Goal: Task Accomplishment & Management: Complete application form

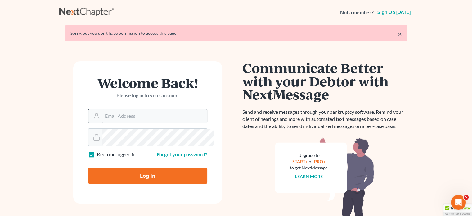
scroll to position [29, 0]
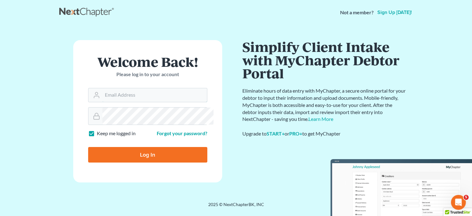
type input "[EMAIL_ADDRESS][DOMAIN_NAME]"
click at [129, 162] on input "Log In" at bounding box center [147, 155] width 119 height 16
type input "Thinking..."
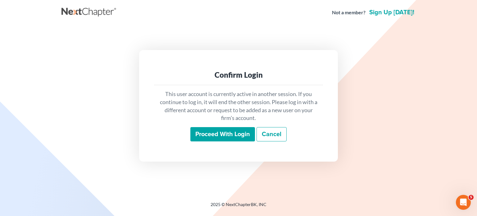
click at [207, 137] on input "Proceed with login" at bounding box center [222, 134] width 65 height 14
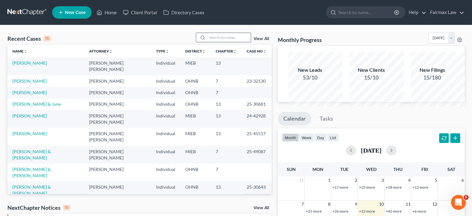
click at [207, 42] on input "search" at bounding box center [228, 37] width 43 height 9
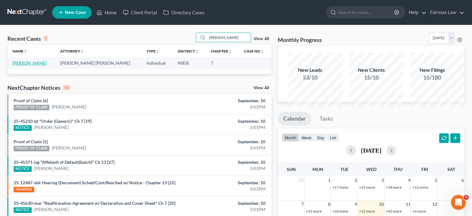
type input "[PERSON_NAME]"
click at [39, 65] on link "[PERSON_NAME]" at bounding box center [29, 62] width 34 height 5
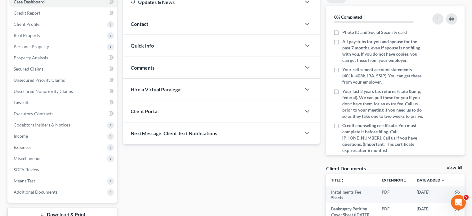
scroll to position [68, 0]
click at [58, 30] on span "Client Profile" at bounding box center [63, 24] width 108 height 11
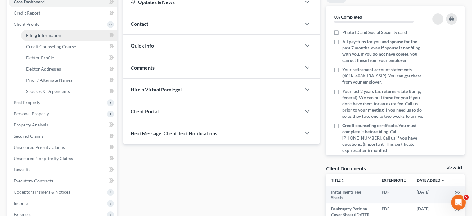
click at [61, 38] on span "Filing Information" at bounding box center [43, 35] width 35 height 5
select select "1"
select select "0"
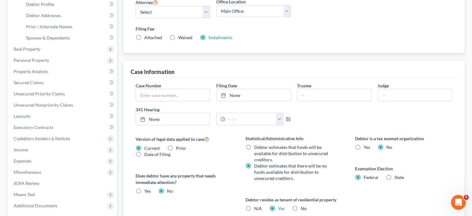
scroll to position [127, 0]
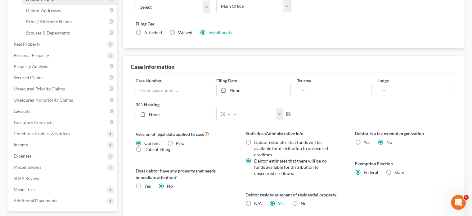
select select "0"
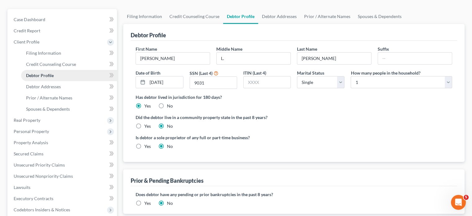
radio input "true"
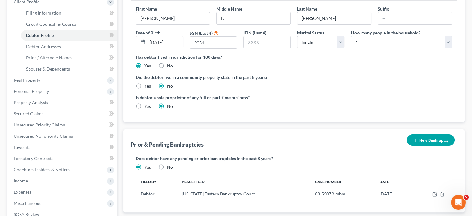
scroll to position [94, 0]
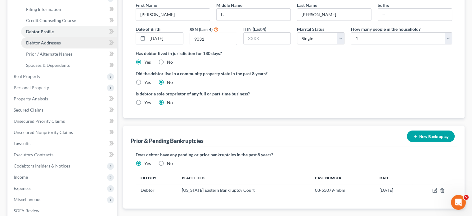
click at [73, 48] on link "Debtor Addresses" at bounding box center [69, 42] width 96 height 11
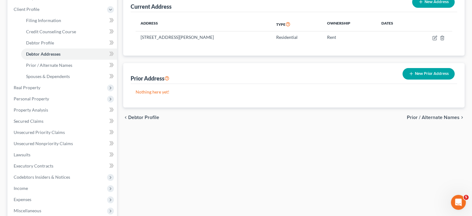
scroll to position [84, 0]
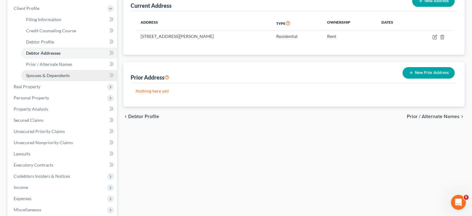
click at [70, 78] on span "Spouses & Dependents" at bounding box center [48, 75] width 44 height 5
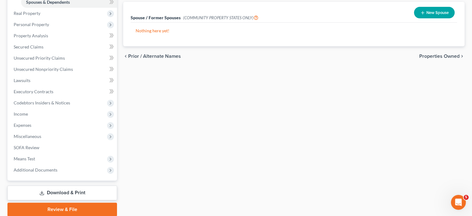
scroll to position [158, 0]
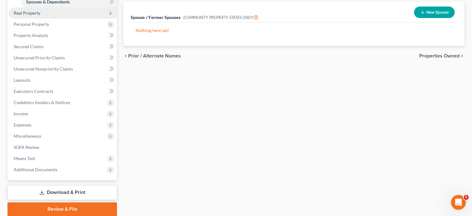
click at [55, 19] on span "Real Property" at bounding box center [63, 12] width 108 height 11
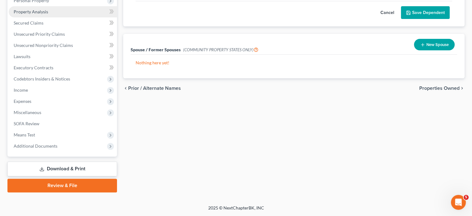
scroll to position [83, 0]
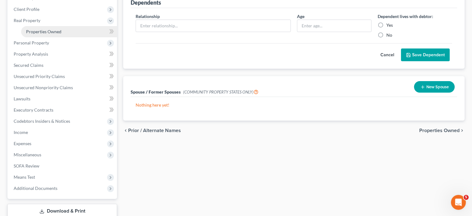
click at [50, 34] on span "Properties Owned" at bounding box center [43, 31] width 35 height 5
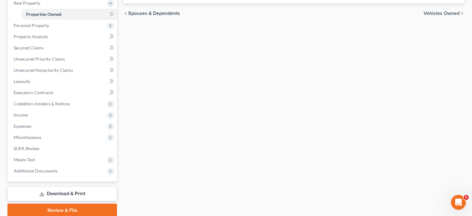
scroll to position [103, 0]
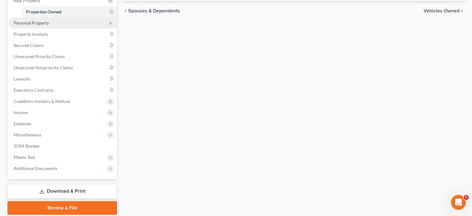
click at [61, 29] on span "Personal Property" at bounding box center [63, 22] width 108 height 11
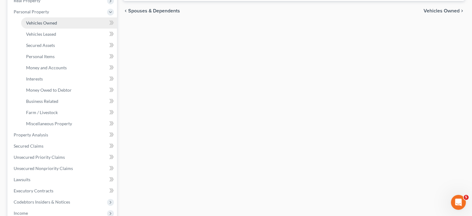
click at [55, 25] on span "Vehicles Owned" at bounding box center [41, 22] width 31 height 5
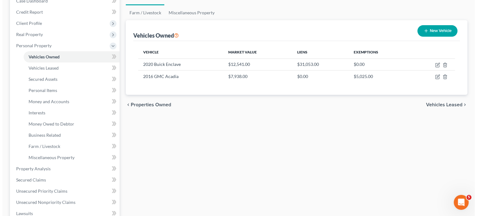
scroll to position [70, 0]
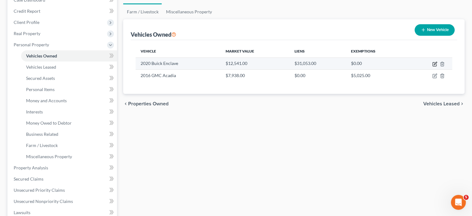
click at [434, 65] on icon "button" at bounding box center [435, 63] width 3 height 3
select select "0"
select select "6"
select select "2"
select select "0"
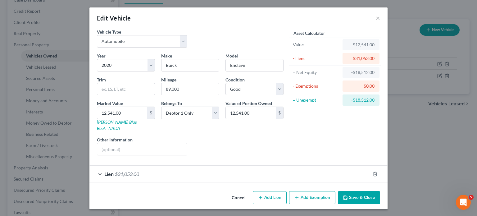
scroll to position [44, 0]
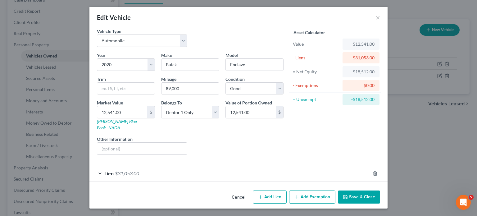
click at [327, 190] on button "Add Exemption" at bounding box center [312, 196] width 46 height 13
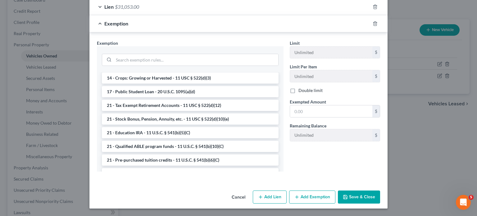
scroll to position [164, 0]
click at [174, 69] on li "14 - Wildcard Exemption (unused homestead) - 11 U.S.C. § 522 (d)(5)" at bounding box center [190, 63] width 177 height 11
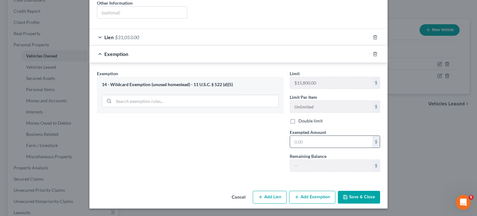
click at [316, 136] on input "text" at bounding box center [331, 142] width 82 height 12
type input "0"
click at [380, 192] on button "Save & Close" at bounding box center [359, 196] width 42 height 13
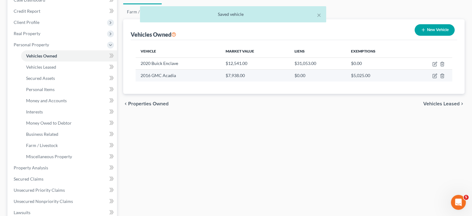
click at [427, 81] on td at bounding box center [430, 75] width 44 height 12
click at [432, 78] on icon "button" at bounding box center [434, 75] width 5 height 5
select select "0"
select select "10"
select select "3"
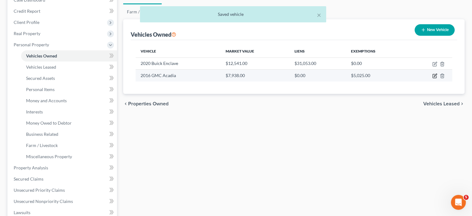
select select "0"
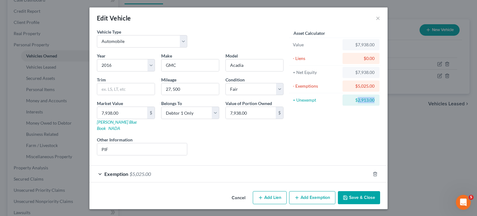
drag, startPoint x: 405, startPoint y: 124, endPoint x: 383, endPoint y: 123, distance: 22.1
click at [379, 105] on div "$2,913.00" at bounding box center [360, 99] width 37 height 11
copy div "2,913.00"
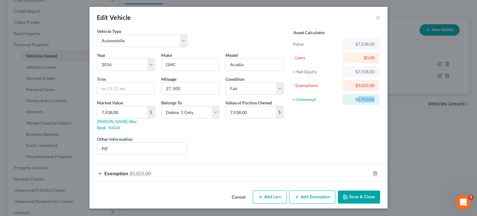
click at [335, 197] on button "Add Exemption" at bounding box center [312, 196] width 46 height 13
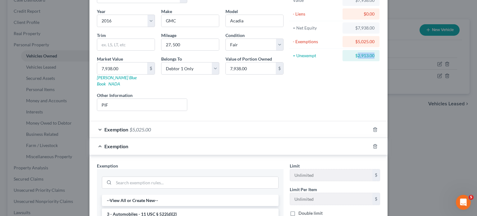
scroll to position [224, 0]
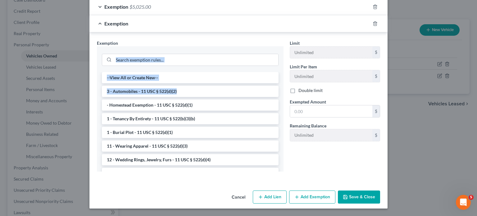
drag, startPoint x: 196, startPoint y: 88, endPoint x: 203, endPoint y: 38, distance: 51.4
click at [203, 46] on div "--View All or Create New-- 3 - Automobiles - 11 USC § 522(d)(2) - Homestead Exe…" at bounding box center [190, 108] width 186 height 125
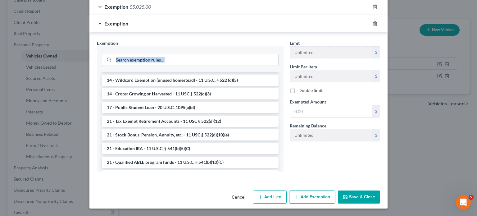
scroll to position [149, 0]
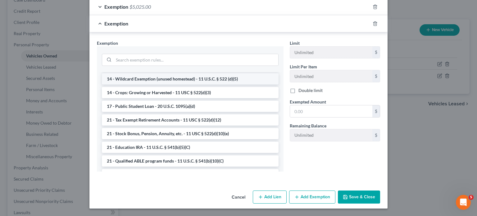
click at [177, 84] on li "14 - Wildcard Exemption (unused homestead) - 11 U.S.C. § 522 (d)(5)" at bounding box center [190, 78] width 177 height 11
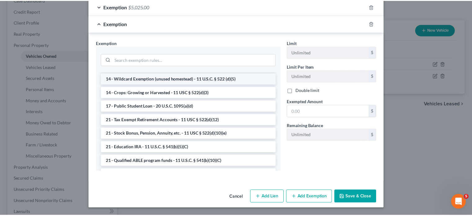
scroll to position [213, 0]
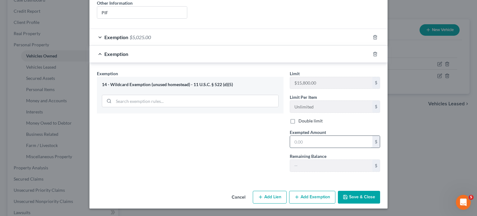
click at [329, 136] on input "text" at bounding box center [331, 142] width 82 height 12
paste input "2,913.00"
type input "2,913.00"
click at [380, 194] on button "Save & Close" at bounding box center [359, 196] width 42 height 13
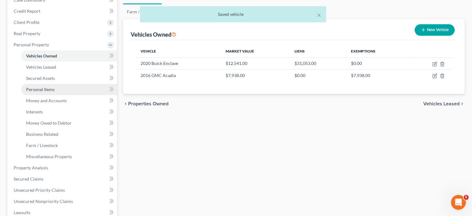
click at [73, 95] on link "Personal Items" at bounding box center [69, 89] width 96 height 11
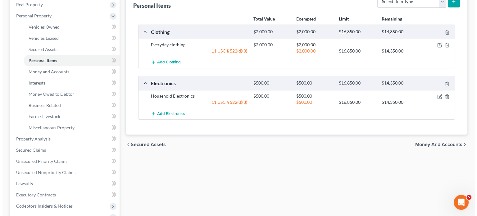
scroll to position [95, 0]
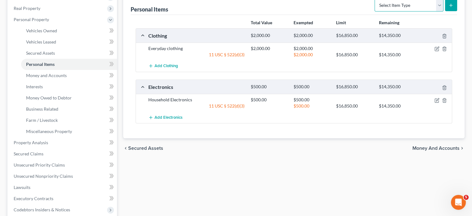
click at [394, 11] on select "Select Item Type Clothing Collectibles Of Value Electronics Firearms Household …" at bounding box center [408, 5] width 69 height 12
select select "clothing"
click at [374, 11] on select "Select Item Type Clothing Collectibles Of Value Electronics Firearms Household …" at bounding box center [408, 5] width 69 height 12
click at [445, 11] on button "submit" at bounding box center [451, 5] width 12 height 12
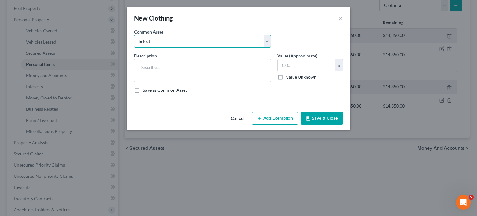
click at [200, 47] on select "Select Everyday clothing Professional Men's wear. Everyday wearing apparel Comm…" at bounding box center [202, 41] width 137 height 12
select select "3"
click at [134, 44] on select "Select Everyday clothing Professional Men's wear. Everyday wearing apparel Comm…" at bounding box center [202, 41] width 137 height 12
type textarea "Common clothing"
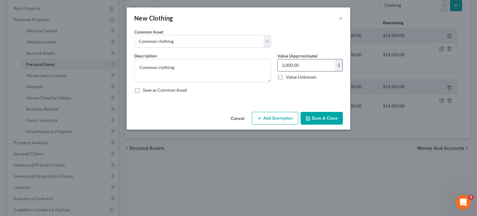
click at [323, 71] on input "2,000.00" at bounding box center [305, 65] width 57 height 12
type input "800"
click at [282, 125] on button "Add Exemption" at bounding box center [275, 118] width 46 height 13
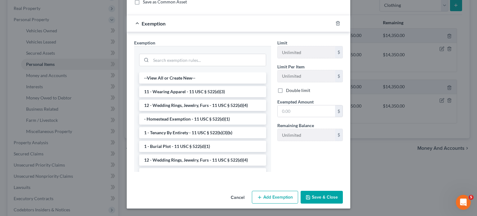
scroll to position [161, 0]
click at [193, 86] on li "11 - Wearing Apparel - 11 USC § 522(d)(3)" at bounding box center [202, 91] width 127 height 11
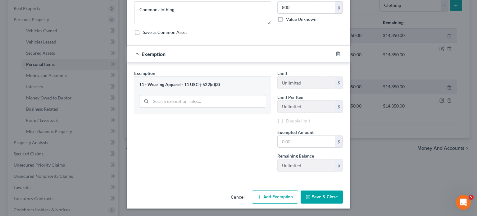
scroll to position [123, 0]
click at [298, 136] on input "text" at bounding box center [305, 142] width 57 height 12
type input "800"
click at [334, 194] on button "Save & Close" at bounding box center [321, 196] width 42 height 13
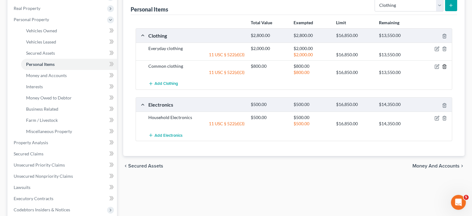
click at [442, 65] on polyline "button" at bounding box center [444, 65] width 4 height 0
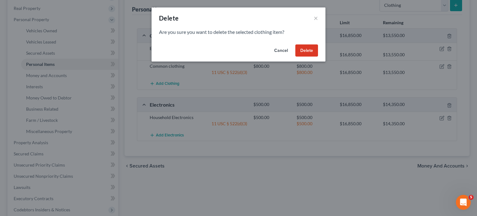
click at [318, 57] on button "Delete" at bounding box center [306, 50] width 23 height 12
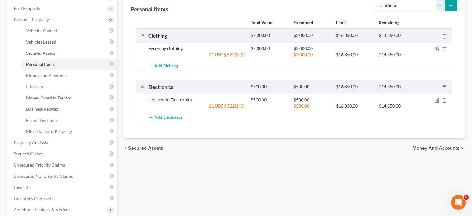
click at [393, 11] on select "Select Item Type Clothing Collectibles Of Value Electronics Firearms Household …" at bounding box center [408, 5] width 69 height 12
select select "household_goods"
click at [374, 11] on select "Select Item Type Clothing Collectibles Of Value Electronics Firearms Household …" at bounding box center [408, 5] width 69 height 12
click at [448, 8] on icon "submit" at bounding box center [450, 5] width 5 height 5
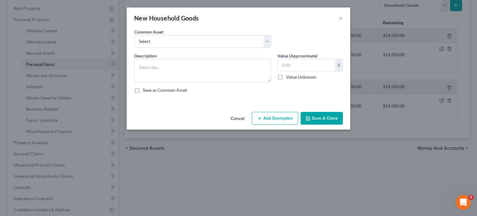
click at [225, 52] on div "Common Asset Select Common household furnishings, appliances, and decor Common …" at bounding box center [238, 41] width 215 height 24
click at [223, 47] on select "Select Common household furnishings, appliances, and decor Common household fur…" at bounding box center [202, 41] width 137 height 12
select select "8"
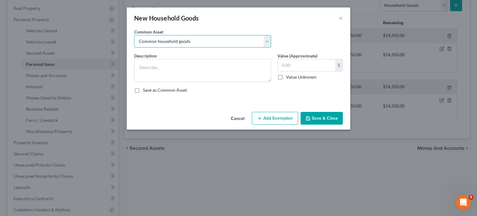
click at [134, 44] on select "Select Common household furnishings, appliances, and decor Common household fur…" at bounding box center [202, 41] width 137 height 12
type textarea "Common household goods"
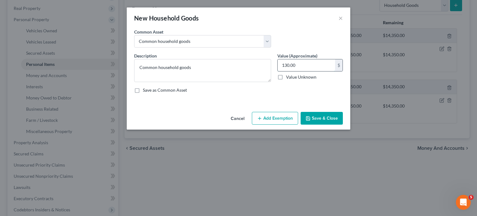
click at [334, 71] on input "130.00" at bounding box center [305, 65] width 57 height 12
type input "1,000"
click at [276, 125] on button "Add Exemption" at bounding box center [275, 118] width 46 height 13
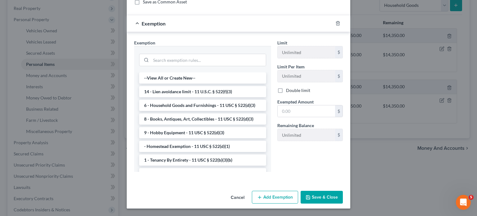
scroll to position [147, 0]
click at [186, 100] on li "6 - Household Goods and Furnishings - 11 USC § 522(d)(3)" at bounding box center [202, 105] width 127 height 11
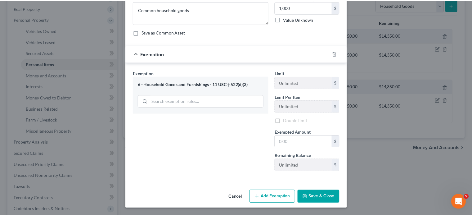
scroll to position [123, 0]
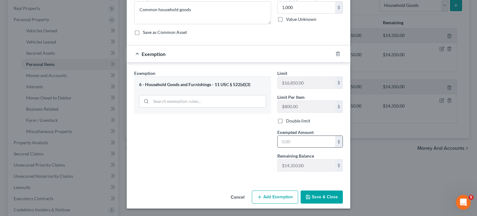
click at [301, 136] on input "text" at bounding box center [305, 142] width 57 height 12
type input "1,000"
click at [340, 190] on button "Save & Close" at bounding box center [321, 196] width 42 height 13
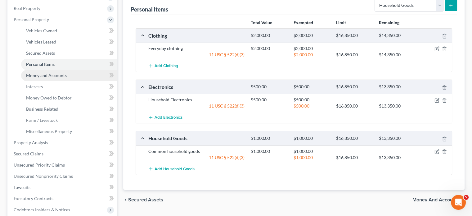
click at [60, 81] on link "Money and Accounts" at bounding box center [69, 75] width 96 height 11
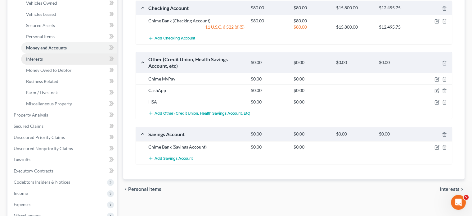
scroll to position [122, 0]
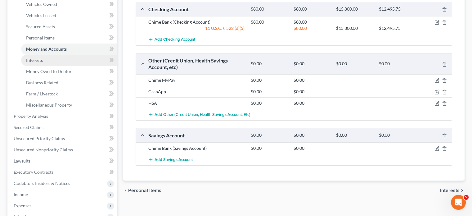
click at [64, 66] on link "Interests" at bounding box center [69, 60] width 96 height 11
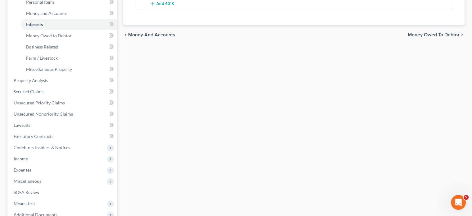
scroll to position [158, 0]
click at [71, 38] on span "Money Owed to Debtor" at bounding box center [49, 35] width 46 height 5
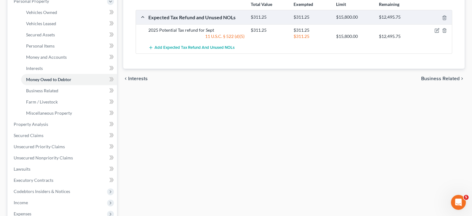
scroll to position [114, 0]
click at [445, 19] on line "button" at bounding box center [445, 17] width 0 height 1
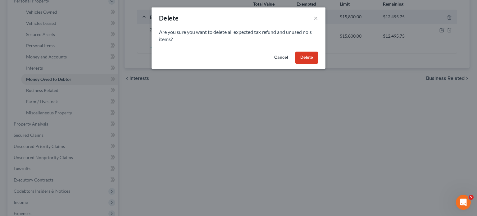
click at [318, 64] on button "Delete" at bounding box center [306, 57] width 23 height 12
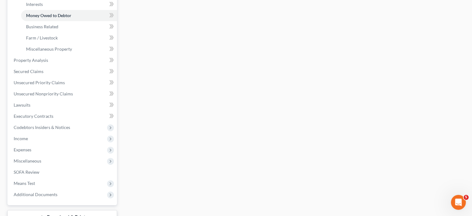
scroll to position [179, 0]
click at [57, 28] on span "Business Related" at bounding box center [42, 25] width 32 height 5
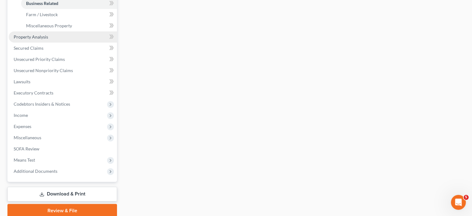
click at [48, 39] on span "Property Analysis" at bounding box center [31, 36] width 34 height 5
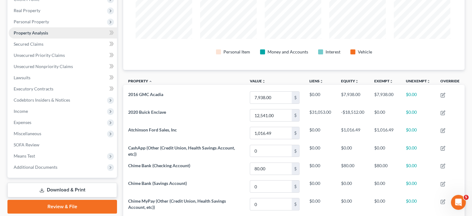
click at [48, 35] on span "Property Analysis" at bounding box center [31, 32] width 34 height 5
click at [43, 47] on span "Secured Claims" at bounding box center [29, 43] width 30 height 5
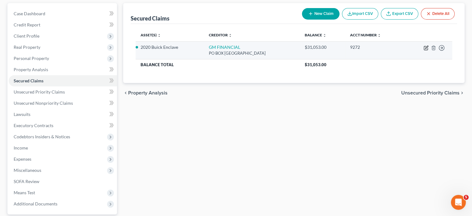
click at [423, 50] on icon "button" at bounding box center [425, 47] width 5 height 5
select select "45"
select select "4"
select select "2"
select select "0"
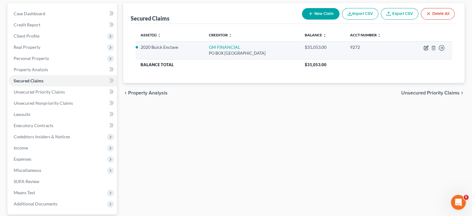
select select "0"
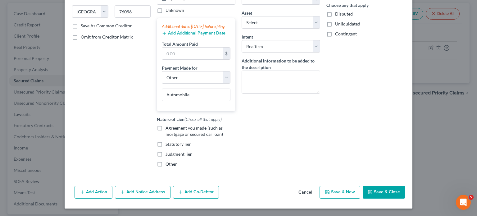
click at [165, 125] on label "Agreement you made (such as mortgage or secured car loan)" at bounding box center [200, 131] width 70 height 12
click at [168, 125] on input "Agreement you made (such as mortgage or secured car loan)" at bounding box center [170, 127] width 4 height 4
checkbox input "true"
click at [405, 187] on button "Save & Close" at bounding box center [383, 192] width 42 height 13
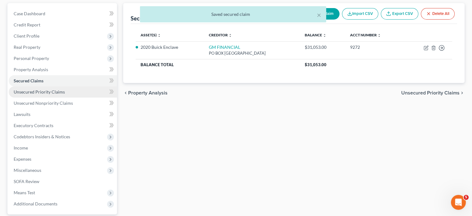
click at [52, 94] on span "Unsecured Priority Claims" at bounding box center [39, 91] width 51 height 5
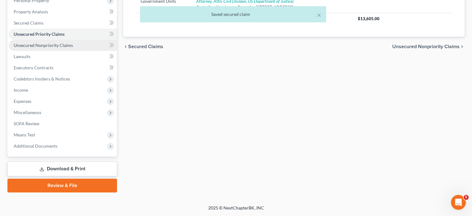
click at [66, 48] on span "Unsecured Nonpriority Claims" at bounding box center [43, 45] width 59 height 5
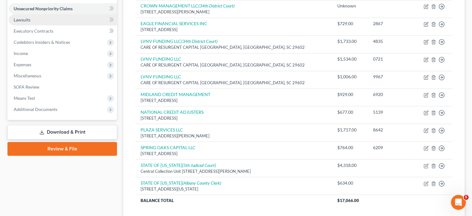
click at [51, 25] on link "Lawsuits" at bounding box center [63, 19] width 108 height 11
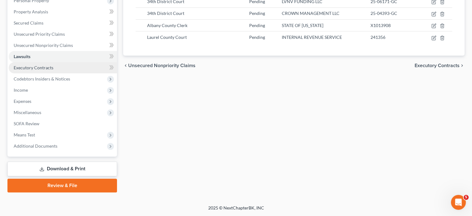
click at [53, 65] on span "Executory Contracts" at bounding box center [34, 67] width 40 height 5
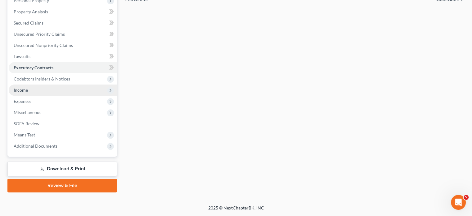
click at [40, 96] on span "Income" at bounding box center [63, 89] width 108 height 11
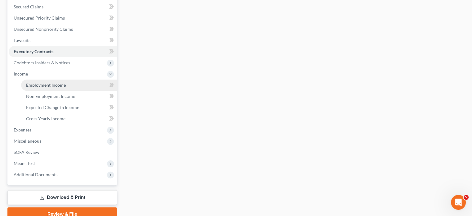
click at [34, 87] on span "Employment Income" at bounding box center [46, 84] width 40 height 5
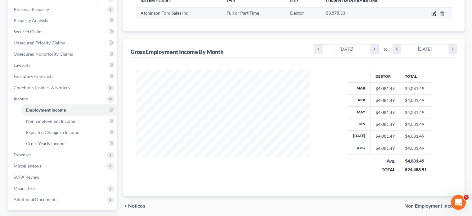
click at [431, 16] on icon "button" at bounding box center [433, 13] width 5 height 5
select select "0"
select select "23"
select select "2"
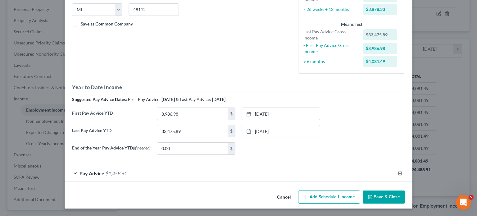
click at [200, 170] on div "Pay Advice $1,458.61" at bounding box center [230, 173] width 330 height 16
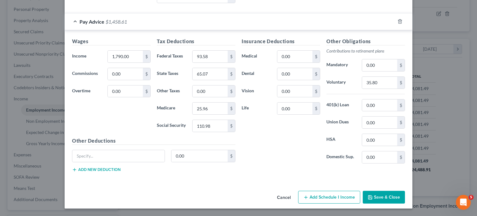
click at [294, 195] on button "Cancel" at bounding box center [284, 197] width 24 height 12
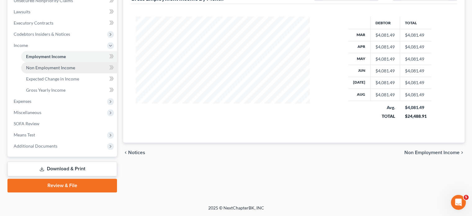
click at [66, 70] on span "Non Employment Income" at bounding box center [50, 67] width 49 height 5
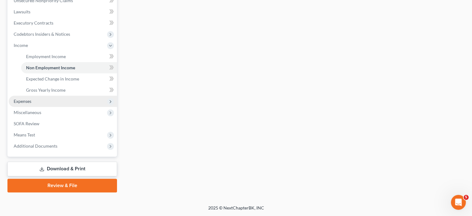
click at [41, 107] on span "Expenses" at bounding box center [63, 101] width 108 height 11
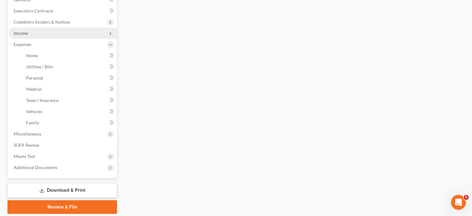
click at [53, 39] on span "Income" at bounding box center [63, 33] width 108 height 11
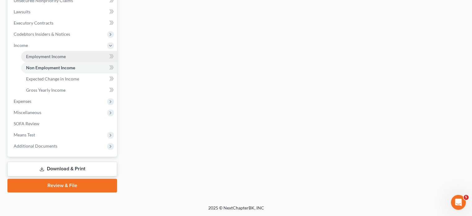
click at [42, 59] on span "Employment Income" at bounding box center [46, 56] width 40 height 5
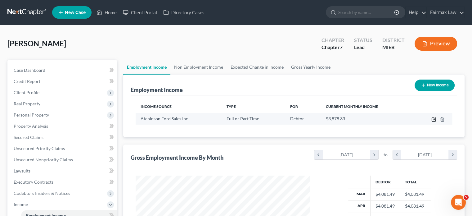
click at [433, 120] on icon "button" at bounding box center [434, 118] width 3 height 3
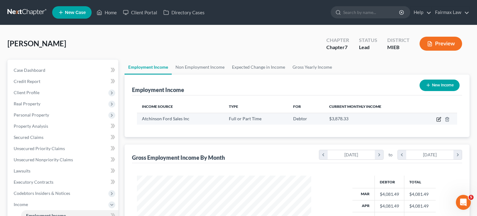
select select "0"
select select "23"
select select "2"
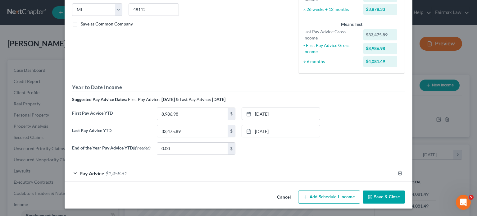
click at [294, 193] on button "Cancel" at bounding box center [284, 197] width 24 height 12
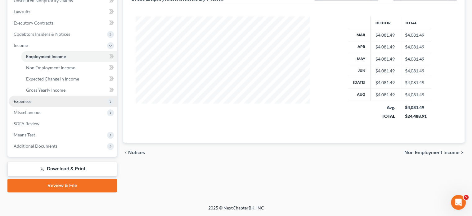
click at [65, 107] on span "Expenses" at bounding box center [63, 101] width 108 height 11
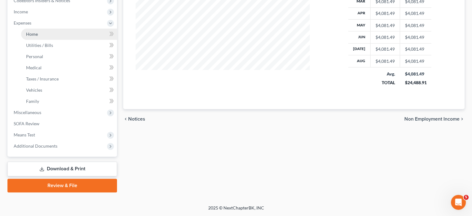
click at [47, 40] on link "Home" at bounding box center [69, 34] width 96 height 11
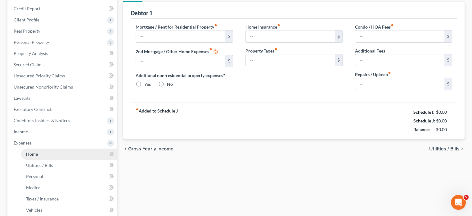
type input "600.00"
type input "0.00"
radio input "true"
type input "0.00"
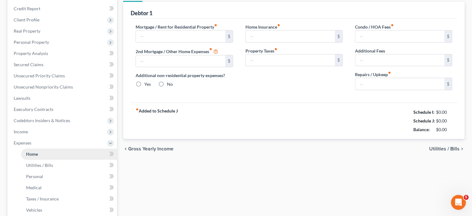
type input "0.00"
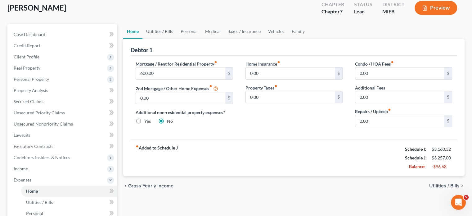
click at [175, 39] on link "Utilities / Bills" at bounding box center [159, 31] width 34 height 15
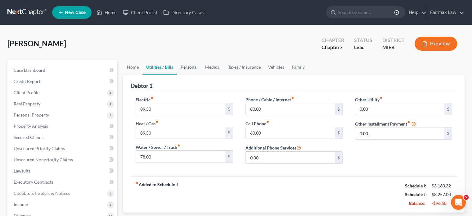
click at [201, 74] on link "Personal" at bounding box center [189, 67] width 25 height 15
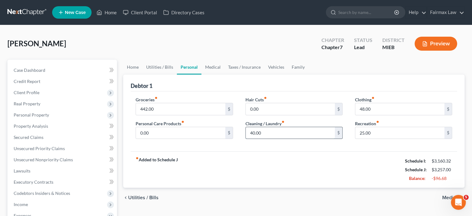
click at [282, 139] on input "40.00" at bounding box center [290, 133] width 89 height 12
click at [374, 115] on input "48.00" at bounding box center [399, 109] width 89 height 12
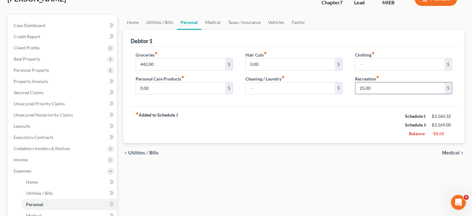
click at [376, 94] on input "25.00" at bounding box center [399, 88] width 89 height 12
click at [308, 30] on link "Family" at bounding box center [298, 22] width 20 height 15
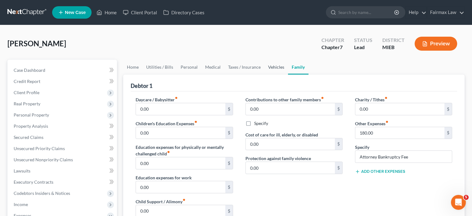
click at [288, 74] on link "Vehicles" at bounding box center [276, 67] width 24 height 15
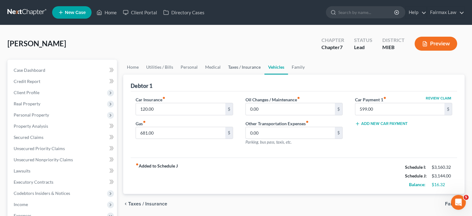
click at [264, 74] on link "Taxes / Insurance" at bounding box center [244, 67] width 40 height 15
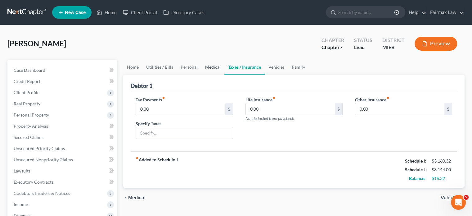
click at [224, 74] on link "Medical" at bounding box center [212, 67] width 23 height 15
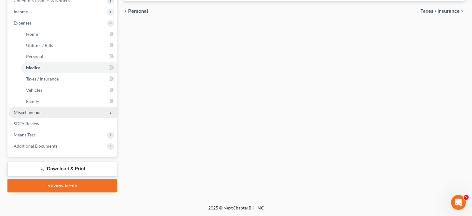
click at [41, 110] on span "Miscellaneous" at bounding box center [28, 112] width 28 height 5
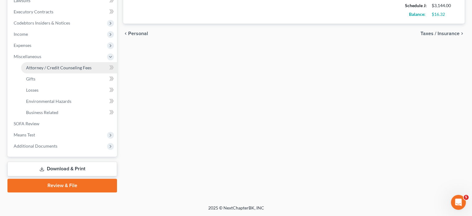
click at [60, 65] on span "Attorney / Credit Counseling Fees" at bounding box center [58, 67] width 65 height 5
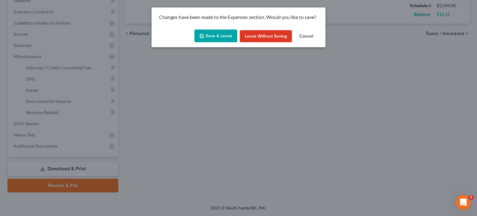
click at [208, 43] on button "Save & Leave" at bounding box center [215, 35] width 43 height 13
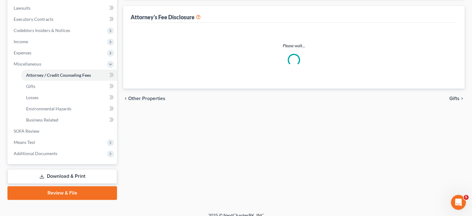
select select "2"
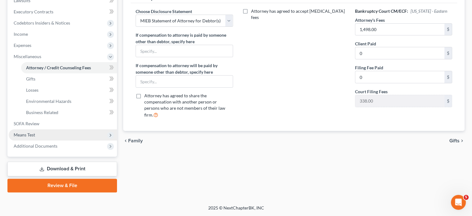
click at [51, 129] on span "Means Test" at bounding box center [63, 134] width 108 height 11
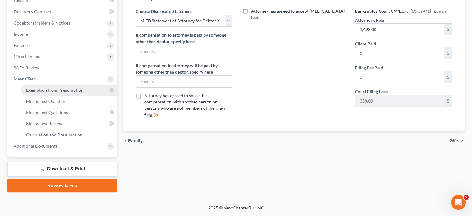
click at [58, 87] on span "Exemption from Presumption" at bounding box center [54, 89] width 57 height 5
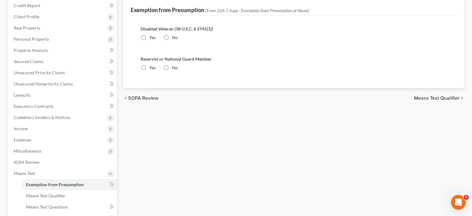
scroll to position [23, 0]
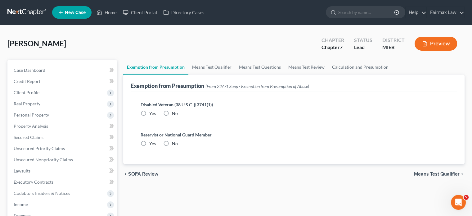
click at [178, 116] on label "No" at bounding box center [175, 113] width 6 height 6
click at [178, 114] on input "No" at bounding box center [176, 112] width 4 height 4
radio input "true"
click at [177, 146] on label "No" at bounding box center [175, 143] width 6 height 6
click at [177, 144] on input "No" at bounding box center [176, 142] width 4 height 4
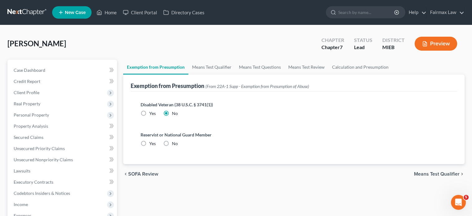
radio input "true"
click at [235, 74] on link "Means Test Qualifier" at bounding box center [211, 67] width 47 height 15
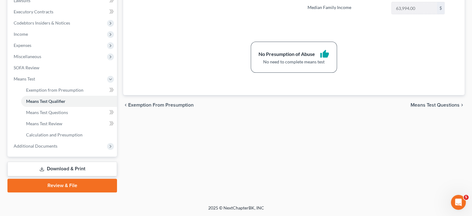
scroll to position [265, 0]
click at [48, 140] on span "Additional Documents" at bounding box center [63, 145] width 108 height 11
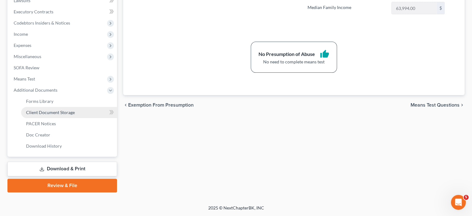
click at [48, 110] on span "Client Document Storage" at bounding box center [50, 112] width 49 height 5
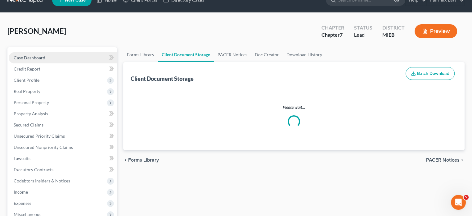
select select "7"
select select "6"
select select "32"
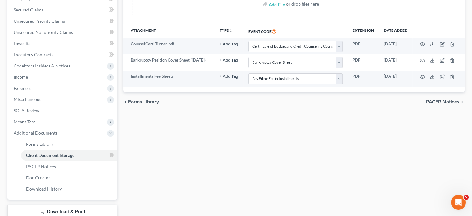
scroll to position [128, 0]
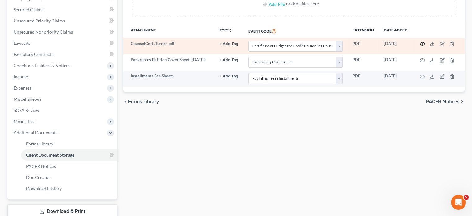
click at [420, 46] on icon "button" at bounding box center [422, 43] width 5 height 5
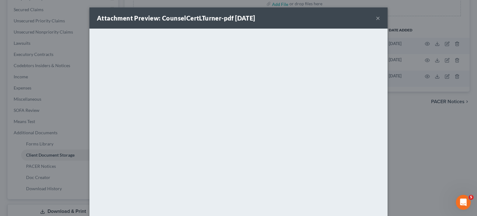
click at [380, 22] on button "×" at bounding box center [377, 17] width 4 height 7
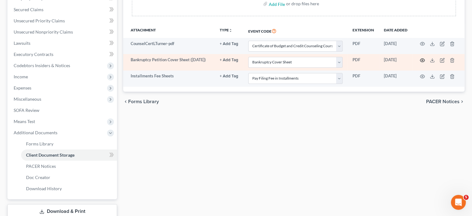
click at [422, 63] on icon "button" at bounding box center [422, 60] width 5 height 5
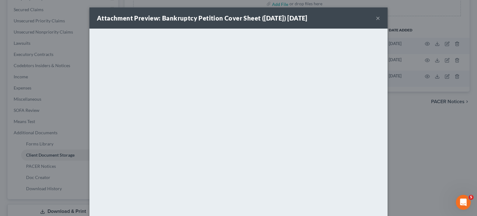
click at [380, 22] on button "×" at bounding box center [377, 17] width 4 height 7
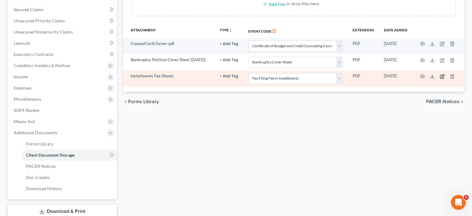
click at [444, 77] on icon "button" at bounding box center [442, 75] width 3 height 3
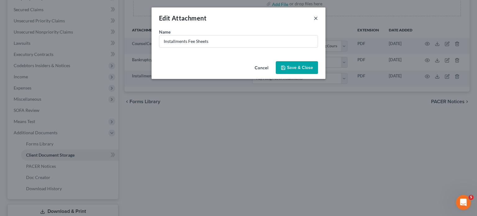
click at [318, 22] on button "×" at bounding box center [315, 17] width 4 height 7
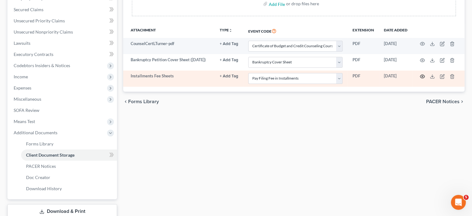
click at [422, 78] on icon "button" at bounding box center [422, 76] width 5 height 3
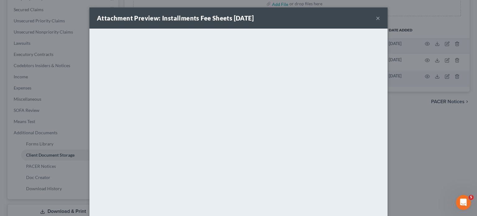
click at [380, 22] on button "×" at bounding box center [377, 17] width 4 height 7
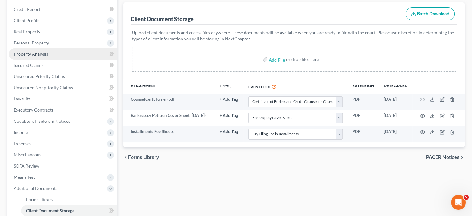
scroll to position [70, 0]
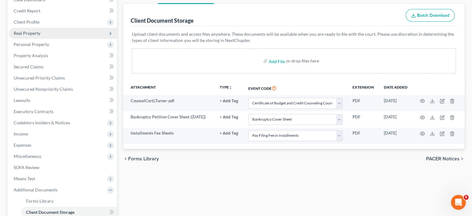
click at [45, 39] on span "Real Property" at bounding box center [63, 33] width 108 height 11
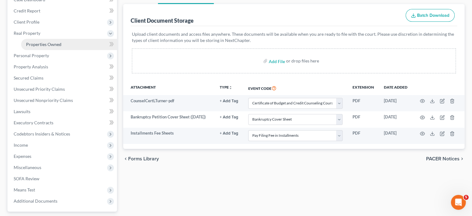
click at [51, 47] on span "Properties Owned" at bounding box center [43, 44] width 35 height 5
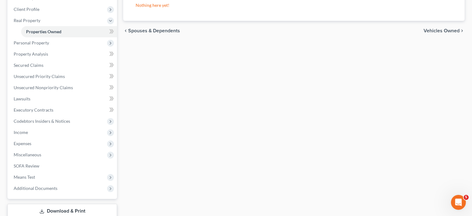
scroll to position [84, 0]
click at [49, 45] on span "Personal Property" at bounding box center [31, 41] width 35 height 5
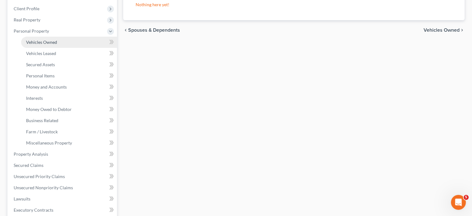
click at [59, 48] on link "Vehicles Owned" at bounding box center [69, 42] width 96 height 11
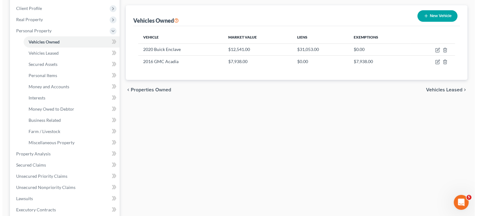
scroll to position [88, 0]
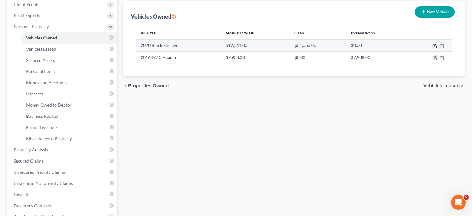
click at [432, 48] on icon "button" at bounding box center [434, 45] width 5 height 5
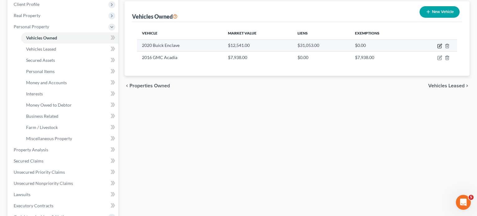
select select "0"
select select "6"
select select "2"
select select "0"
select select "45"
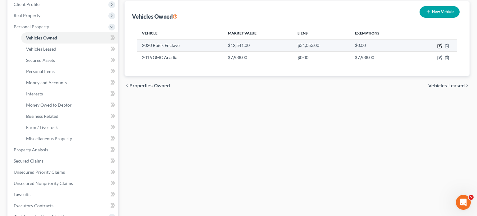
select select "0"
select select "2"
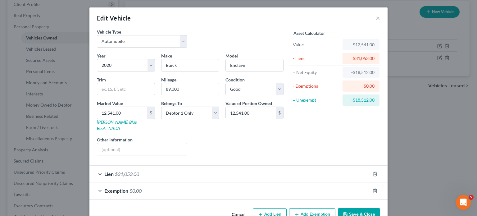
scroll to position [65, 0]
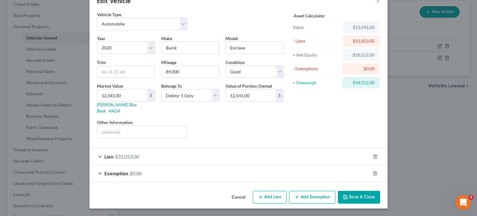
click at [264, 148] on div "Lien $31,053.00" at bounding box center [229, 156] width 280 height 16
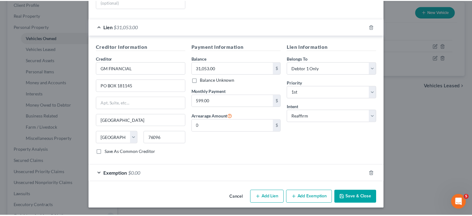
scroll to position [226, 0]
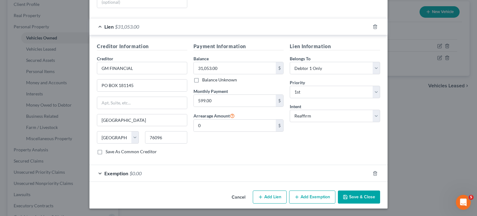
click at [239, 191] on button "Cancel" at bounding box center [238, 197] width 24 height 12
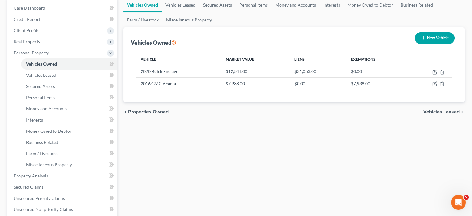
scroll to position [62, 0]
click at [39, 33] on span "Client Profile" at bounding box center [27, 30] width 26 height 5
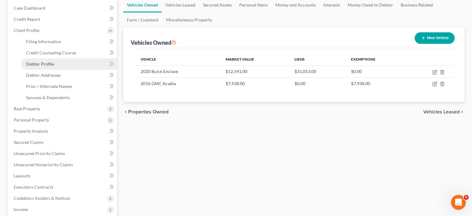
click at [58, 69] on link "Debtor Profile" at bounding box center [69, 63] width 96 height 11
select select "0"
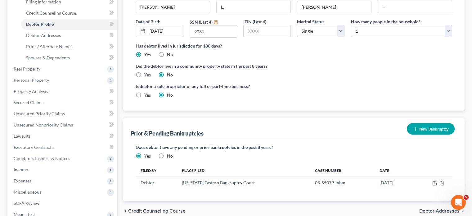
scroll to position [102, 0]
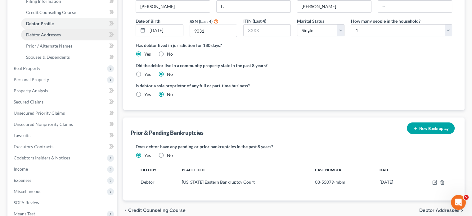
click at [43, 37] on span "Debtor Addresses" at bounding box center [43, 34] width 35 height 5
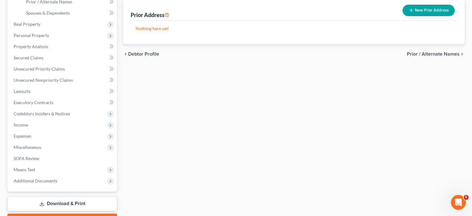
scroll to position [149, 0]
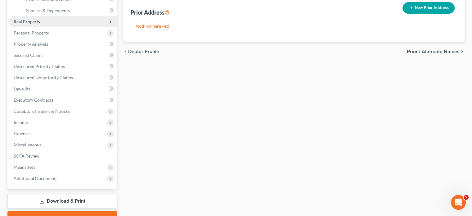
click at [72, 27] on span "Real Property" at bounding box center [63, 21] width 108 height 11
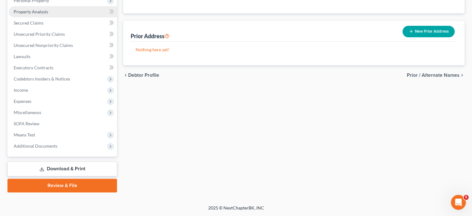
scroll to position [78, 0]
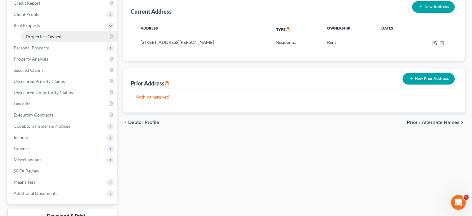
click at [61, 39] on span "Properties Owned" at bounding box center [43, 36] width 35 height 5
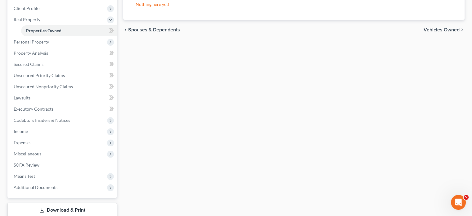
scroll to position [84, 0]
click at [49, 44] on span "Personal Property" at bounding box center [31, 41] width 35 height 5
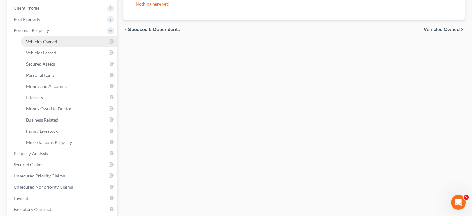
click at [57, 44] on span "Vehicles Owned" at bounding box center [41, 41] width 31 height 5
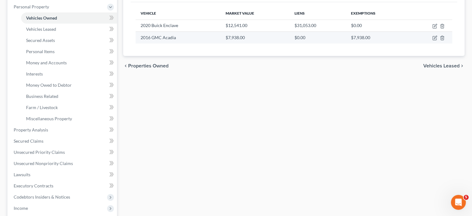
scroll to position [109, 0]
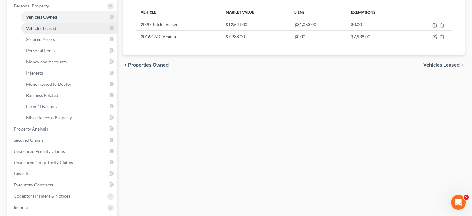
click at [74, 34] on link "Vehicles Leased" at bounding box center [69, 28] width 96 height 11
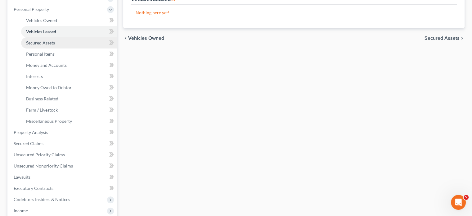
click at [73, 48] on link "Secured Assets" at bounding box center [69, 42] width 96 height 11
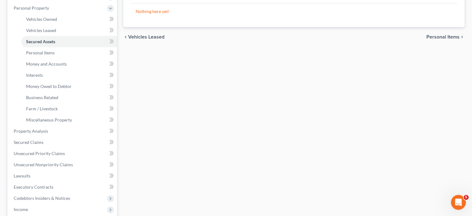
scroll to position [107, 0]
click at [50, 55] on span "Personal Items" at bounding box center [40, 52] width 29 height 5
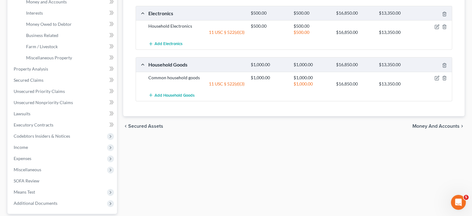
scroll to position [170, 0]
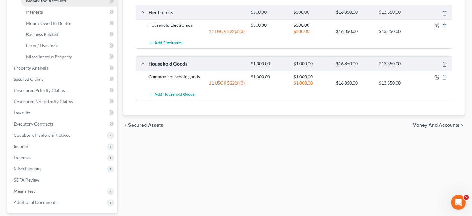
click at [67, 3] on span "Money and Accounts" at bounding box center [46, 0] width 41 height 5
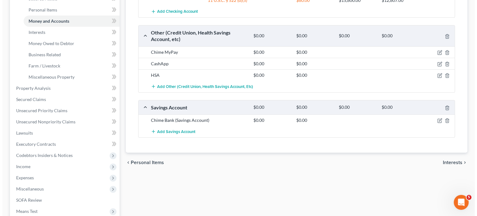
scroll to position [141, 0]
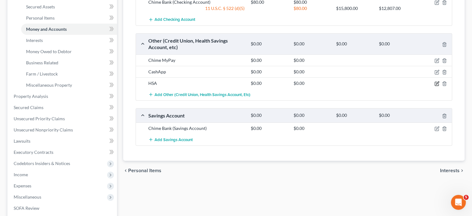
click at [434, 86] on icon "button" at bounding box center [436, 83] width 5 height 5
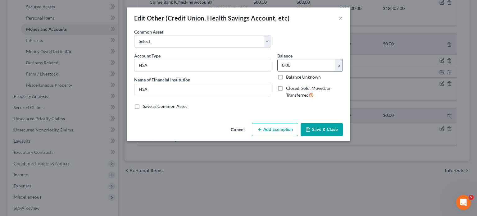
click at [324, 71] on input "0.00" at bounding box center [305, 65] width 57 height 12
type input "225"
click at [283, 136] on button "Add Exemption" at bounding box center [275, 129] width 46 height 13
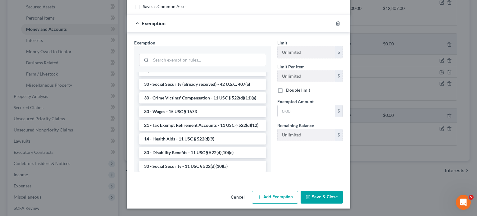
scroll to position [268, 0]
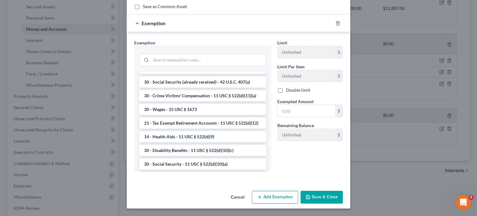
drag, startPoint x: 166, startPoint y: 129, endPoint x: 159, endPoint y: 90, distance: 40.3
click at [159, 90] on ul "--View All or Create New-- 30 - Public Assistance - 11 USC § 522(d)(10)(a) 30 -…" at bounding box center [202, 92] width 127 height 575
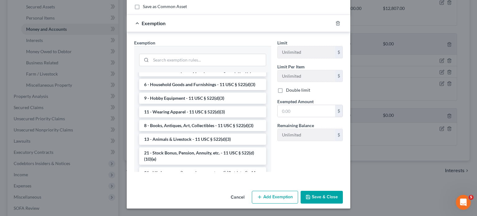
scroll to position [457, 0]
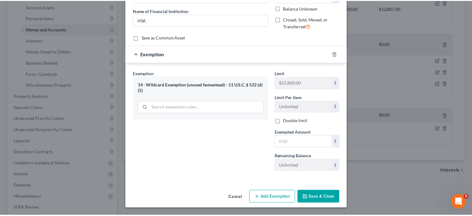
scroll to position [137, 0]
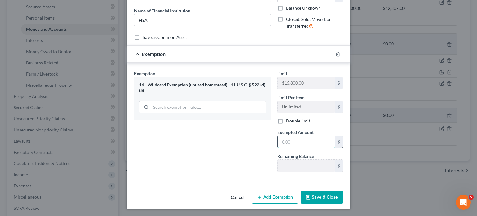
click at [295, 136] on input "text" at bounding box center [305, 142] width 57 height 12
type input "225"
click at [331, 190] on button "Save & Close" at bounding box center [321, 196] width 42 height 13
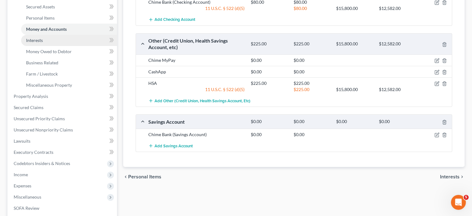
click at [43, 43] on span "Interests" at bounding box center [34, 40] width 17 height 5
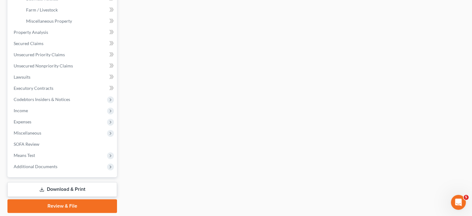
scroll to position [206, 0]
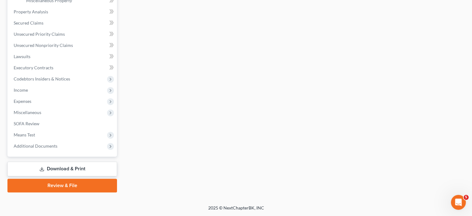
scroll to position [253, 0]
click at [71, 29] on link "Secured Claims" at bounding box center [63, 22] width 108 height 11
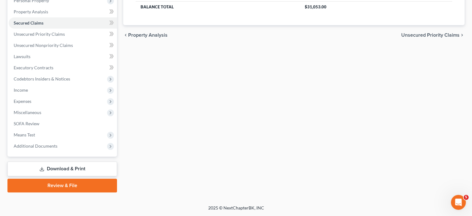
scroll to position [114, 0]
click at [41, 37] on span "Unsecured Priority Claims" at bounding box center [39, 33] width 51 height 5
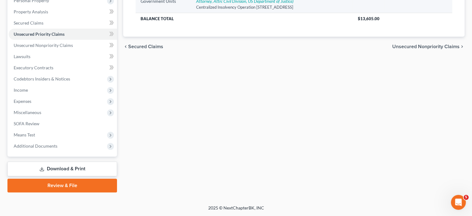
scroll to position [119, 0]
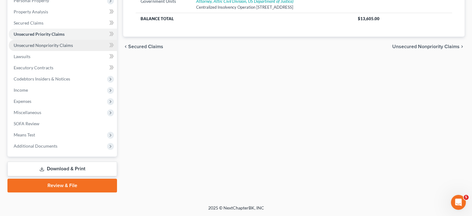
click at [35, 48] on span "Unsecured Nonpriority Claims" at bounding box center [43, 45] width 59 height 5
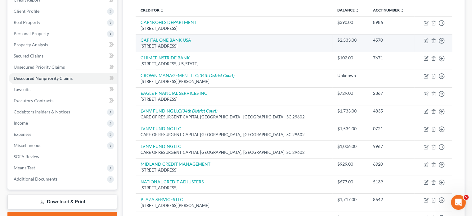
scroll to position [56, 0]
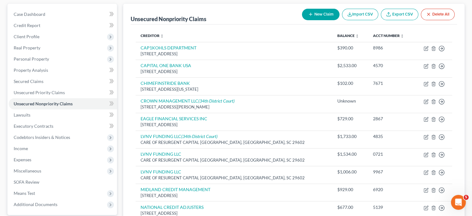
click at [125, 20] on div "Unsecured Nonpriority Claims New Claim Import CSV Export CSV Delete All Credito…" at bounding box center [293, 159] width 341 height 310
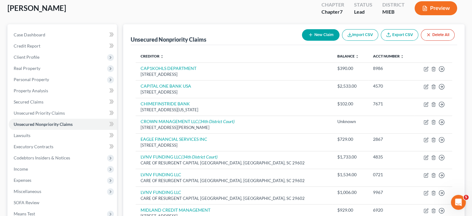
scroll to position [34, 0]
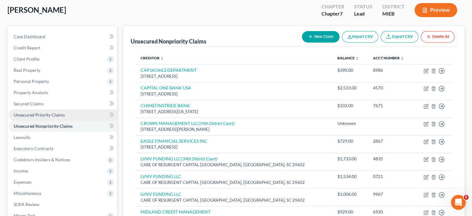
click at [65, 117] on span "Unsecured Priority Claims" at bounding box center [39, 114] width 51 height 5
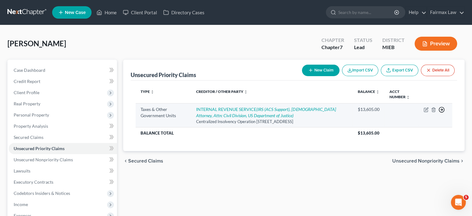
click at [438, 113] on icon "button" at bounding box center [441, 109] width 6 height 6
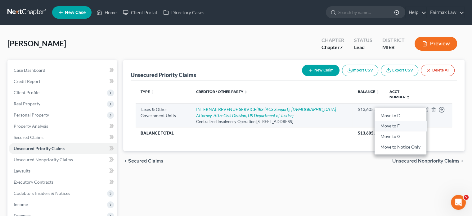
click at [392, 131] on link "Move to F" at bounding box center [400, 125] width 52 height 11
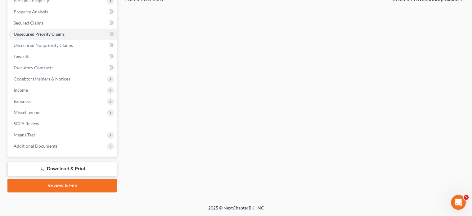
scroll to position [142, 0]
click at [45, 48] on span "Unsecured Nonpriority Claims" at bounding box center [43, 45] width 59 height 5
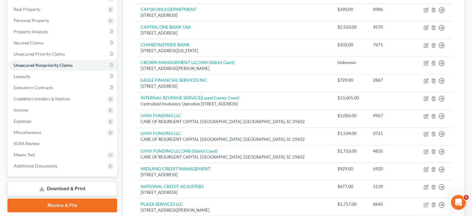
scroll to position [139, 0]
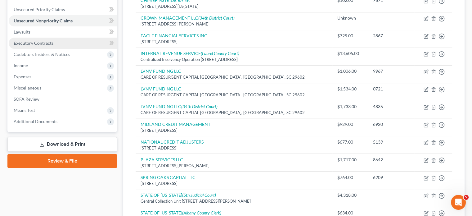
click at [40, 46] on span "Executory Contracts" at bounding box center [34, 42] width 40 height 5
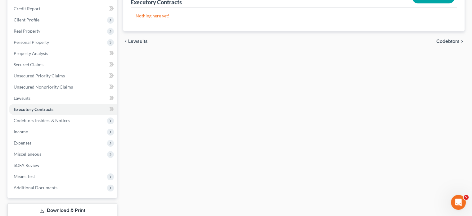
scroll to position [97, 0]
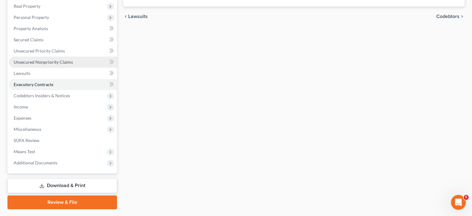
click at [62, 65] on span "Unsecured Nonpriority Claims" at bounding box center [43, 61] width 59 height 5
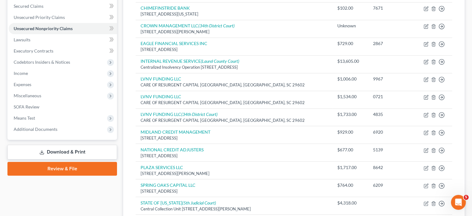
scroll to position [156, 0]
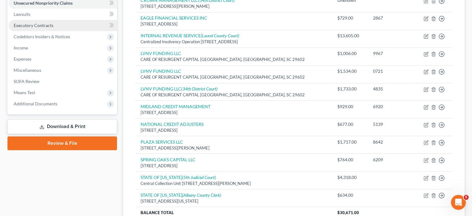
click at [53, 28] on span "Executory Contracts" at bounding box center [34, 25] width 40 height 5
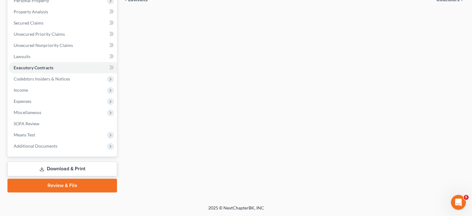
scroll to position [153, 0]
click at [39, 96] on span "Income" at bounding box center [63, 89] width 108 height 11
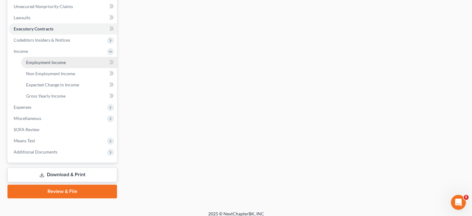
click at [46, 65] on span "Employment Income" at bounding box center [46, 62] width 40 height 5
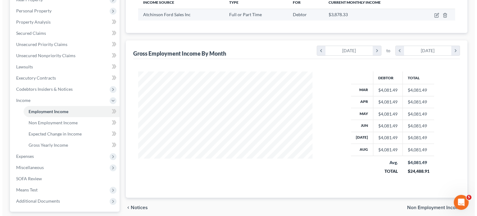
scroll to position [103, 0]
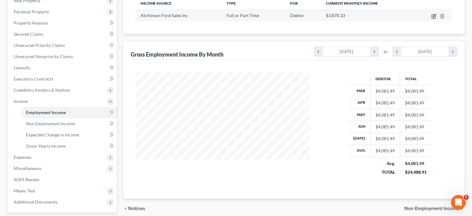
click at [431, 19] on icon "button" at bounding box center [433, 16] width 5 height 5
select select "0"
select select "23"
select select "2"
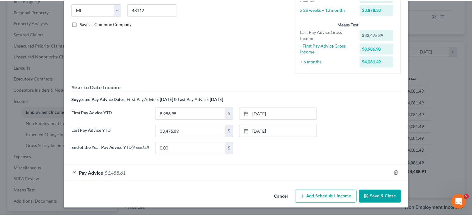
scroll to position [201, 0]
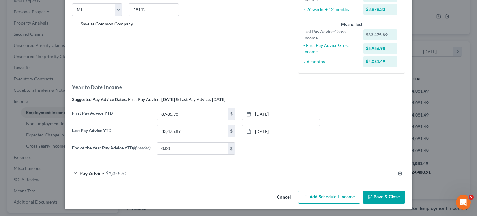
click at [292, 196] on button "Cancel" at bounding box center [284, 197] width 24 height 12
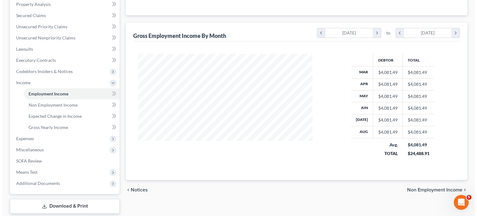
scroll to position [113, 0]
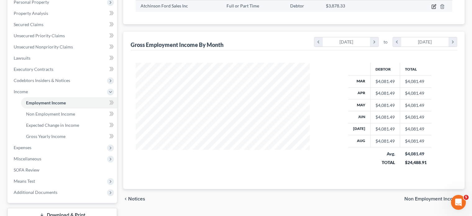
drag, startPoint x: 133, startPoint y: 26, endPoint x: 424, endPoint y: 32, distance: 290.7
click at [431, 9] on icon "button" at bounding box center [433, 6] width 5 height 5
select select "0"
select select "23"
select select "2"
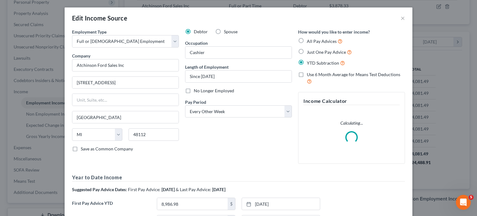
scroll to position [158, 0]
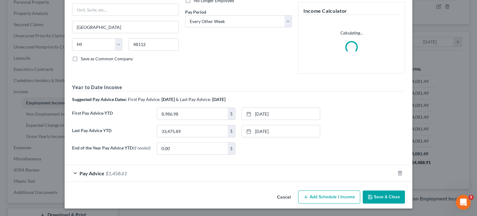
click at [178, 165] on div "Pay Advice $1,458.61" at bounding box center [230, 173] width 330 height 16
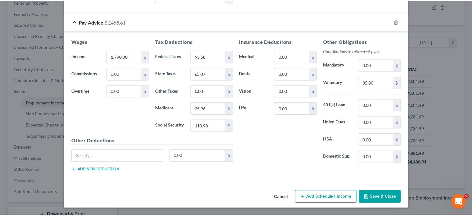
scroll to position [345, 0]
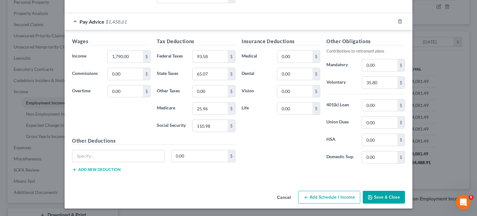
click at [288, 191] on button "Cancel" at bounding box center [284, 197] width 24 height 12
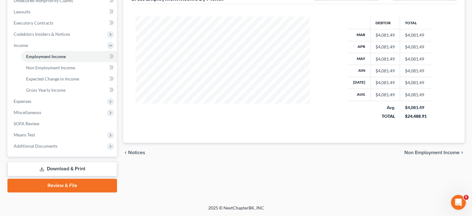
scroll to position [251, 0]
click at [75, 96] on span "Expenses" at bounding box center [63, 101] width 108 height 11
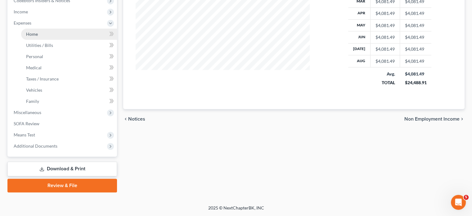
click at [55, 30] on link "Home" at bounding box center [69, 34] width 96 height 11
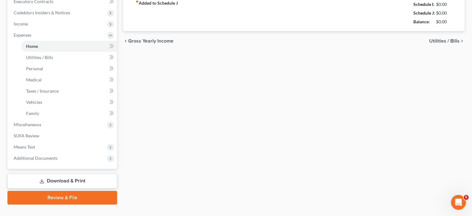
type input "600.00"
type input "0.00"
radio input "true"
type input "0.00"
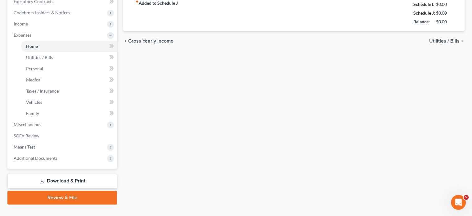
type input "0.00"
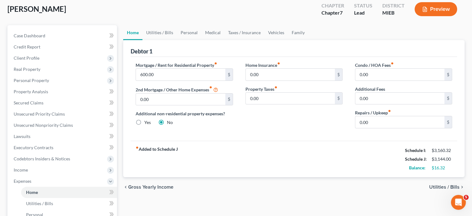
scroll to position [35, 0]
click at [165, 40] on link "Utilities / Bills" at bounding box center [159, 32] width 34 height 15
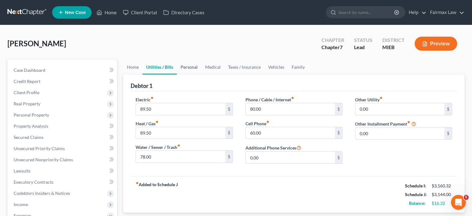
click at [201, 74] on link "Personal" at bounding box center [189, 67] width 25 height 15
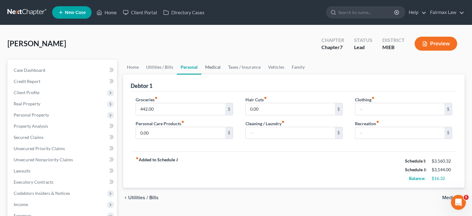
click at [224, 74] on link "Medical" at bounding box center [212, 67] width 23 height 15
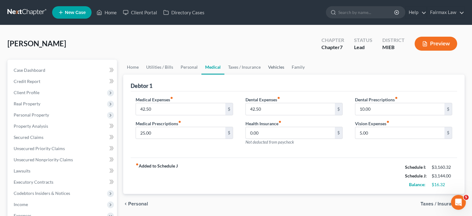
click at [288, 74] on link "Vehicles" at bounding box center [276, 67] width 24 height 15
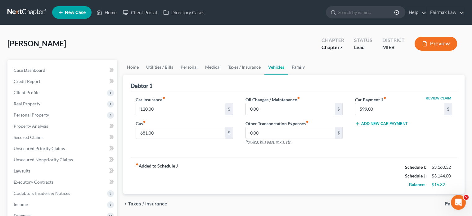
click at [308, 74] on link "Family" at bounding box center [298, 67] width 20 height 15
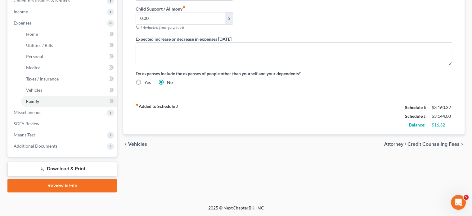
scroll to position [293, 0]
click at [32, 132] on span "Means Test" at bounding box center [24, 134] width 21 height 5
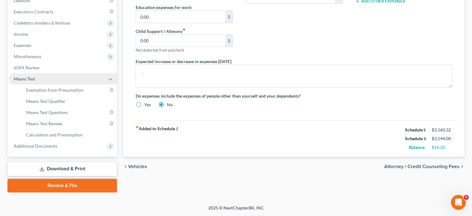
scroll to position [265, 0]
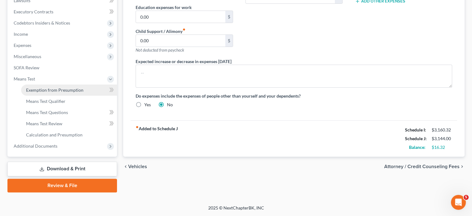
click at [55, 87] on span "Exemption from Presumption" at bounding box center [54, 89] width 57 height 5
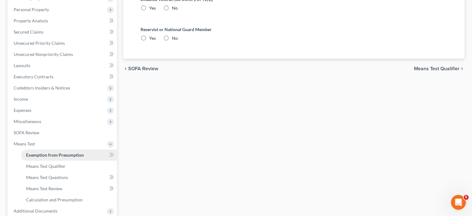
radio input "true"
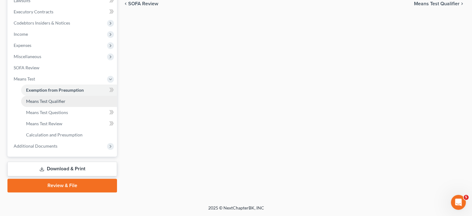
scroll to position [265, 0]
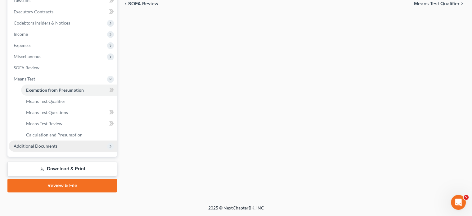
click at [53, 143] on span "Additional Documents" at bounding box center [36, 145] width 44 height 5
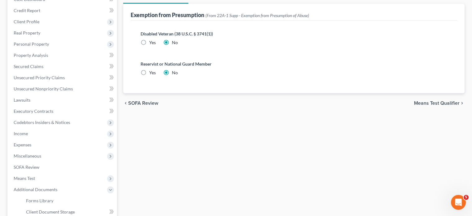
scroll to position [0, 0]
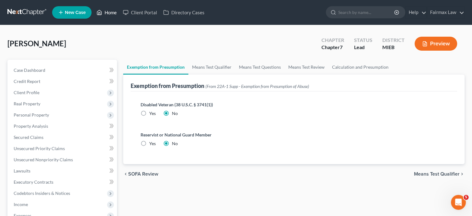
click at [120, 17] on link "Home" at bounding box center [106, 12] width 26 height 11
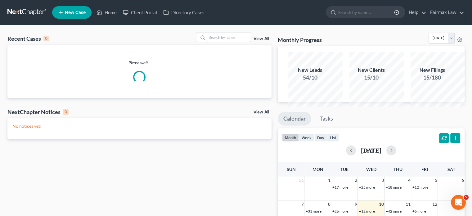
click at [210, 42] on input "search" at bounding box center [228, 37] width 43 height 9
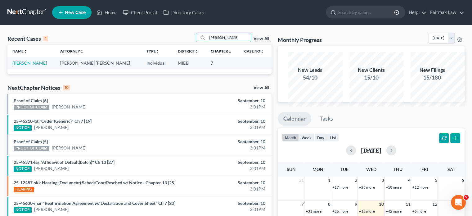
type input "[PERSON_NAME]"
click at [28, 65] on link "[PERSON_NAME]" at bounding box center [29, 62] width 34 height 5
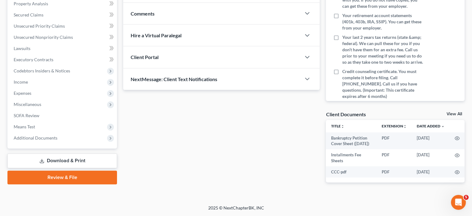
scroll to position [212, 0]
click at [50, 121] on span "Means Test" at bounding box center [63, 126] width 108 height 11
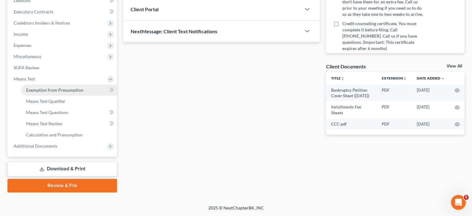
click at [50, 92] on span "Exemption from Presumption" at bounding box center [54, 89] width 57 height 5
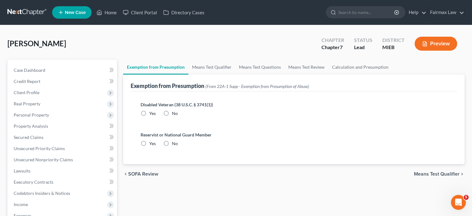
click at [175, 116] on label "No" at bounding box center [175, 113] width 6 height 6
click at [175, 114] on input "No" at bounding box center [176, 112] width 4 height 4
radio input "true"
click at [178, 146] on label "No" at bounding box center [175, 143] width 6 height 6
click at [178, 144] on input "No" at bounding box center [176, 142] width 4 height 4
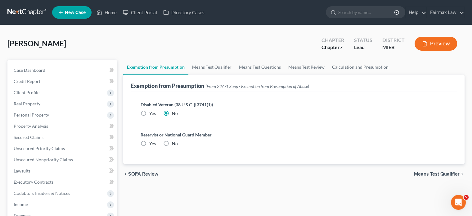
radio input "true"
click at [229, 74] on link "Means Test Qualifier" at bounding box center [211, 67] width 47 height 15
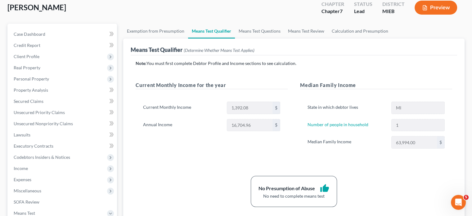
scroll to position [51, 0]
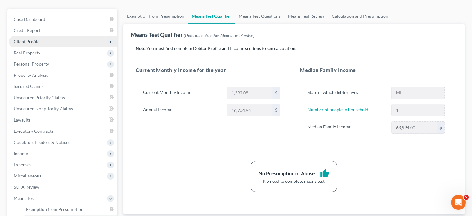
click at [57, 47] on span "Client Profile" at bounding box center [63, 41] width 108 height 11
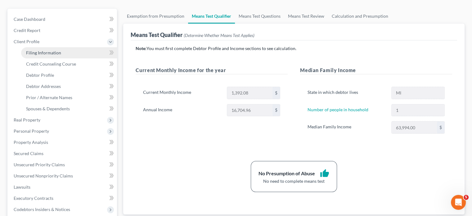
click at [47, 55] on span "Filing Information" at bounding box center [43, 52] width 35 height 5
select select "1"
select select "0"
select select "40"
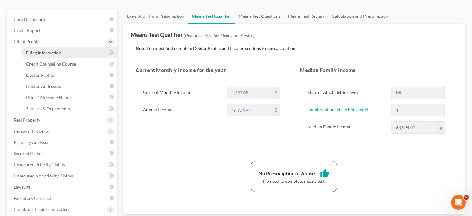
select select "0"
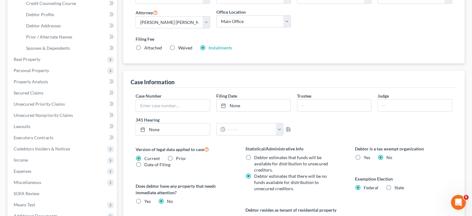
scroll to position [111, 0]
click at [68, 20] on link "Debtor Profile" at bounding box center [69, 14] width 96 height 11
select select "0"
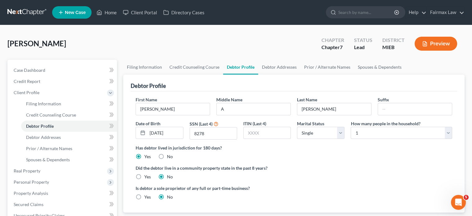
scroll to position [101, 0]
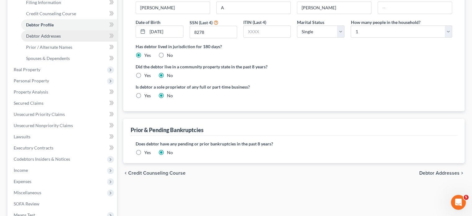
click at [61, 38] on span "Debtor Addresses" at bounding box center [43, 35] width 35 height 5
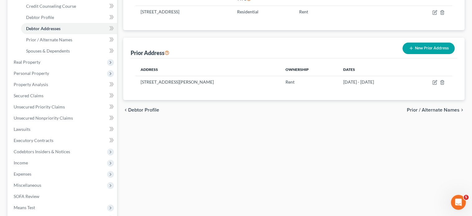
scroll to position [114, 0]
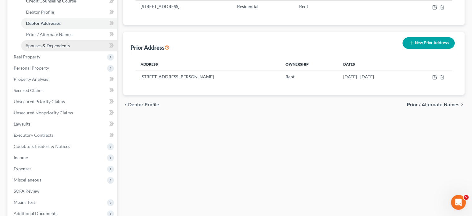
click at [58, 48] on span "Spouses & Dependents" at bounding box center [48, 45] width 44 height 5
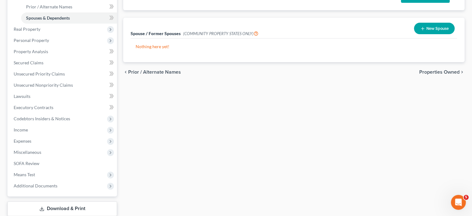
scroll to position [143, 0]
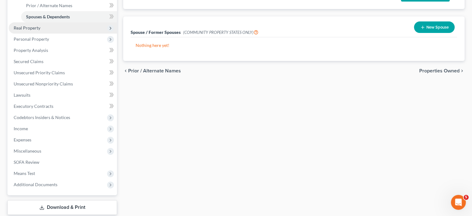
click at [40, 30] on span "Real Property" at bounding box center [27, 27] width 27 height 5
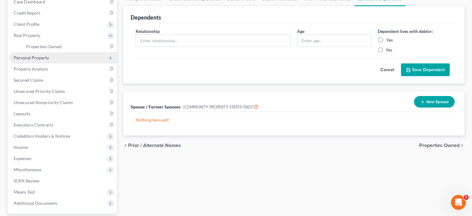
scroll to position [65, 0]
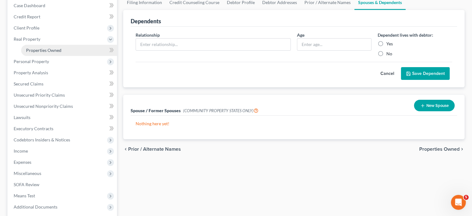
click at [47, 53] on span "Properties Owned" at bounding box center [43, 49] width 35 height 5
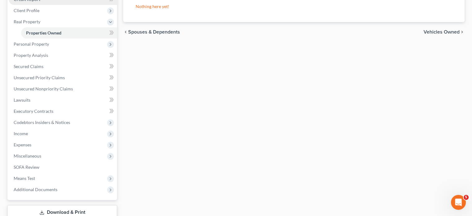
scroll to position [83, 0]
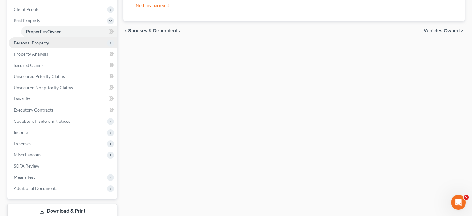
click at [65, 48] on span "Personal Property" at bounding box center [63, 42] width 108 height 11
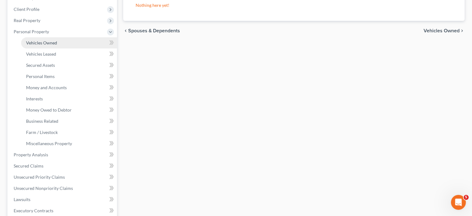
click at [55, 45] on span "Vehicles Owned" at bounding box center [41, 42] width 31 height 5
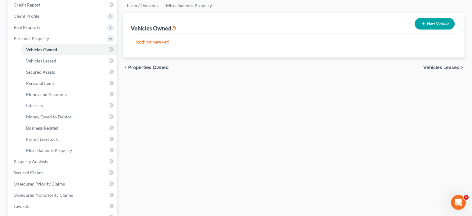
scroll to position [77, 0]
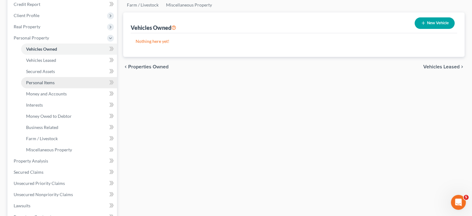
click at [63, 88] on link "Personal Items" at bounding box center [69, 82] width 96 height 11
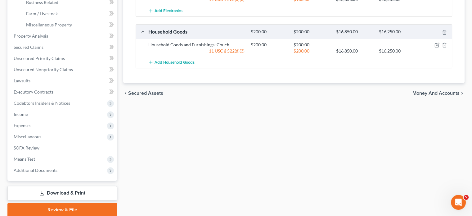
scroll to position [186, 0]
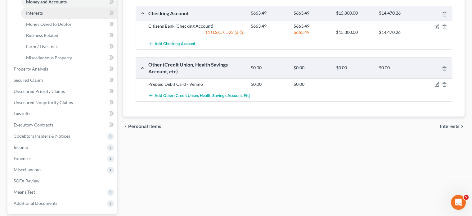
click at [63, 19] on link "Interests" at bounding box center [69, 12] width 96 height 11
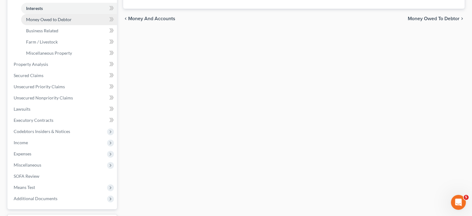
click at [72, 22] on span "Money Owed to Debtor" at bounding box center [49, 19] width 46 height 5
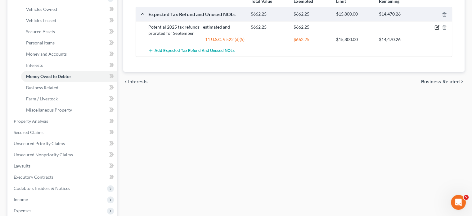
click at [434, 30] on button "button" at bounding box center [436, 27] width 5 height 5
select select "0"
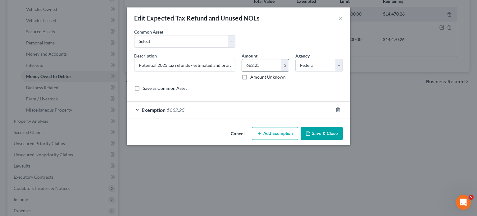
click at [271, 71] on input "662.25" at bounding box center [261, 65] width 39 height 12
click at [231, 47] on select "Select Potential 2025 tax refunds - estimated and prorated for September Potent…" at bounding box center [184, 41] width 101 height 12
select select "69"
click at [134, 44] on select "Select Potential 2025 tax refunds - estimated and prorated for September Potent…" at bounding box center [184, 41] width 101 height 12
type input "Potential 2025 tax refund - estimated and prorated"
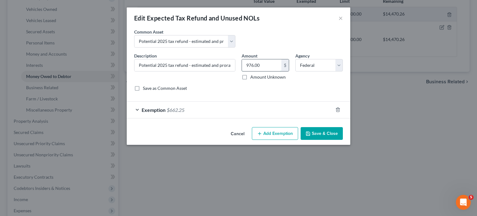
click at [270, 71] on input "976.00" at bounding box center [261, 65] width 39 height 12
paste input "662.25"
type input "662.25"
click at [331, 140] on button "Save & Close" at bounding box center [321, 133] width 42 height 13
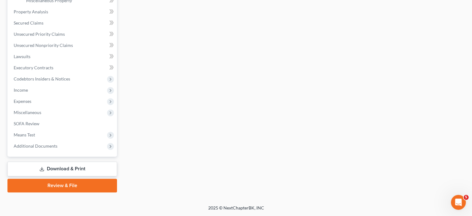
scroll to position [262, 0]
click at [45, 14] on span "Property Analysis" at bounding box center [31, 11] width 34 height 5
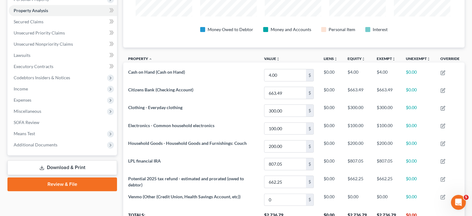
scroll to position [116, 0]
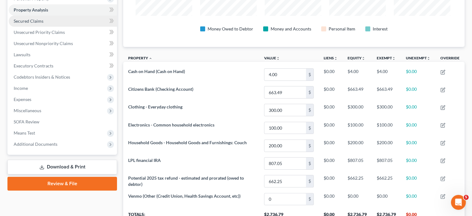
click at [61, 27] on link "Secured Claims" at bounding box center [63, 21] width 108 height 11
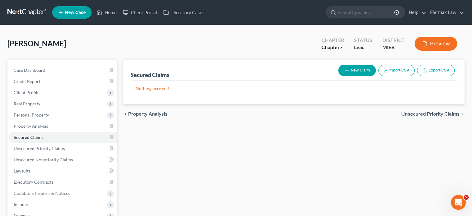
scroll to position [102, 0]
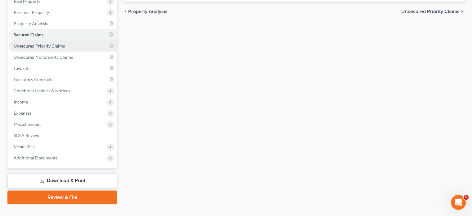
click at [55, 48] on span "Unsecured Priority Claims" at bounding box center [39, 45] width 51 height 5
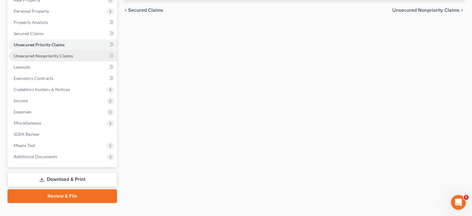
click at [60, 58] on span "Unsecured Nonpriority Claims" at bounding box center [43, 55] width 59 height 5
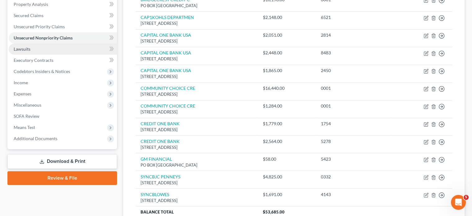
click at [41, 55] on link "Lawsuits" at bounding box center [63, 48] width 108 height 11
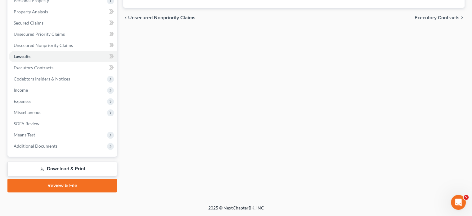
scroll to position [148, 0]
click at [48, 73] on link "Executory Contracts" at bounding box center [63, 67] width 108 height 11
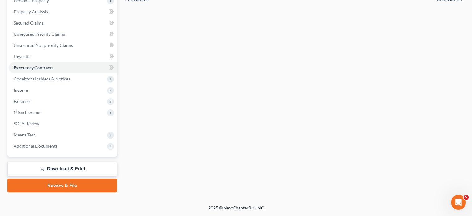
scroll to position [148, 0]
click at [48, 96] on span "Income" at bounding box center [63, 89] width 108 height 11
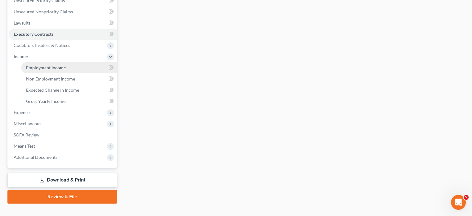
click at [43, 73] on link "Employment Income" at bounding box center [69, 67] width 96 height 11
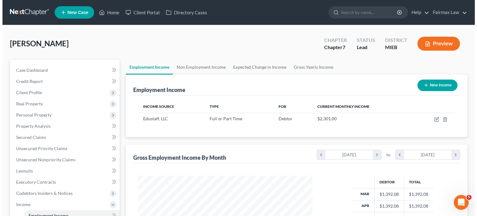
scroll to position [71, 0]
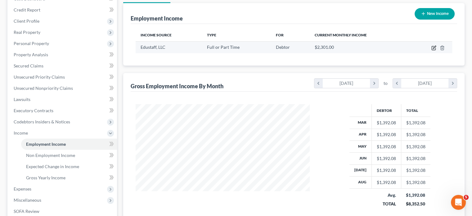
click at [431, 50] on icon "button" at bounding box center [433, 47] width 5 height 5
select select "0"
select select "23"
select select "1"
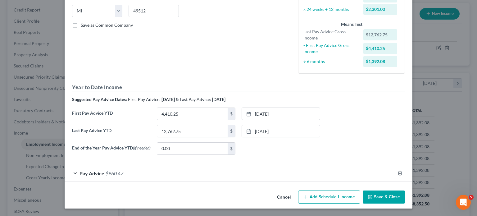
click at [206, 165] on div "Pay Advice $960.47" at bounding box center [230, 173] width 330 height 16
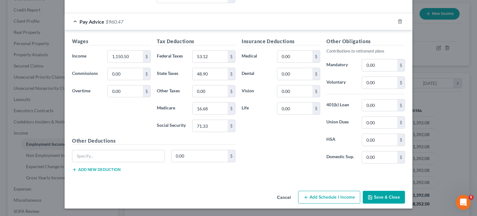
click at [292, 191] on button "Cancel" at bounding box center [284, 197] width 24 height 12
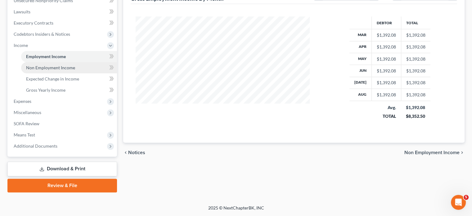
click at [75, 65] on span "Non Employment Income" at bounding box center [50, 67] width 49 height 5
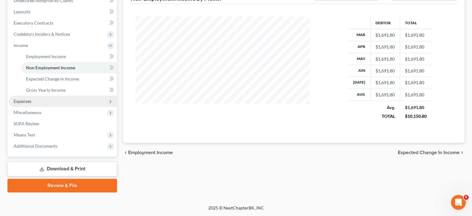
click at [40, 96] on span "Expenses" at bounding box center [63, 101] width 108 height 11
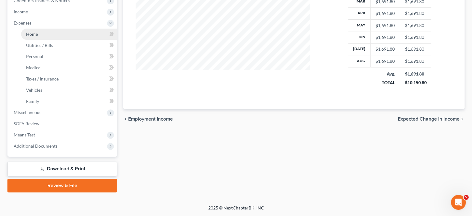
click at [38, 31] on span "Home" at bounding box center [32, 33] width 12 height 5
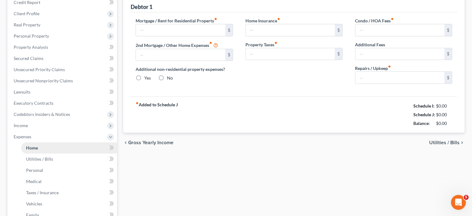
type input "500.00"
type input "0.00"
radio input "true"
type input "0.00"
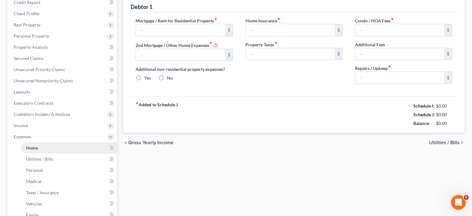
type input "0.00"
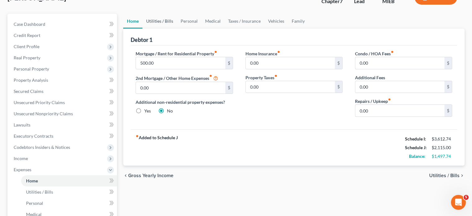
click at [170, 29] on link "Utilities / Bills" at bounding box center [159, 21] width 34 height 15
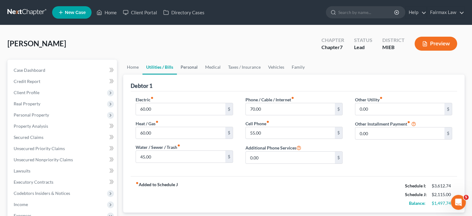
click at [201, 74] on link "Personal" at bounding box center [189, 67] width 25 height 15
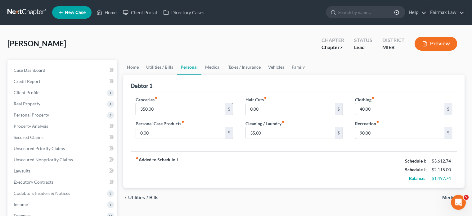
click at [175, 115] on input "350.00" at bounding box center [180, 109] width 89 height 12
type input "450"
click at [175, 139] on input "0.00" at bounding box center [180, 133] width 89 height 12
type input "50"
click at [387, 139] on input "90.00" at bounding box center [399, 133] width 89 height 12
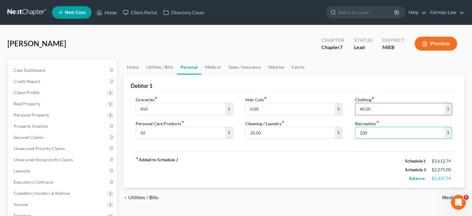
type input "100"
click at [381, 115] on input "40.00" at bounding box center [399, 109] width 89 height 12
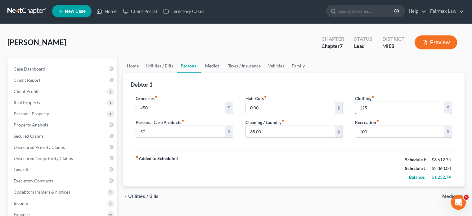
type input "125"
click at [224, 73] on link "Medical" at bounding box center [212, 65] width 23 height 15
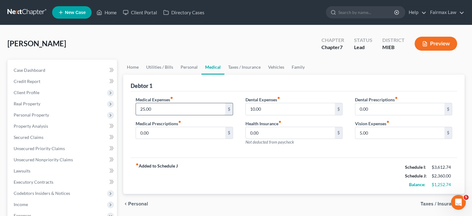
click at [168, 115] on input "25.00" at bounding box center [180, 109] width 89 height 12
type input "125"
click at [264, 74] on link "Taxes / Insurance" at bounding box center [244, 67] width 40 height 15
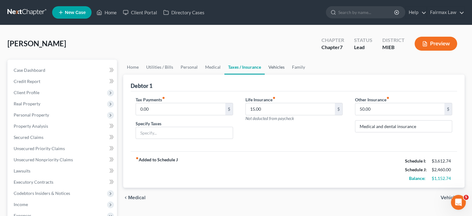
click at [288, 74] on link "Vehicles" at bounding box center [277, 67] width 24 height 15
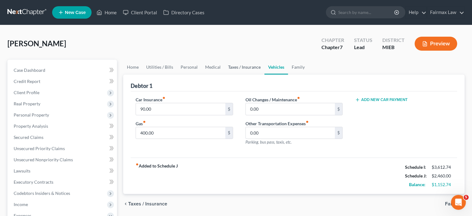
click at [264, 74] on link "Taxes / Insurance" at bounding box center [244, 67] width 40 height 15
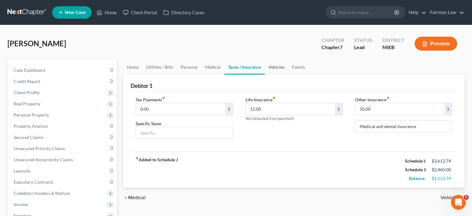
click at [288, 74] on link "Vehicles" at bounding box center [277, 67] width 24 height 15
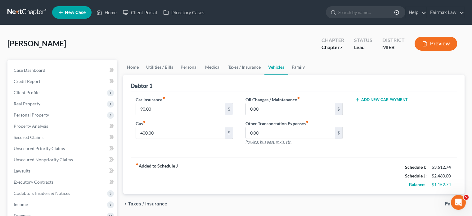
click at [308, 74] on link "Family" at bounding box center [298, 67] width 20 height 15
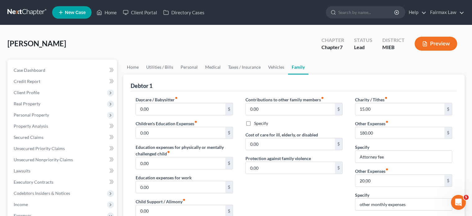
scroll to position [108, 0]
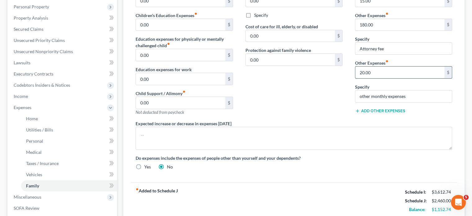
click at [381, 78] on input "20.00" at bounding box center [399, 72] width 89 height 12
drag, startPoint x: 418, startPoint y: 146, endPoint x: 281, endPoint y: 149, distance: 136.8
click at [281, 149] on div "Daycare / Babysitter fiber_manual_record 0.00 $ Children's Education Expenses f…" at bounding box center [293, 81] width 329 height 186
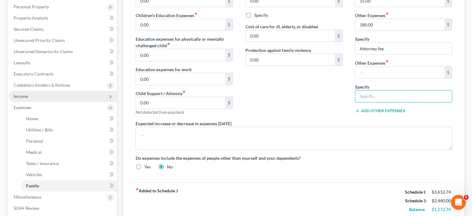
click at [60, 102] on span "Income" at bounding box center [63, 96] width 108 height 11
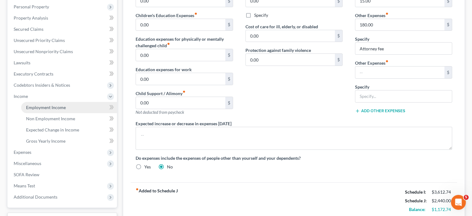
click at [52, 113] on link "Employment Income" at bounding box center [69, 107] width 96 height 11
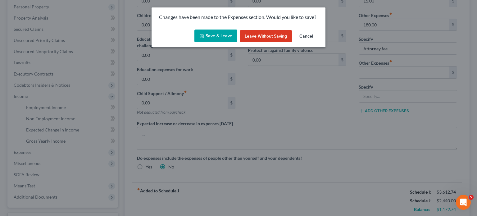
click at [204, 38] on button "Save & Leave" at bounding box center [215, 35] width 43 height 13
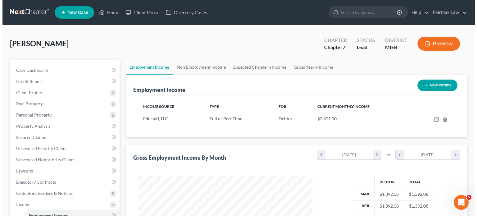
scroll to position [138, 186]
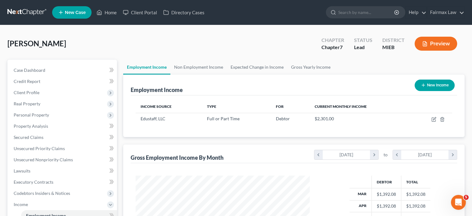
click at [427, 113] on th at bounding box center [431, 106] width 42 height 12
click at [428, 124] on td at bounding box center [431, 119] width 42 height 12
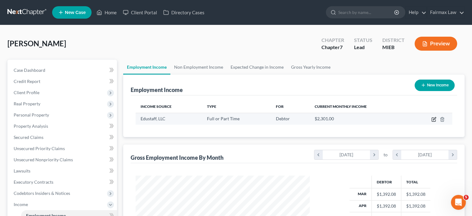
click at [432, 121] on icon "button" at bounding box center [434, 120] width 4 height 4
select select "0"
select select "23"
select select "1"
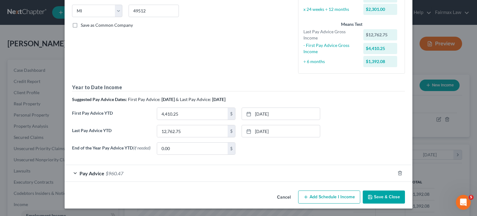
scroll to position [200, 0]
click at [249, 165] on div "Pay Advice $960.47" at bounding box center [230, 173] width 330 height 16
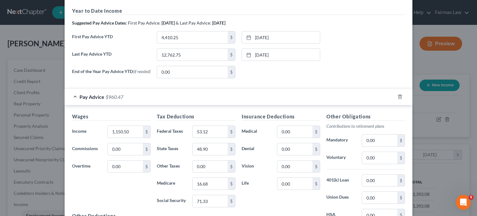
scroll to position [327, 0]
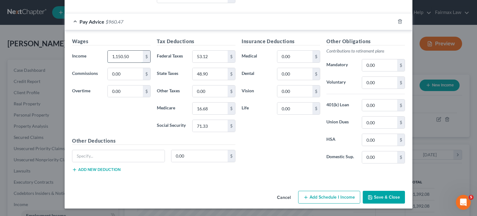
click at [108, 62] on input "1,150.50" at bounding box center [125, 57] width 35 height 12
type input "819"
click at [216, 62] on input "53.12" at bounding box center [209, 57] width 35 height 12
type input "19.40"
click at [206, 114] on input "16.68" at bounding box center [209, 108] width 35 height 12
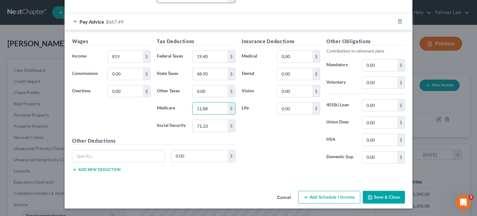
type input "11.88"
click at [203, 132] on input "71.33" at bounding box center [209, 126] width 35 height 12
type input "50.78"
click at [221, 80] on input "48.90" at bounding box center [209, 74] width 35 height 12
type input "34.81"
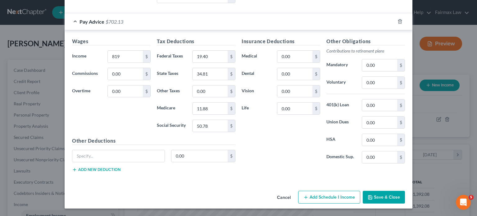
click at [278, 168] on div "Insurance Deductions Medical 0.00 $ Dental 0.00 $ Vision 0.00 $ Life 0.00 $" at bounding box center [280, 103] width 85 height 131
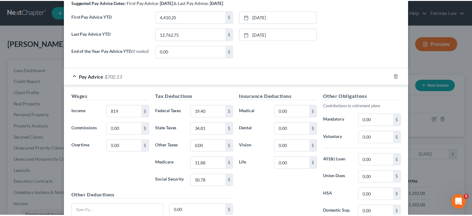
scroll to position [386, 0]
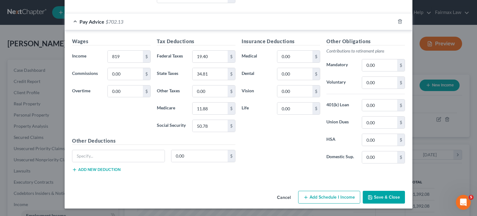
click at [405, 197] on button "Save & Close" at bounding box center [383, 196] width 42 height 13
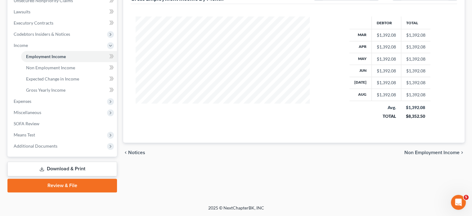
scroll to position [226, 0]
click at [54, 96] on span "Expenses" at bounding box center [63, 101] width 108 height 11
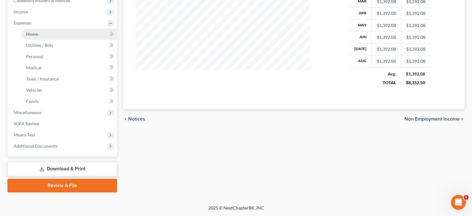
click at [31, 37] on span "Home" at bounding box center [32, 33] width 12 height 5
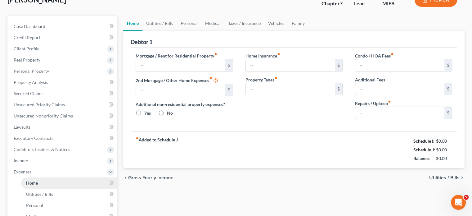
type input "500.00"
type input "0.00"
radio input "true"
type input "0.00"
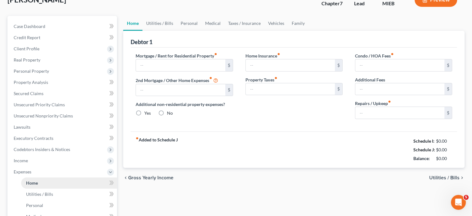
type input "0.00"
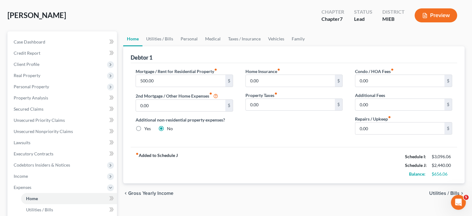
scroll to position [27, 0]
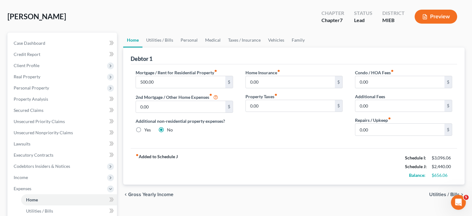
click at [369, 141] on div "Condo / HOA Fees fiber_manual_record 0.00 $ Additional Fees 0.00 $ Repairs / Up…" at bounding box center [404, 104] width 110 height 71
click at [378, 141] on div "Condo / HOA Fees fiber_manual_record 0.00 $ Additional Fees 0.00 $ Repairs / Up…" at bounding box center [404, 104] width 110 height 71
click at [376, 135] on input "0.00" at bounding box center [399, 129] width 89 height 12
type input "2"
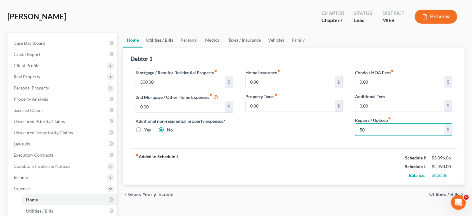
type input "50"
click at [168, 47] on link "Utilities / Bills" at bounding box center [159, 40] width 34 height 15
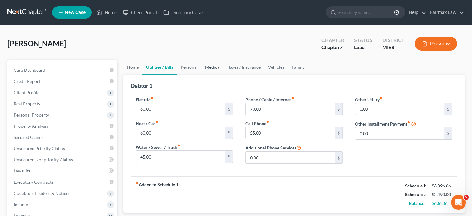
click at [224, 74] on link "Medical" at bounding box center [212, 67] width 23 height 15
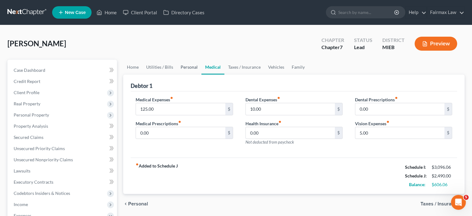
click at [201, 74] on link "Personal" at bounding box center [189, 67] width 25 height 15
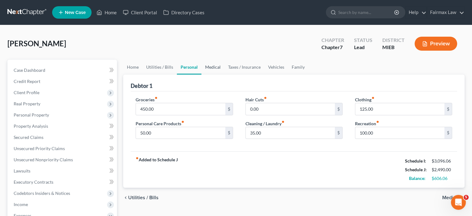
click at [224, 74] on link "Medical" at bounding box center [212, 67] width 23 height 15
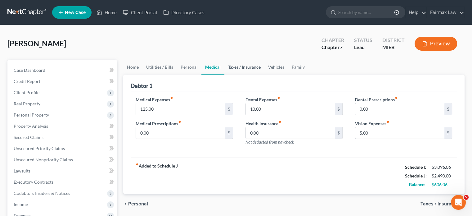
click at [264, 74] on link "Taxes / Insurance" at bounding box center [244, 67] width 40 height 15
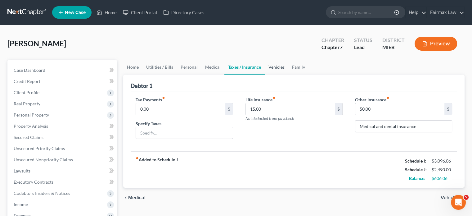
click at [288, 74] on link "Vehicles" at bounding box center [277, 67] width 24 height 15
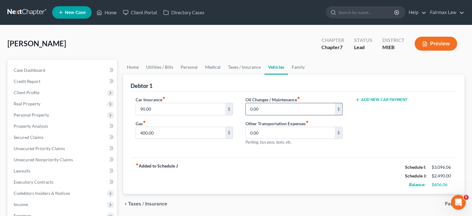
click at [268, 115] on input "0.00" at bounding box center [290, 109] width 89 height 12
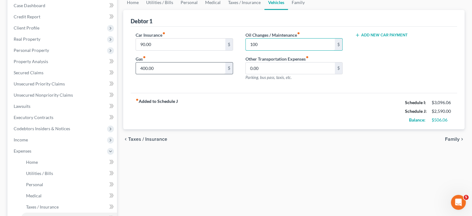
type input "100"
click at [187, 74] on input "400.00" at bounding box center [180, 68] width 89 height 12
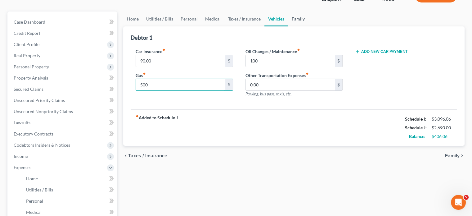
type input "500"
click at [308, 26] on link "Family" at bounding box center [298, 18] width 20 height 15
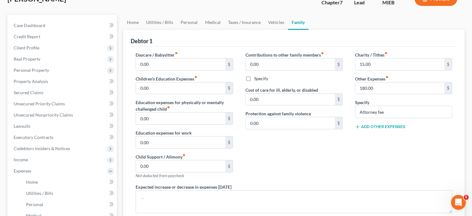
scroll to position [47, 0]
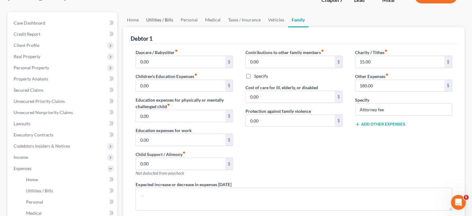
click at [166, 27] on link "Utilities / Bills" at bounding box center [159, 19] width 34 height 15
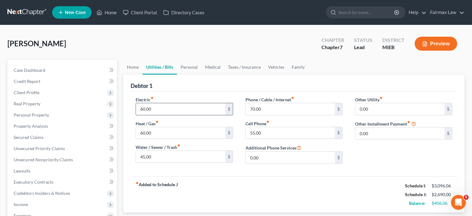
click at [165, 115] on input "60.00" at bounding box center [180, 109] width 89 height 12
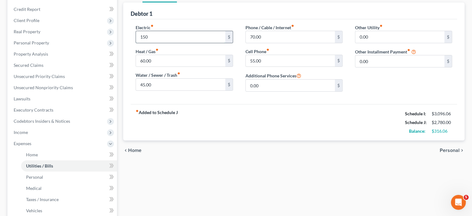
scroll to position [74, 0]
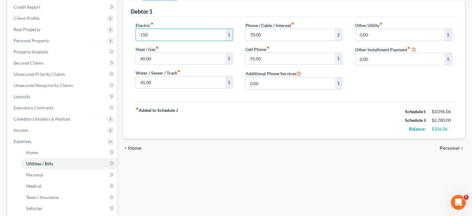
type input "150"
click at [164, 94] on div "Electric fiber_manual_record 150 $ Heat / Gas fiber_manual_record 60.00 $ Water…" at bounding box center [184, 58] width 110 height 72
click at [158, 65] on input "60.00" at bounding box center [180, 59] width 89 height 12
type input "120"
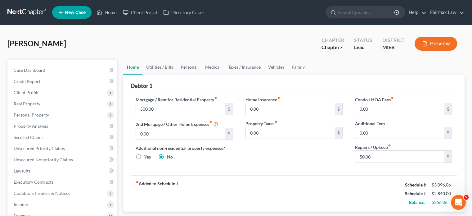
click at [201, 74] on link "Personal" at bounding box center [189, 67] width 25 height 15
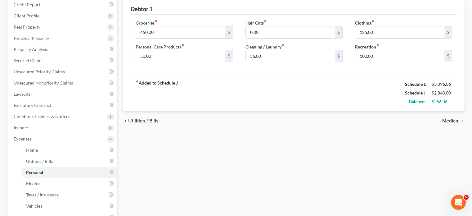
scroll to position [77, 0]
click at [288, 38] on input "0.00" at bounding box center [290, 32] width 89 height 12
type input "50"
click at [170, 62] on input "50.00" at bounding box center [180, 56] width 89 height 12
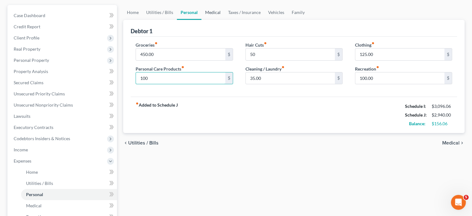
type input "100"
click at [224, 20] on link "Medical" at bounding box center [212, 12] width 23 height 15
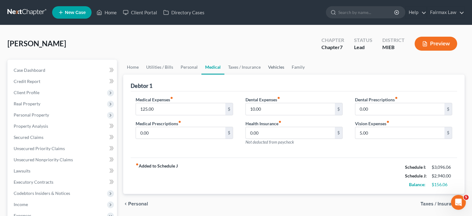
click at [288, 74] on link "Vehicles" at bounding box center [276, 67] width 24 height 15
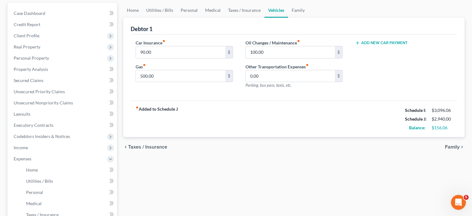
scroll to position [58, 0]
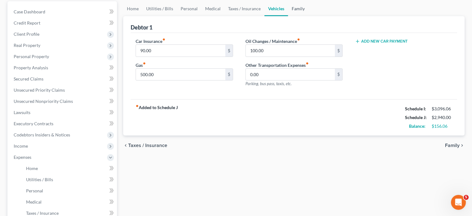
click at [308, 16] on link "Family" at bounding box center [298, 8] width 20 height 15
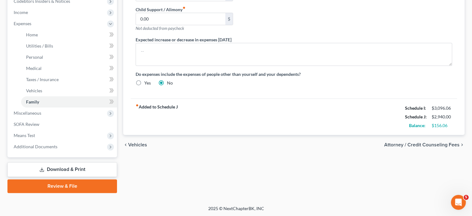
scroll to position [73, 0]
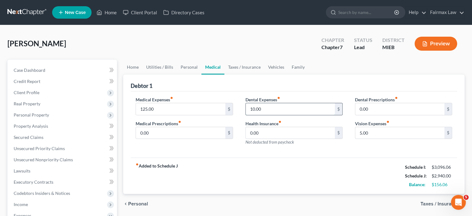
click at [268, 115] on input "10.00" at bounding box center [290, 109] width 89 height 12
type input "50"
click at [177, 74] on link "Utilities / Bills" at bounding box center [159, 67] width 34 height 15
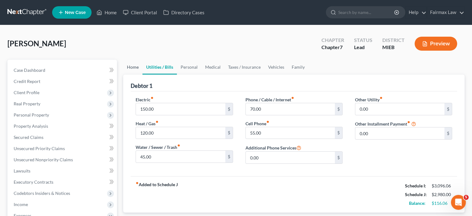
click at [136, 74] on link "Home" at bounding box center [132, 67] width 19 height 15
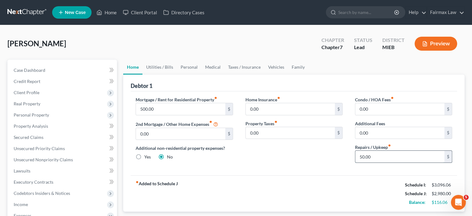
click at [380, 162] on input "50.00" at bounding box center [399, 156] width 89 height 12
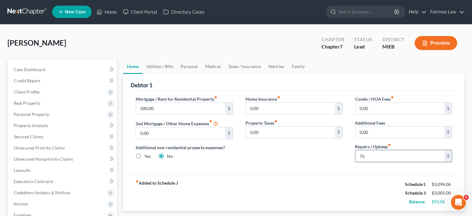
scroll to position [1, 0]
type input "75"
click at [288, 74] on link "Vehicles" at bounding box center [276, 66] width 24 height 15
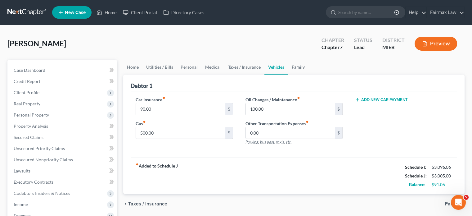
click at [308, 74] on link "Family" at bounding box center [298, 67] width 20 height 15
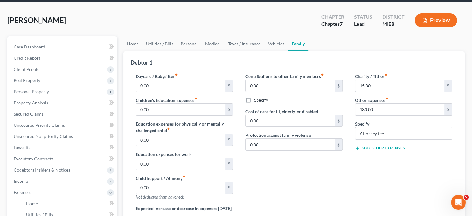
scroll to position [24, 0]
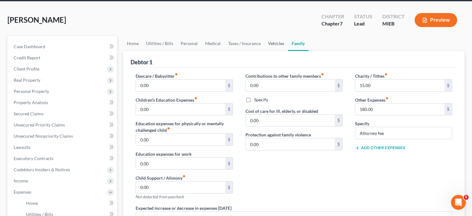
click at [288, 51] on link "Vehicles" at bounding box center [276, 43] width 24 height 15
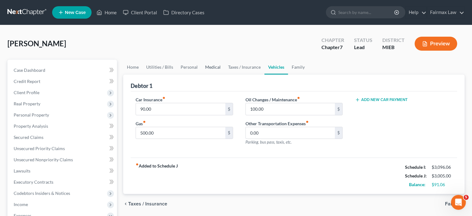
click at [224, 74] on link "Medical" at bounding box center [212, 67] width 23 height 15
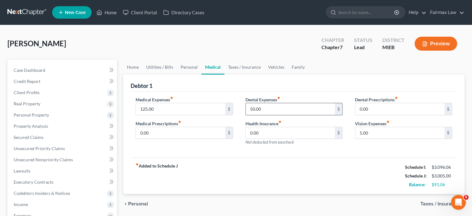
click at [264, 115] on input "50.00" at bounding box center [290, 109] width 89 height 12
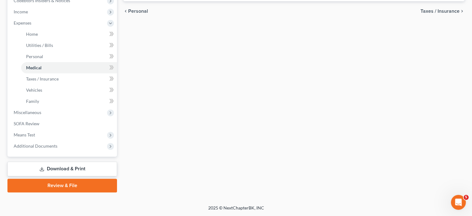
scroll to position [293, 0]
click at [37, 110] on span "Miscellaneous" at bounding box center [28, 112] width 28 height 5
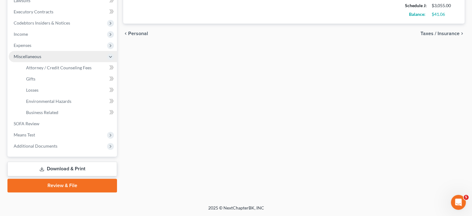
scroll to position [265, 0]
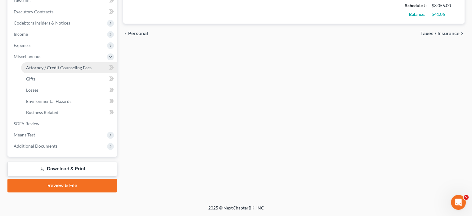
click at [43, 65] on span "Attorney / Credit Counseling Fees" at bounding box center [58, 67] width 65 height 5
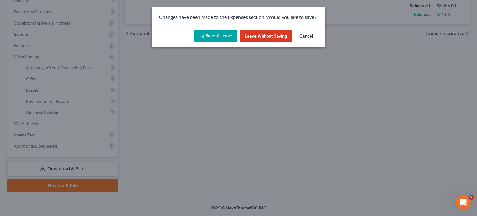
click at [207, 43] on button "Save & Leave" at bounding box center [215, 35] width 43 height 13
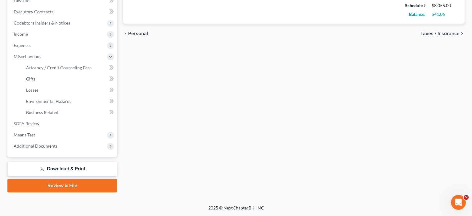
type input "100.00"
select select "2"
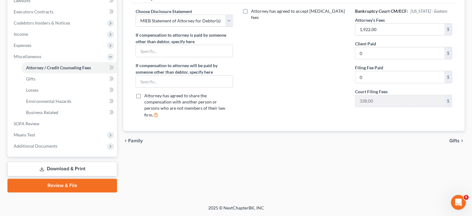
scroll to position [265, 0]
click at [35, 132] on span "Means Test" at bounding box center [24, 134] width 21 height 5
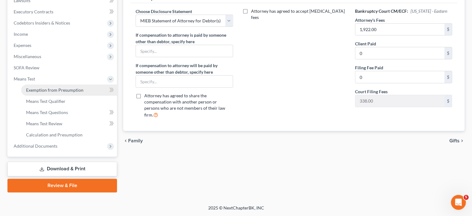
click at [48, 84] on link "Exemption from Presumption" at bounding box center [69, 89] width 96 height 11
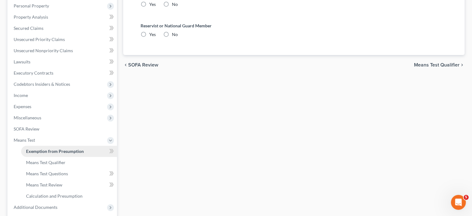
radio input "true"
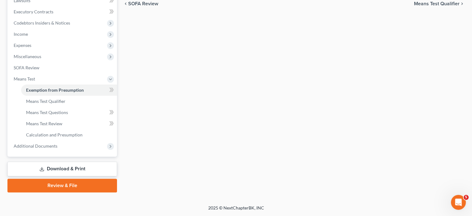
scroll to position [265, 0]
click at [46, 143] on span "Additional Documents" at bounding box center [36, 145] width 44 height 5
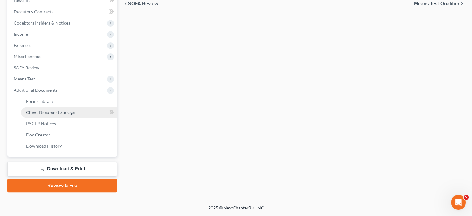
click at [63, 110] on span "Client Document Storage" at bounding box center [50, 112] width 49 height 5
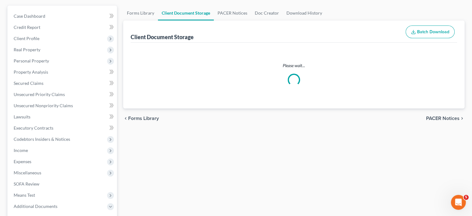
scroll to position [6, 0]
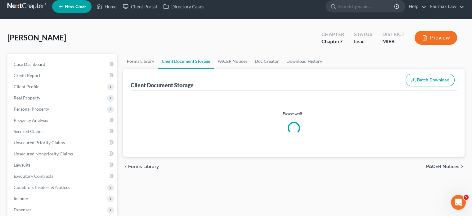
select select "7"
select select "32"
select select "6"
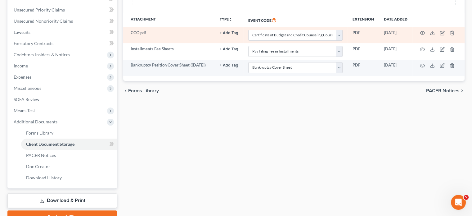
scroll to position [160, 0]
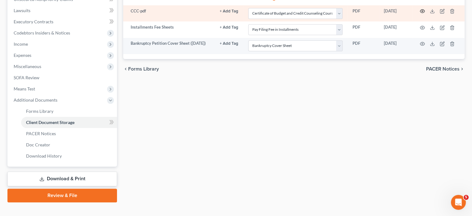
click at [420, 14] on icon "button" at bounding box center [422, 11] width 5 height 5
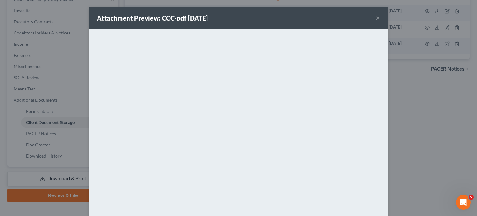
click at [380, 22] on button "×" at bounding box center [377, 17] width 4 height 7
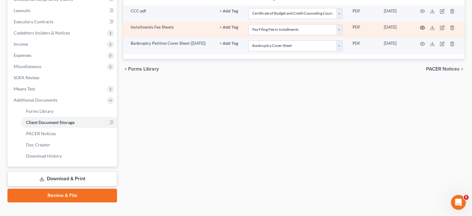
click at [420, 30] on icon "button" at bounding box center [422, 27] width 5 height 5
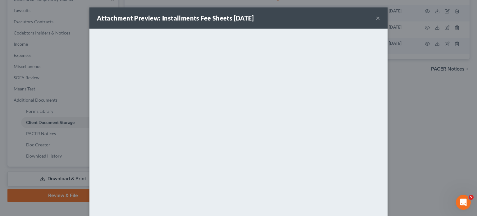
click at [380, 22] on button "×" at bounding box center [377, 17] width 4 height 7
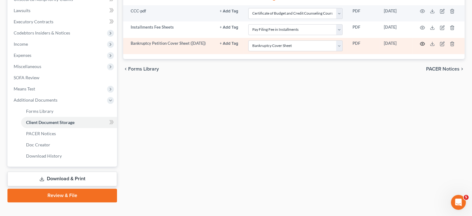
click at [420, 46] on icon "button" at bounding box center [422, 43] width 5 height 5
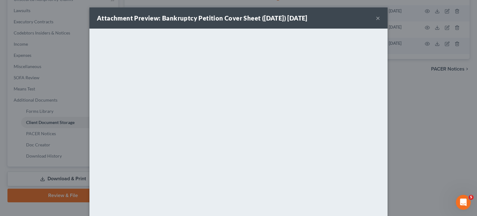
click at [380, 22] on button "×" at bounding box center [377, 17] width 4 height 7
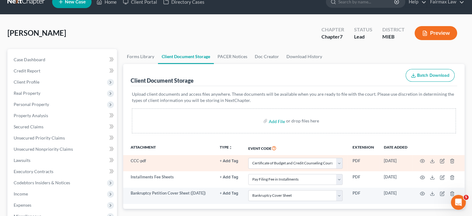
scroll to position [9, 0]
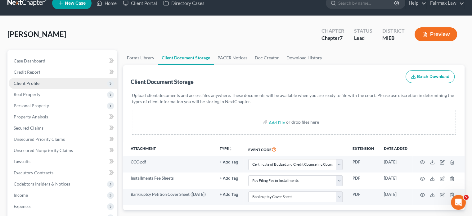
click at [63, 89] on span "Client Profile" at bounding box center [63, 83] width 108 height 11
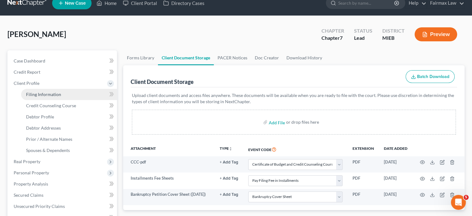
click at [61, 97] on span "Filing Information" at bounding box center [43, 94] width 35 height 5
select select "1"
select select "0"
select select "40"
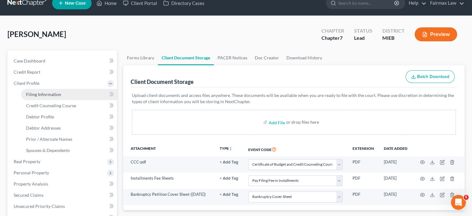
select select "0"
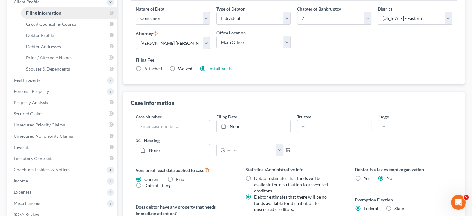
scroll to position [98, 0]
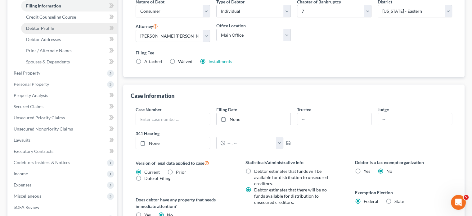
click at [54, 31] on span "Debtor Profile" at bounding box center [40, 27] width 28 height 5
select select "0"
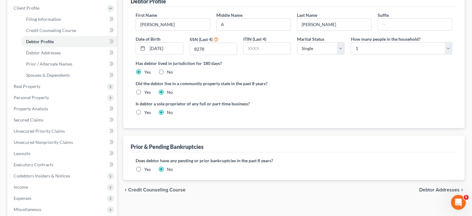
scroll to position [84, 0]
click at [63, 78] on span "Spouses & Dependents" at bounding box center [48, 74] width 44 height 5
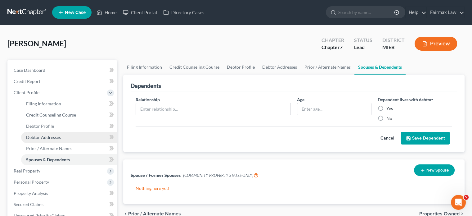
click at [51, 140] on span "Debtor Addresses" at bounding box center [43, 136] width 35 height 5
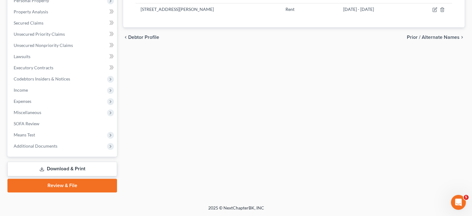
scroll to position [190, 0]
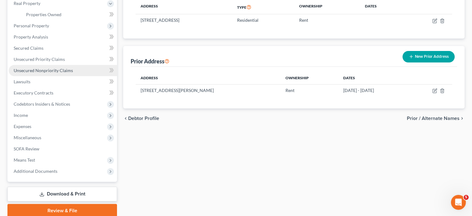
scroll to position [101, 0]
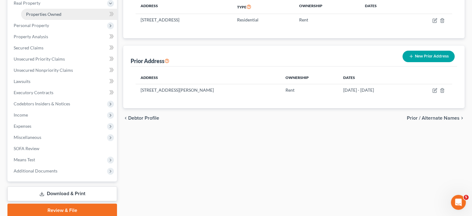
click at [59, 20] on link "Properties Owned" at bounding box center [69, 14] width 96 height 11
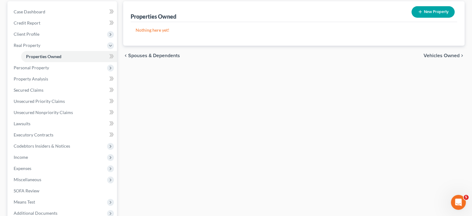
scroll to position [62, 0]
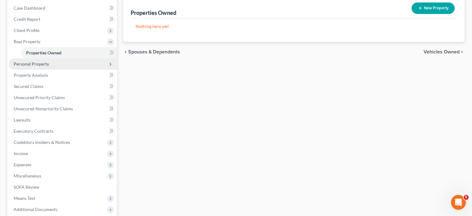
click at [46, 69] on span "Personal Property" at bounding box center [63, 63] width 108 height 11
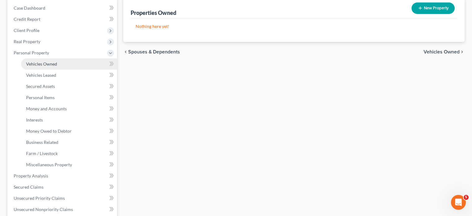
click at [62, 69] on link "Vehicles Owned" at bounding box center [69, 63] width 96 height 11
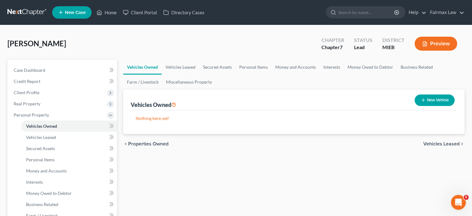
click at [417, 106] on button "New Vehicle" at bounding box center [434, 99] width 40 height 11
select select "0"
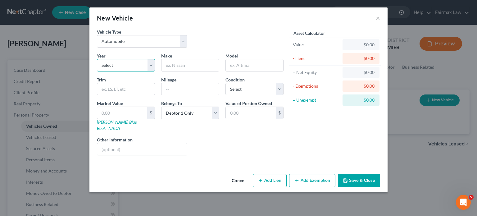
click at [97, 71] on select "Select 2026 2025 2024 2023 2022 2021 2020 2019 2018 2017 2016 2015 2014 2013 20…" at bounding box center [126, 65] width 58 height 12
click at [98, 71] on select "Select 2026 2025 2024 2023 2022 2021 2020 2019 2018 2017 2016 2015 2014 2013 20…" at bounding box center [126, 65] width 58 height 12
select select "7"
click at [97, 71] on select "Select 2026 2025 2024 2023 2022 2021 2020 2019 2018 2017 2016 2015 2014 2013 20…" at bounding box center [126, 65] width 58 height 12
click at [173, 71] on input "text" at bounding box center [189, 65] width 57 height 12
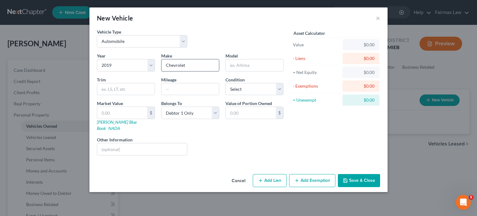
type input "Chevrolet"
type input "Trax"
click at [236, 95] on select "Select Excellent Very Good Good Fair Poor" at bounding box center [254, 89] width 58 height 12
select select "2"
click at [225, 95] on select "Select Excellent Very Good Good Fair Poor" at bounding box center [254, 89] width 58 height 12
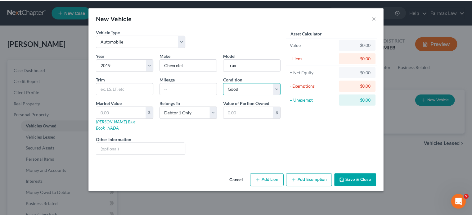
scroll to position [23, 0]
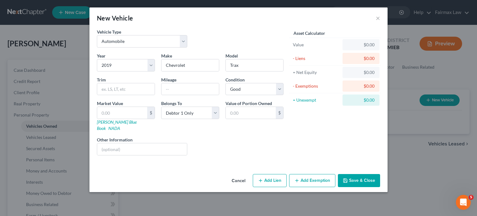
click at [362, 187] on button "Save & Close" at bounding box center [359, 180] width 42 height 13
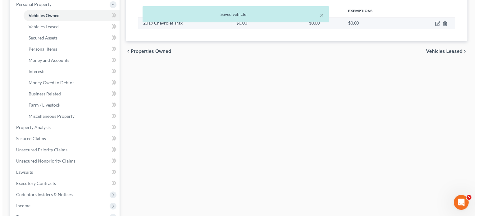
scroll to position [114, 0]
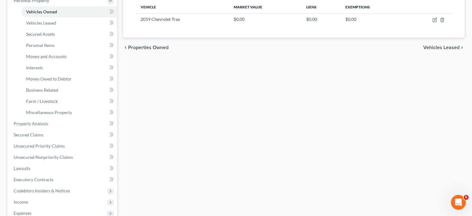
select select "0"
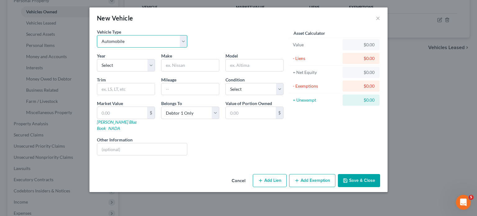
click at [97, 47] on select "Select Automobile Truck Trailer Watercraft Aircraft Motor Home Atv Other Vehicle" at bounding box center [142, 41] width 90 height 12
click at [97, 71] on select "Select 2026 2025 2024 2023 2022 2021 2020 2019 2018 2017 2016 2015 2014 2013 20…" at bounding box center [126, 65] width 58 height 12
select select "2"
click at [97, 71] on select "Select 2026 2025 2024 2023 2022 2021 2020 2019 2018 2017 2016 2015 2014 2013 20…" at bounding box center [126, 65] width 58 height 12
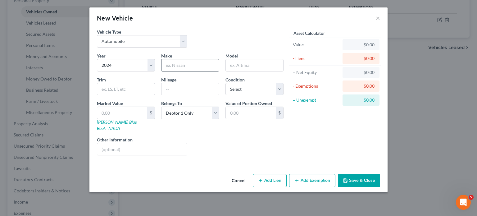
click at [177, 71] on input "text" at bounding box center [189, 65] width 57 height 12
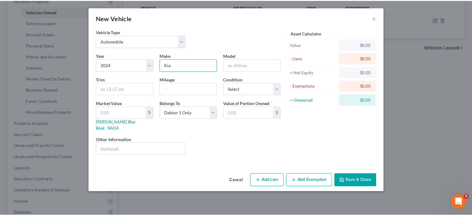
scroll to position [23, 0]
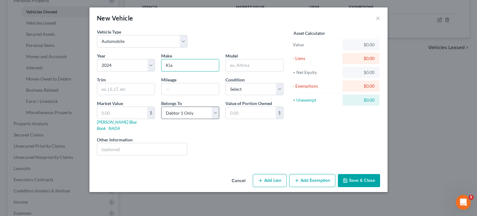
type input "Kia"
drag, startPoint x: 202, startPoint y: 118, endPoint x: 201, endPoint y: 123, distance: 5.6
click at [202, 118] on select "Select Debtor 1 Only Debtor 2 Only Debtor 1 And Debtor 2 Only At Least One Of T…" at bounding box center [190, 112] width 58 height 12
select select "3"
click at [161, 109] on select "Select Debtor 1 Only Debtor 2 Only Debtor 1 And Debtor 2 Only At Least One Of T…" at bounding box center [190, 112] width 58 height 12
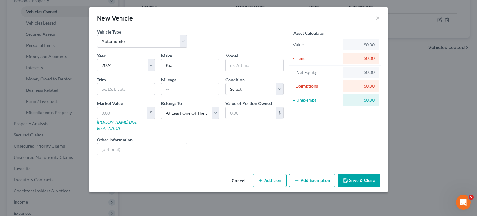
click at [380, 187] on button "Save & Close" at bounding box center [359, 180] width 42 height 13
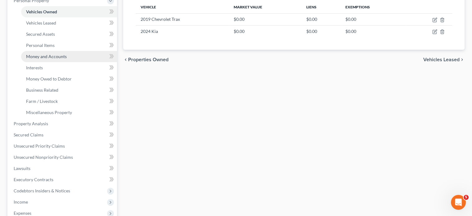
click at [61, 59] on span "Money and Accounts" at bounding box center [46, 56] width 41 height 5
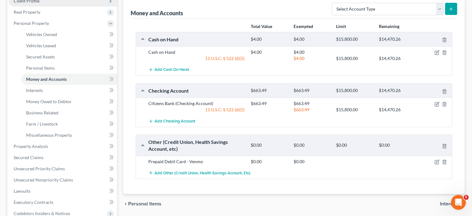
scroll to position [92, 0]
click at [50, 37] on span "Vehicles Owned" at bounding box center [41, 33] width 31 height 5
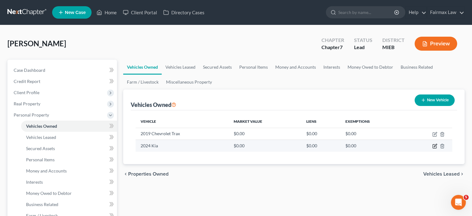
click at [432, 148] on icon "button" at bounding box center [434, 145] width 5 height 5
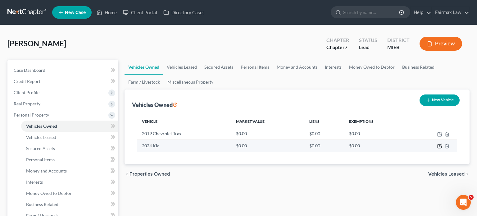
select select "0"
select select "2"
select select "3"
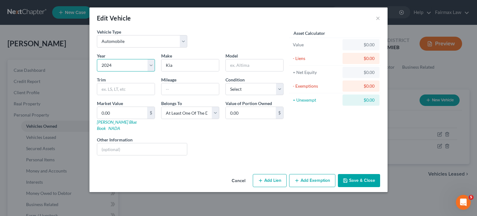
click at [108, 71] on select "Select 2026 2025 2024 2023 2022 2021 2020 2019 2018 2017 2016 2015 2014 2013 20…" at bounding box center [126, 65] width 58 height 12
select select "5"
click at [97, 71] on select "Select 2026 2025 2024 2023 2022 2021 2020 2019 2018 2017 2016 2015 2014 2013 20…" at bounding box center [126, 65] width 58 height 12
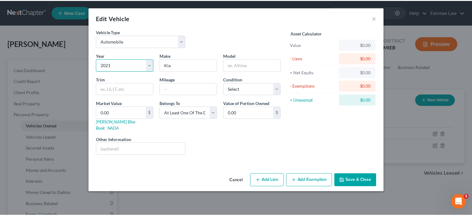
scroll to position [23, 0]
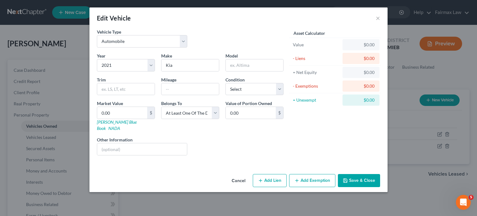
click at [380, 187] on button "Save & Close" at bounding box center [359, 180] width 42 height 13
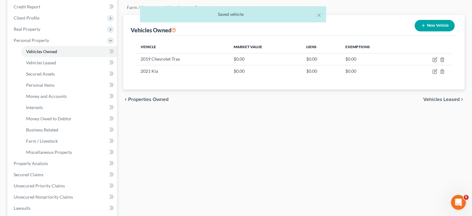
scroll to position [74, 0]
click at [62, 99] on span "Money and Accounts" at bounding box center [46, 95] width 41 height 5
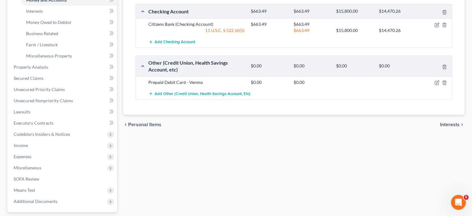
scroll to position [174, 0]
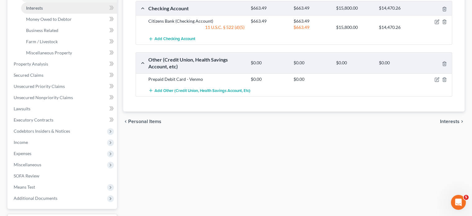
click at [60, 14] on link "Interests" at bounding box center [69, 7] width 96 height 11
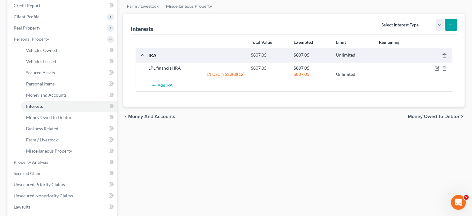
scroll to position [76, 0]
click at [424, 31] on select "Select Interest Type 401K Annuity Bond Education IRA Government Bond Government…" at bounding box center [410, 25] width 67 height 12
click at [291, 126] on div "chevron_left Money and Accounts Money Owed to Debtor chevron_right" at bounding box center [293, 116] width 341 height 20
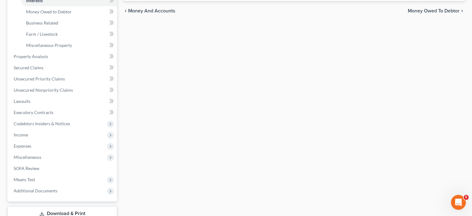
scroll to position [181, 0]
click at [66, 14] on span "Money Owed to Debtor" at bounding box center [49, 11] width 46 height 5
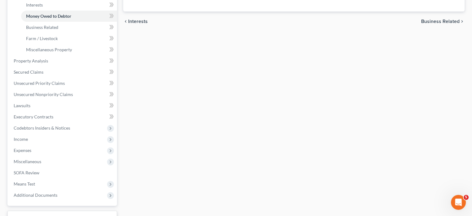
scroll to position [177, 0]
click at [40, 29] on span "Business Related" at bounding box center [42, 26] width 32 height 5
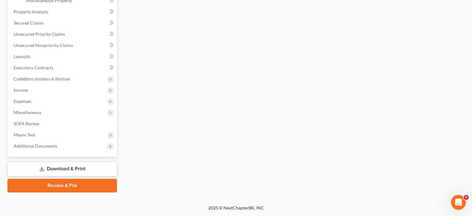
scroll to position [237, 0]
click at [56, 48] on span "Unsecured Nonpriority Claims" at bounding box center [43, 45] width 59 height 5
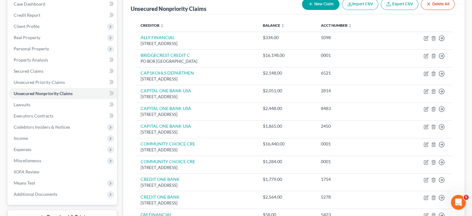
scroll to position [66, 0]
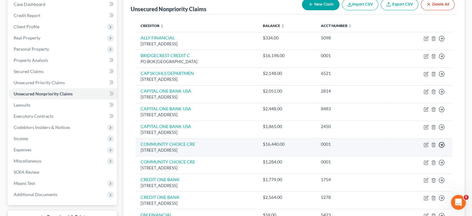
click at [438, 148] on icon "button" at bounding box center [441, 144] width 6 height 6
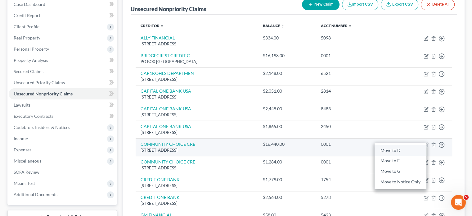
click at [385, 155] on link "Move to D" at bounding box center [400, 150] width 52 height 11
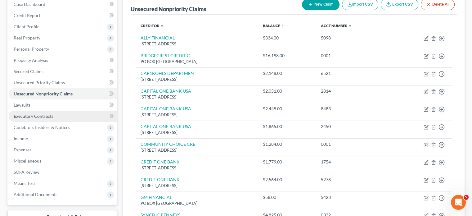
click at [53, 119] on span "Executory Contracts" at bounding box center [34, 115] width 40 height 5
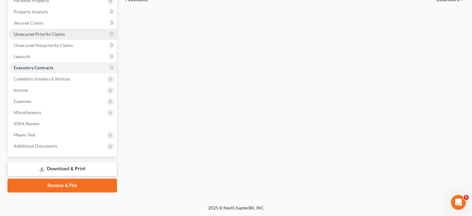
scroll to position [156, 0]
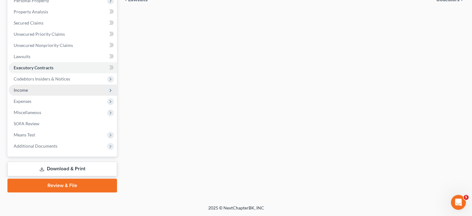
click at [47, 96] on span "Income" at bounding box center [63, 89] width 108 height 11
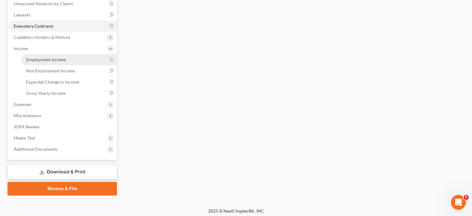
click at [49, 62] on span "Employment Income" at bounding box center [46, 59] width 40 height 5
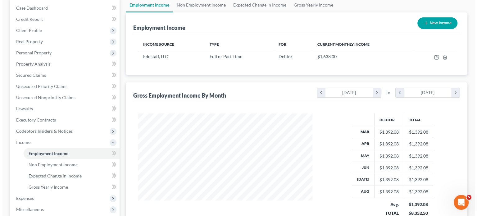
scroll to position [65, 0]
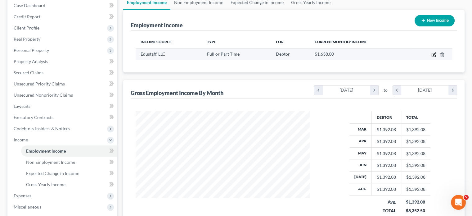
click at [432, 57] on icon "button" at bounding box center [434, 55] width 4 height 4
select select "0"
select select "23"
select select "1"
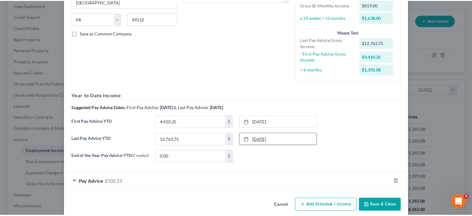
scroll to position [200, 0]
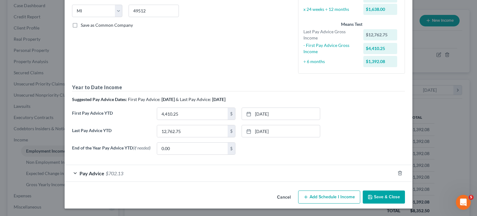
click at [295, 195] on button "Cancel" at bounding box center [284, 197] width 24 height 12
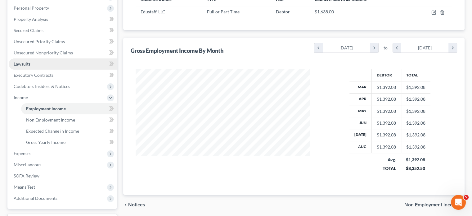
scroll to position [107, 0]
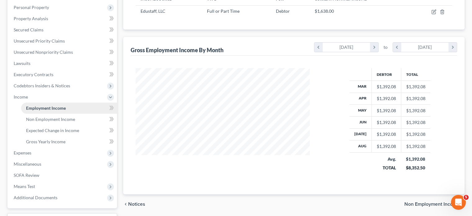
click at [52, 114] on link "Employment Income" at bounding box center [69, 107] width 96 height 11
click at [53, 122] on span "Non Employment Income" at bounding box center [50, 118] width 49 height 5
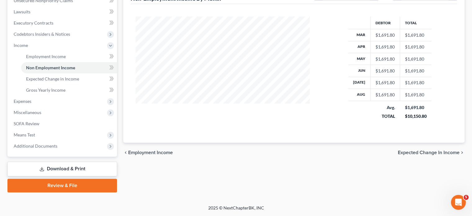
scroll to position [231, 0]
click at [43, 96] on span "Expenses" at bounding box center [63, 101] width 108 height 11
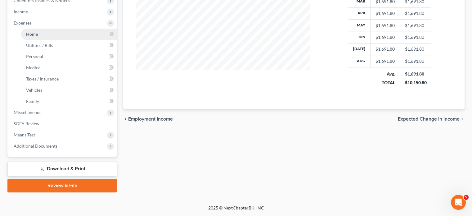
click at [38, 37] on span "Home" at bounding box center [32, 33] width 12 height 5
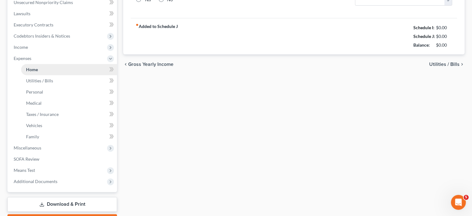
type input "500.00"
type input "0.00"
radio input "true"
type input "0.00"
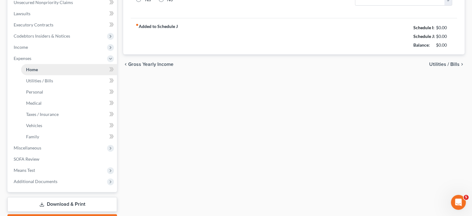
type input "0.00"
type input "75.00"
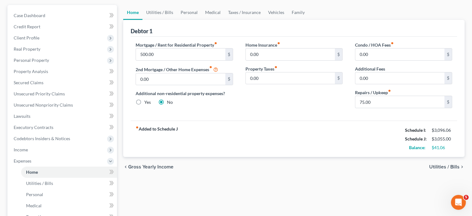
scroll to position [54, 0]
click at [169, 20] on link "Utilities / Bills" at bounding box center [159, 12] width 34 height 15
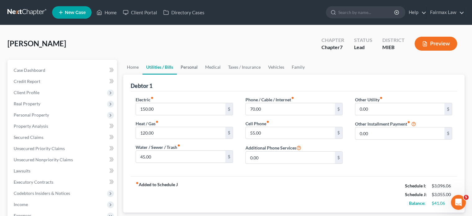
click at [201, 74] on link "Personal" at bounding box center [189, 67] width 25 height 15
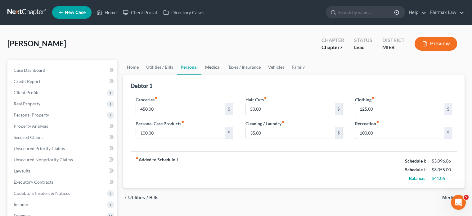
click at [224, 74] on link "Medical" at bounding box center [212, 67] width 23 height 15
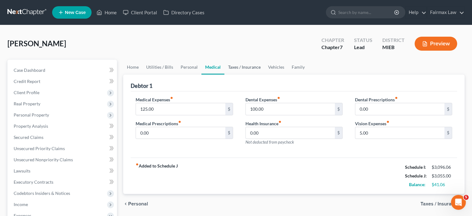
click at [264, 74] on link "Taxes / Insurance" at bounding box center [244, 67] width 40 height 15
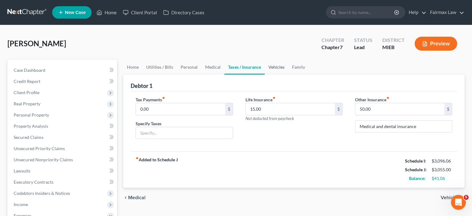
click at [288, 74] on link "Vehicles" at bounding box center [277, 67] width 24 height 15
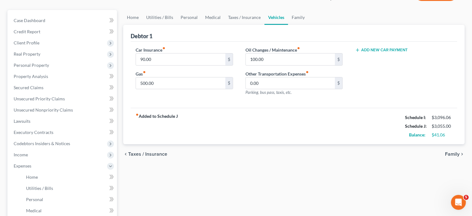
scroll to position [50, 0]
click at [372, 52] on button "Add New Car Payment" at bounding box center [381, 49] width 53 height 5
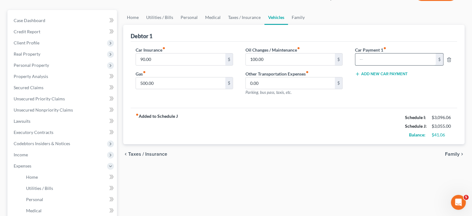
click at [371, 65] on input "text" at bounding box center [395, 59] width 80 height 12
type input "289.49"
click at [188, 89] on input "500.00" at bounding box center [180, 83] width 89 height 12
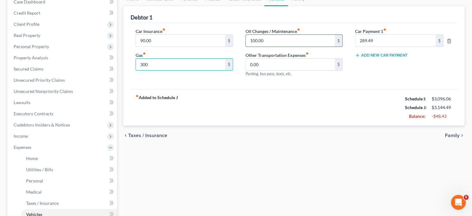
type input "300"
click at [281, 47] on input "100.00" at bounding box center [290, 41] width 89 height 12
type input "50"
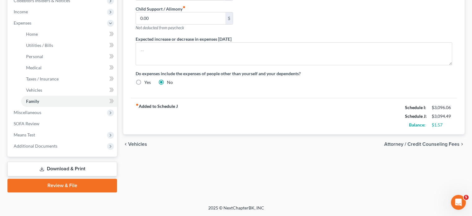
scroll to position [293, 0]
click at [56, 107] on span "Miscellaneous" at bounding box center [63, 112] width 108 height 11
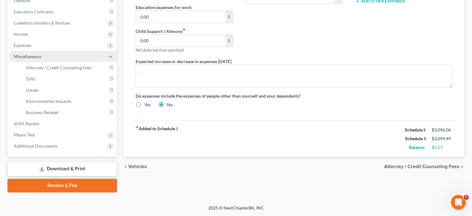
scroll to position [265, 0]
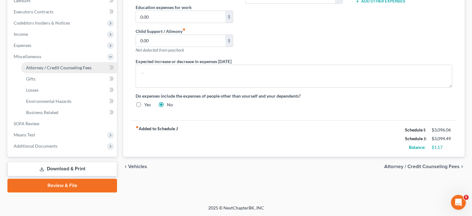
click at [42, 65] on span "Attorney / Credit Counseling Fees" at bounding box center [58, 67] width 65 height 5
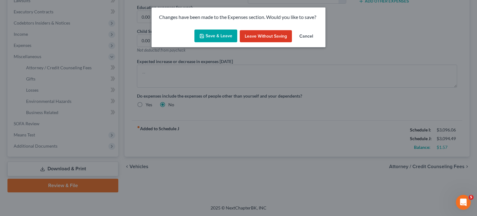
click at [202, 43] on button "Save & Leave" at bounding box center [215, 35] width 43 height 13
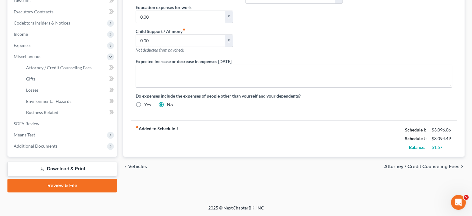
select select "2"
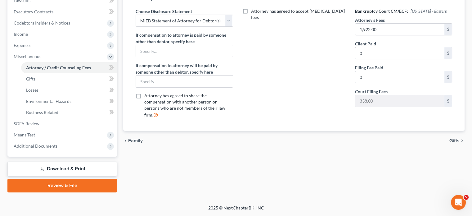
scroll to position [244, 0]
click at [93, 138] on span "Means Test" at bounding box center [63, 134] width 108 height 11
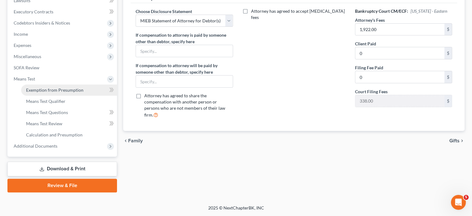
click at [56, 84] on link "Exemption from Presumption" at bounding box center [69, 89] width 96 height 11
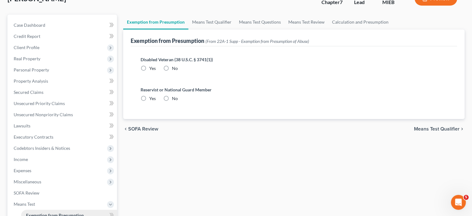
radio input "true"
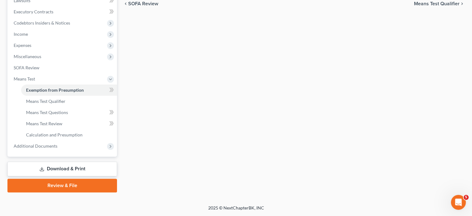
scroll to position [265, 0]
click at [35, 143] on span "Additional Documents" at bounding box center [36, 145] width 44 height 5
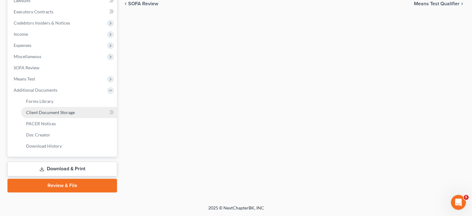
click at [71, 110] on span "Client Document Storage" at bounding box center [50, 112] width 49 height 5
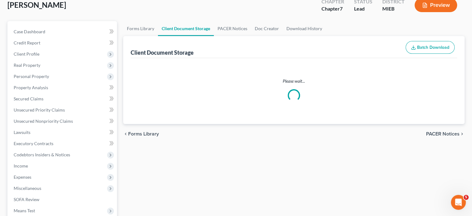
select select "7"
select select "32"
select select "6"
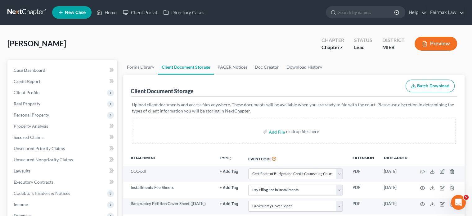
click at [133, 60] on div "[PERSON_NAME] Upgraded Chapter Chapter 7 Status Lead District MIEB Preview" at bounding box center [235, 46] width 457 height 27
click at [120, 13] on link "Home" at bounding box center [106, 12] width 26 height 11
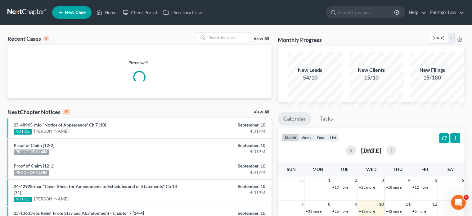
click at [227, 42] on input "search" at bounding box center [228, 37] width 43 height 9
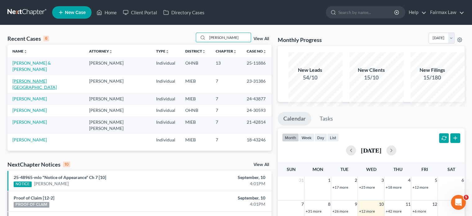
type input "[PERSON_NAME]"
click at [44, 90] on link "[PERSON_NAME][GEOGRAPHIC_DATA]" at bounding box center [34, 83] width 44 height 11
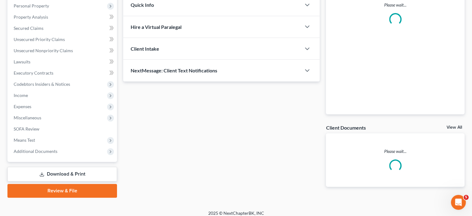
scroll to position [112, 0]
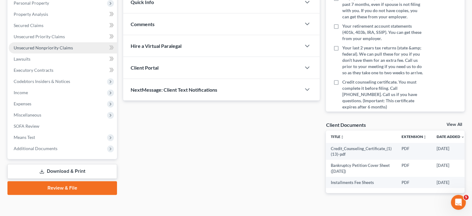
click at [63, 50] on span "Unsecured Nonpriority Claims" at bounding box center [43, 47] width 59 height 5
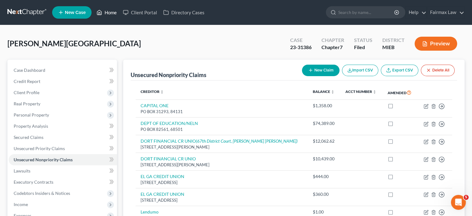
click at [120, 17] on link "Home" at bounding box center [106, 12] width 26 height 11
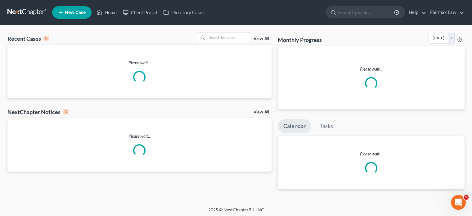
click at [210, 42] on input "search" at bounding box center [228, 37] width 43 height 9
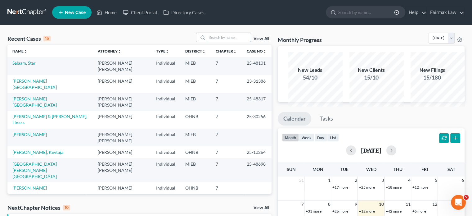
click at [207, 42] on input "search" at bounding box center [228, 37] width 43 height 9
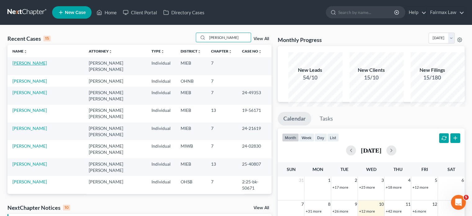
type input "[PERSON_NAME]"
click at [29, 65] on link "[PERSON_NAME]" at bounding box center [29, 62] width 34 height 5
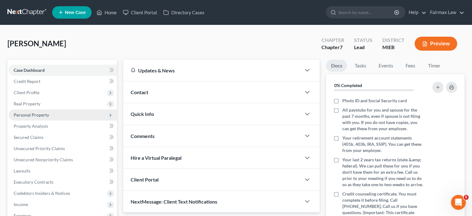
click at [61, 120] on span "Personal Property" at bounding box center [63, 114] width 108 height 11
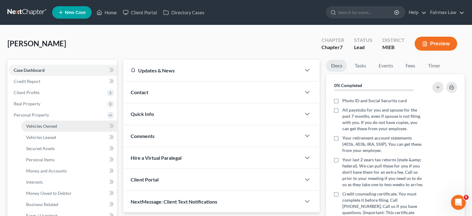
click at [57, 128] on span "Vehicles Owned" at bounding box center [41, 125] width 31 height 5
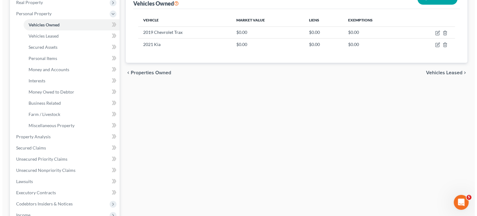
scroll to position [101, 0]
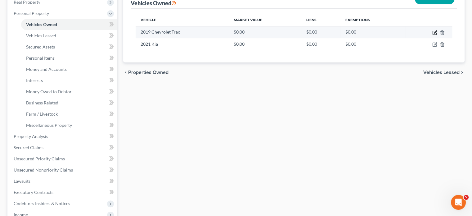
click at [432, 35] on icon "button" at bounding box center [434, 32] width 5 height 5
select select "0"
select select "7"
select select "2"
select select "0"
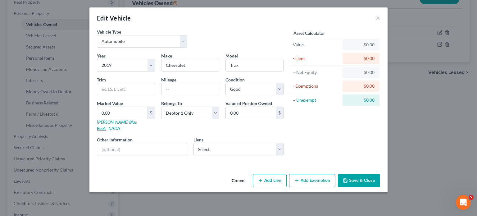
click at [97, 131] on link "[PERSON_NAME] Blue Book" at bounding box center [117, 124] width 40 height 11
click at [97, 119] on input "0.00" at bounding box center [122, 113] width 50 height 12
type input "8"
type input "8.00"
type input "80"
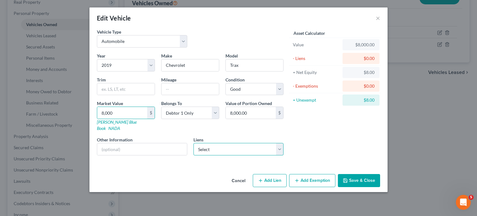
click at [233, 155] on select "Select COMMUNITY CHOICE CRE - $16,440.00" at bounding box center [238, 149] width 90 height 12
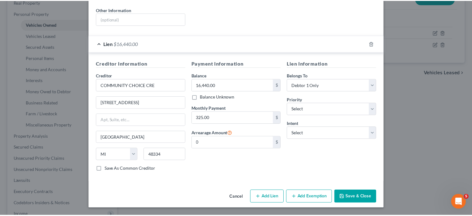
scroll to position [204, 0]
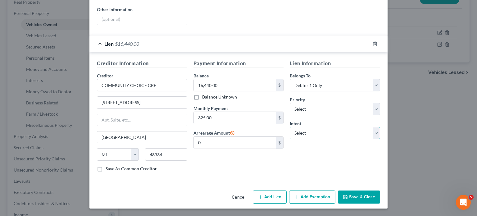
click at [329, 127] on select "Select Surrender Redeem Reaffirm Avoid Other" at bounding box center [334, 133] width 90 height 12
click at [299, 127] on select "Select Surrender Redeem Reaffirm Avoid Other" at bounding box center [334, 133] width 90 height 12
click at [374, 190] on button "Save & Close" at bounding box center [359, 196] width 42 height 13
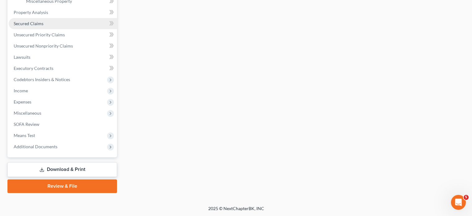
scroll to position [226, 0]
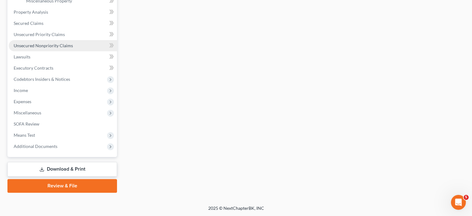
click at [72, 48] on span "Unsecured Nonpriority Claims" at bounding box center [43, 45] width 59 height 5
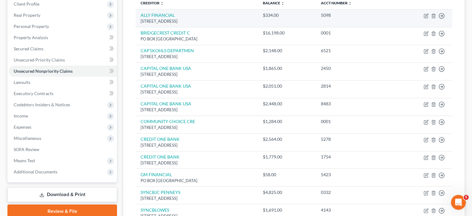
scroll to position [89, 0]
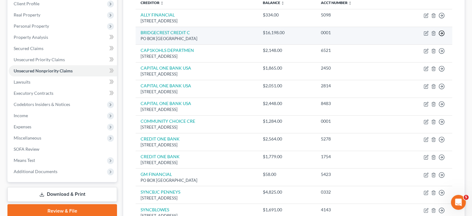
click at [438, 36] on icon "button" at bounding box center [441, 33] width 6 height 6
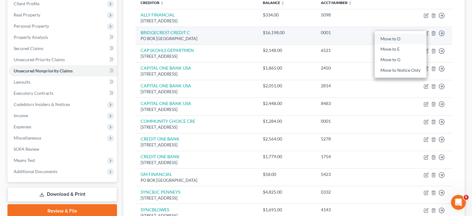
click at [411, 44] on link "Move to D" at bounding box center [400, 39] width 52 height 11
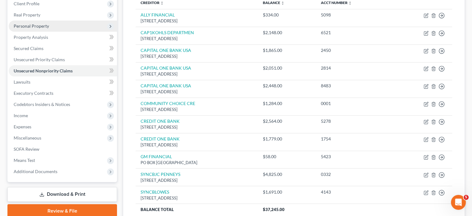
click at [69, 32] on span "Personal Property" at bounding box center [63, 25] width 108 height 11
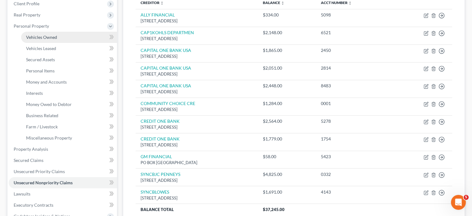
click at [71, 43] on link "Vehicles Owned" at bounding box center [69, 37] width 96 height 11
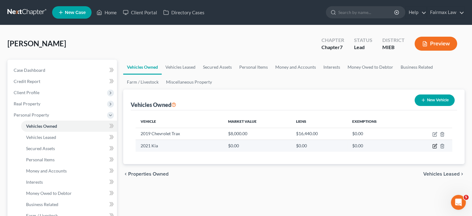
click at [432, 148] on icon "button" at bounding box center [434, 146] width 4 height 4
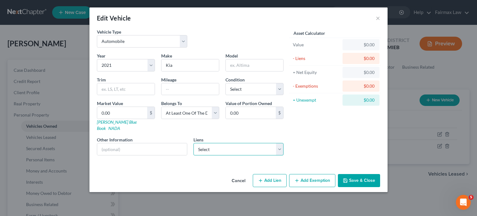
click at [233, 155] on select "Select BRIDGECREST CREDIT C - $16,198.00" at bounding box center [238, 149] width 90 height 12
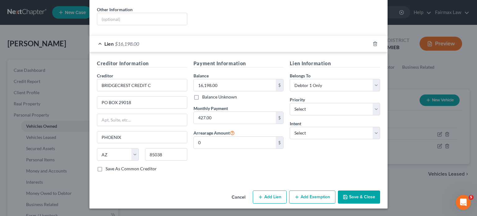
scroll to position [187, 0]
click at [326, 135] on select "Select Surrender Redeem Reaffirm Avoid Other" at bounding box center [334, 133] width 90 height 12
click at [299, 127] on select "Select Surrender Redeem Reaffirm Avoid Other" at bounding box center [334, 133] width 90 height 12
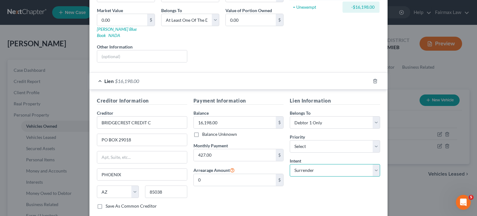
scroll to position [22, 0]
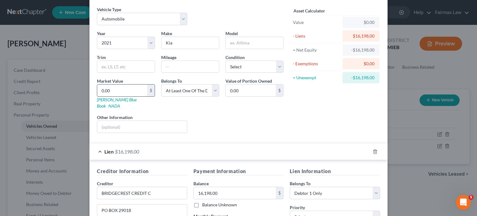
click at [97, 96] on input "0.00" at bounding box center [122, 90] width 50 height 12
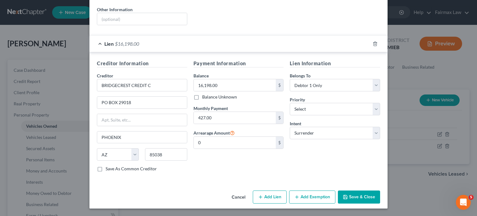
scroll to position [35, 0]
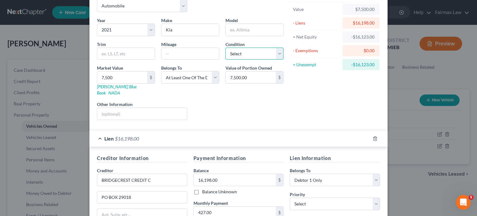
click at [247, 60] on select "Select Excellent Very Good Good Fair Poor" at bounding box center [254, 53] width 58 height 12
click at [225, 60] on select "Select Excellent Very Good Good Fair Poor" at bounding box center [254, 53] width 58 height 12
click at [105, 83] on input "7,500" at bounding box center [122, 77] width 50 height 12
click at [280, 120] on div "Liens Select" at bounding box center [238, 110] width 96 height 19
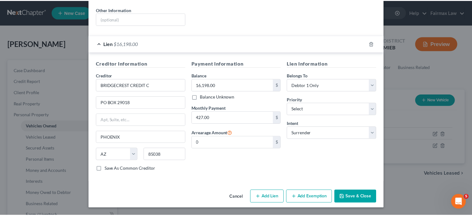
scroll to position [205, 0]
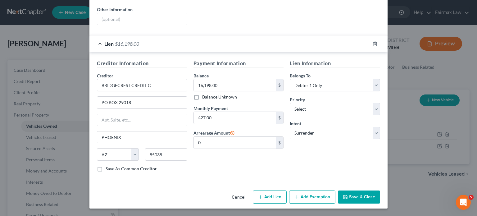
click at [380, 192] on button "Save & Close" at bounding box center [359, 196] width 42 height 13
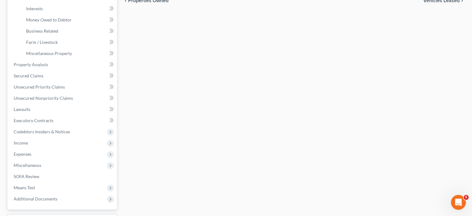
scroll to position [227, 0]
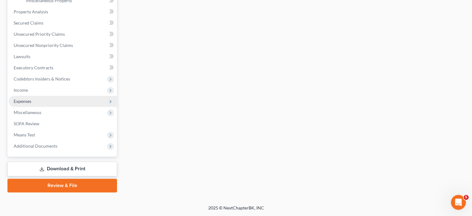
click at [31, 104] on span "Expenses" at bounding box center [23, 100] width 18 height 5
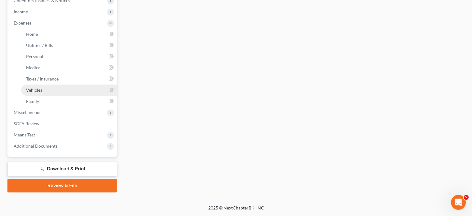
click at [42, 92] on span "Vehicles" at bounding box center [34, 89] width 16 height 5
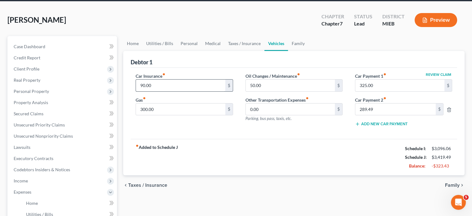
scroll to position [33, 0]
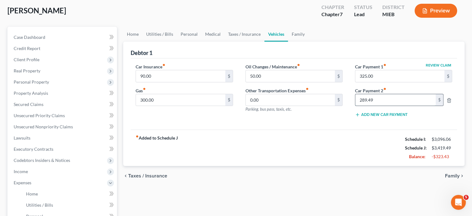
click at [376, 106] on input "289.49" at bounding box center [395, 100] width 80 height 12
click at [446, 103] on icon "button" at bounding box center [448, 100] width 5 height 5
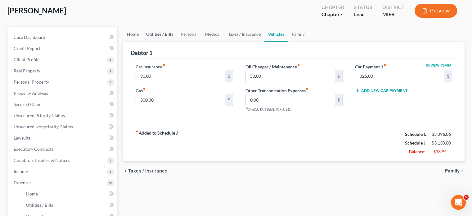
click at [166, 42] on link "Utilities / Bills" at bounding box center [159, 34] width 34 height 15
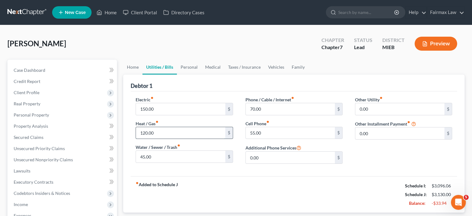
click at [158, 139] on input "120.00" at bounding box center [180, 133] width 89 height 12
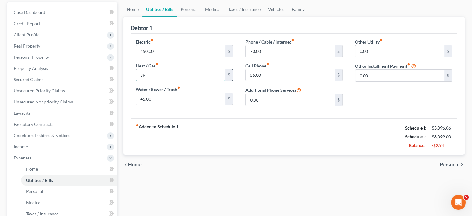
scroll to position [58, 0]
click at [165, 57] on input "150.00" at bounding box center [180, 51] width 89 height 12
click at [207, 154] on div "fiber_manual_record Added to Schedule J Schedule I: $3,096.06 Schedule J: $3,07…" at bounding box center [294, 136] width 326 height 36
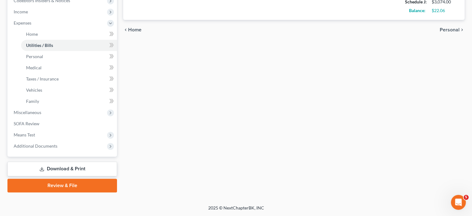
scroll to position [229, 0]
click at [39, 126] on span "SOFA Review" at bounding box center [27, 123] width 26 height 5
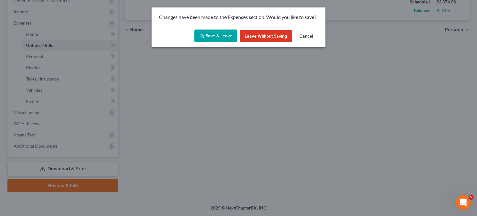
click at [200, 43] on button "Save & Leave" at bounding box center [215, 35] width 43 height 13
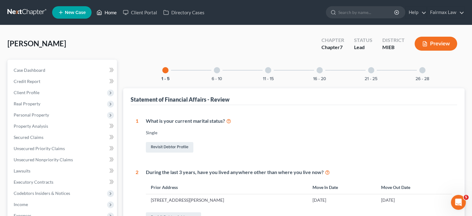
click at [120, 16] on link "Home" at bounding box center [106, 12] width 26 height 11
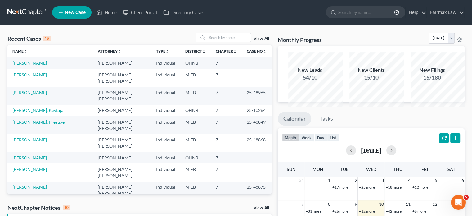
click at [204, 41] on div at bounding box center [223, 38] width 55 height 10
click at [207, 42] on input "search" at bounding box center [228, 37] width 43 height 9
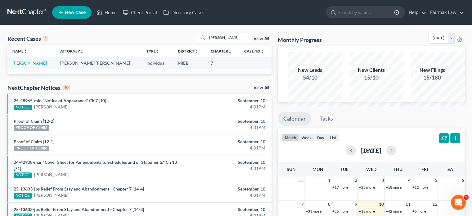
click at [47, 65] on link "[PERSON_NAME]" at bounding box center [29, 62] width 34 height 5
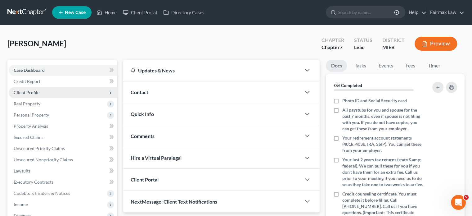
click at [54, 98] on span "Client Profile" at bounding box center [63, 92] width 108 height 11
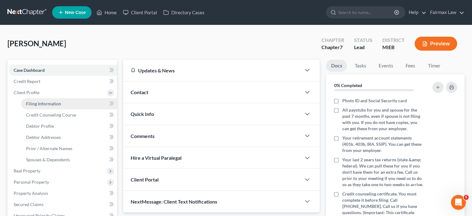
click at [64, 109] on link "Filing Information" at bounding box center [69, 103] width 96 height 11
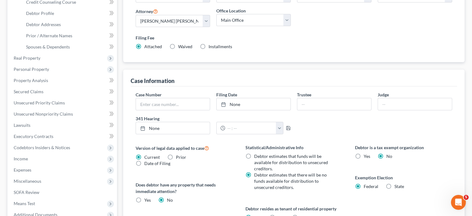
scroll to position [116, 0]
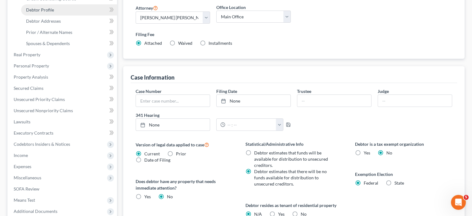
click at [64, 16] on link "Debtor Profile" at bounding box center [69, 9] width 96 height 11
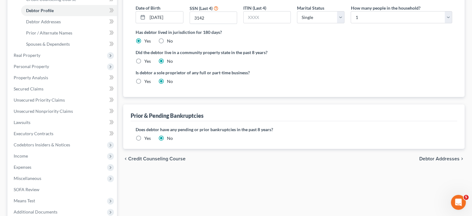
scroll to position [115, 0]
click at [86, 27] on link "Debtor Addresses" at bounding box center [69, 21] width 96 height 11
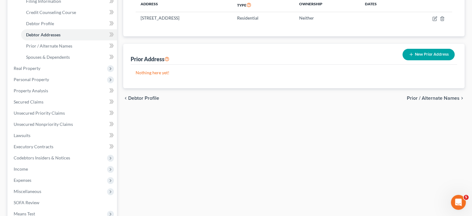
scroll to position [103, 0]
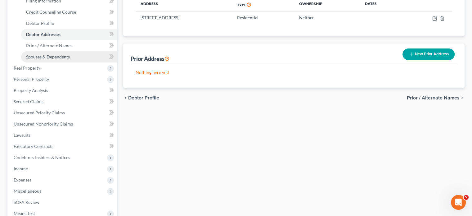
click at [73, 62] on link "Spouses & Dependents" at bounding box center [69, 56] width 96 height 11
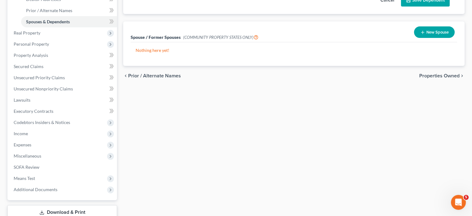
scroll to position [140, 0]
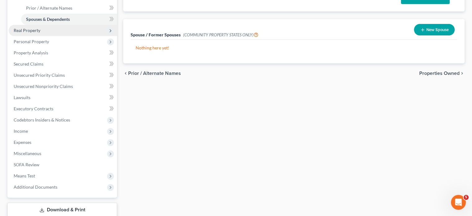
click at [79, 36] on span "Real Property" at bounding box center [63, 30] width 108 height 11
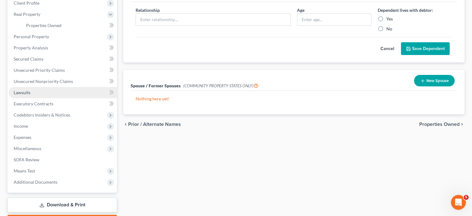
scroll to position [89, 0]
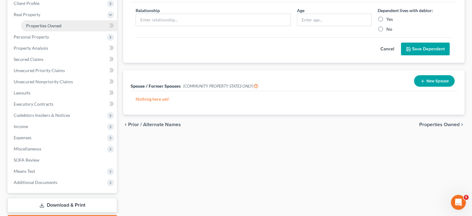
click at [58, 28] on span "Properties Owned" at bounding box center [43, 25] width 35 height 5
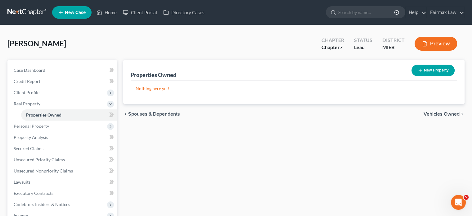
scroll to position [89, 0]
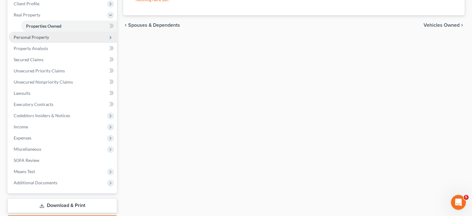
click at [60, 43] on span "Personal Property" at bounding box center [63, 37] width 108 height 11
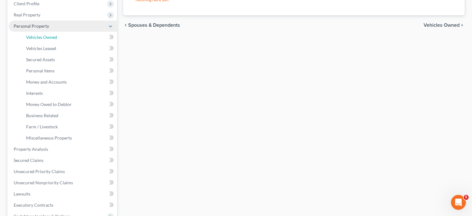
click at [57, 40] on span "Vehicles Owned" at bounding box center [41, 36] width 31 height 5
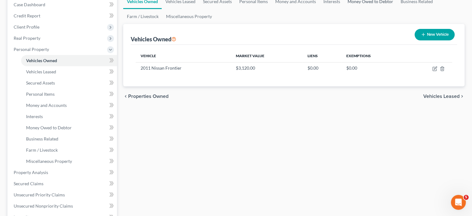
scroll to position [66, 0]
click at [55, 96] on span "Personal Items" at bounding box center [40, 93] width 29 height 5
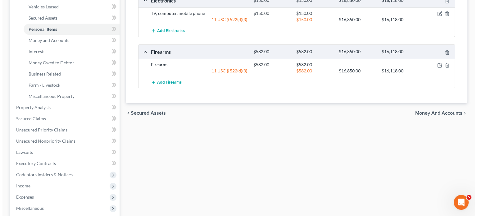
scroll to position [72, 0]
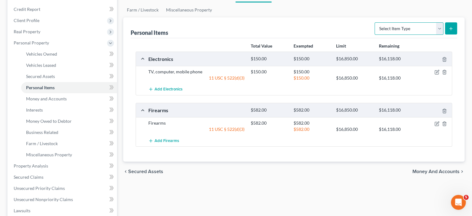
click at [408, 35] on select "Select Item Type Clothing Collectibles Of Value Electronics Firearms Household …" at bounding box center [408, 28] width 69 height 12
click at [374, 35] on select "Select Item Type Clothing Collectibles Of Value Electronics Firearms Household …" at bounding box center [408, 28] width 69 height 12
click at [449, 34] on button "submit" at bounding box center [451, 28] width 12 height 12
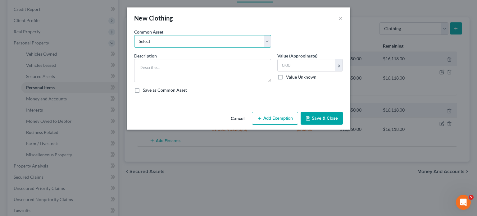
drag, startPoint x: 191, startPoint y: 48, endPoint x: 190, endPoint y: 58, distance: 10.3
click at [191, 47] on select "Select Everyday clothing Professional Men's wear. Everyday wearing apparel Comm…" at bounding box center [202, 41] width 137 height 12
click at [134, 44] on select "Select Everyday clothing Professional Men's wear. Everyday wearing apparel Comm…" at bounding box center [202, 41] width 137 height 12
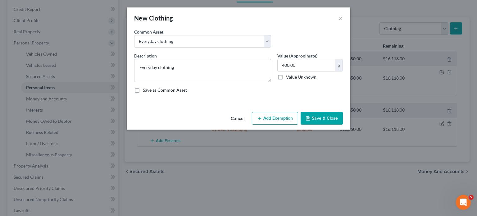
click at [290, 125] on button "Add Exemption" at bounding box center [275, 118] width 46 height 13
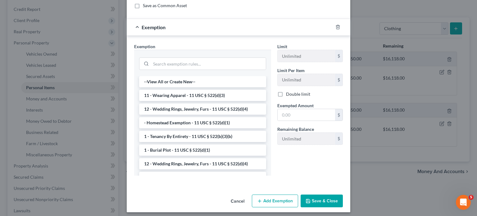
scroll to position [89, 0]
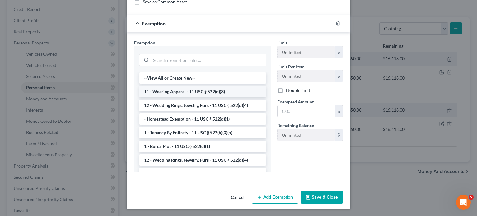
click at [199, 97] on li "11 - Wearing Apparel - 11 USC § 522(d)(3)" at bounding box center [202, 91] width 127 height 11
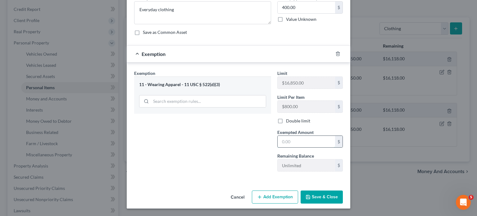
click at [308, 147] on input "text" at bounding box center [305, 142] width 57 height 12
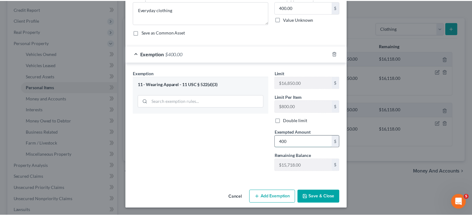
scroll to position [123, 0]
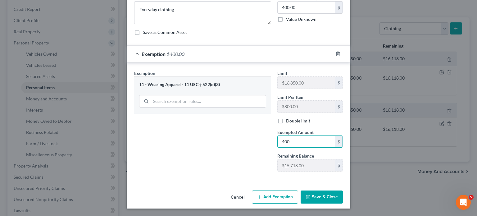
click at [338, 190] on button "Save & Close" at bounding box center [321, 196] width 42 height 13
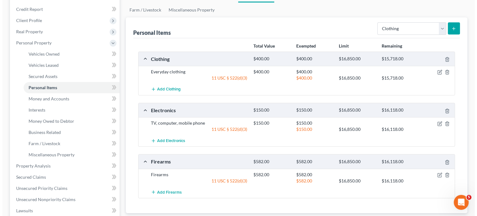
scroll to position [188, 0]
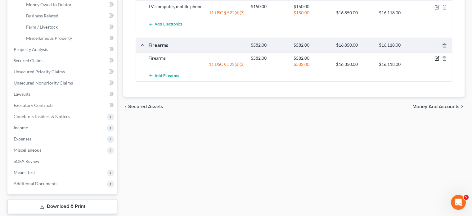
click at [434, 61] on icon "button" at bounding box center [436, 58] width 5 height 5
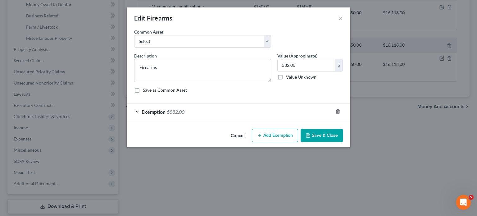
click at [208, 120] on div "Exemption $582.00" at bounding box center [230, 111] width 206 height 16
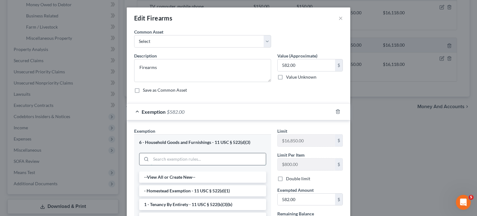
click at [151, 165] on input "search" at bounding box center [208, 159] width 115 height 12
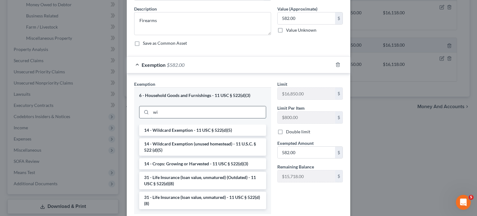
scroll to position [54, 0]
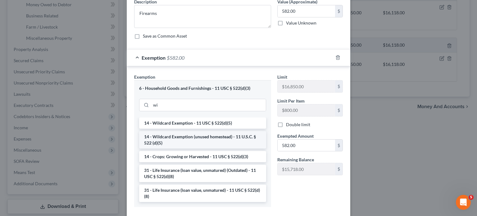
click at [143, 148] on li "14 - Wildcard Exemption (unused homestead) - 11 U.S.C. § 522 (d)(5)" at bounding box center [202, 139] width 127 height 17
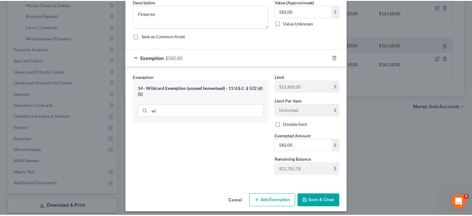
scroll to position [123, 0]
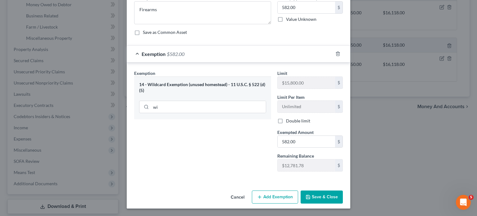
click at [342, 188] on div "Cancel Add Exemption Save & Close" at bounding box center [238, 198] width 223 height 20
click at [341, 190] on button "Save & Close" at bounding box center [321, 196] width 42 height 13
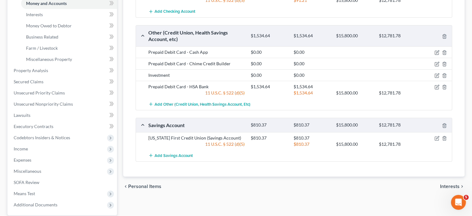
scroll to position [151, 0]
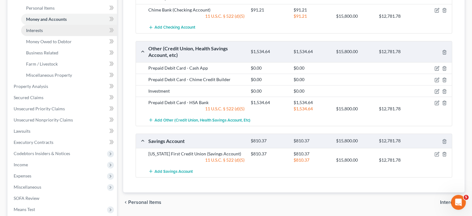
click at [56, 36] on link "Interests" at bounding box center [69, 30] width 96 height 11
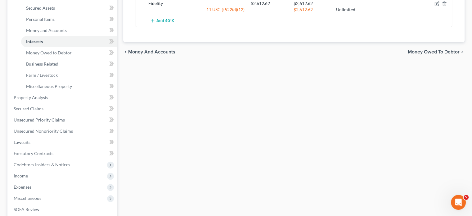
scroll to position [141, 0]
click at [53, 55] on span "Money Owed to Debtor" at bounding box center [49, 51] width 46 height 5
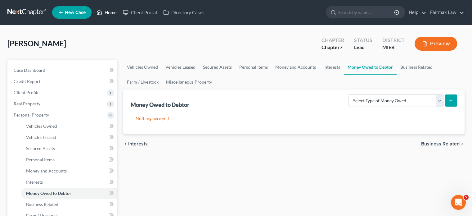
click at [120, 13] on link "Home" at bounding box center [106, 12] width 26 height 11
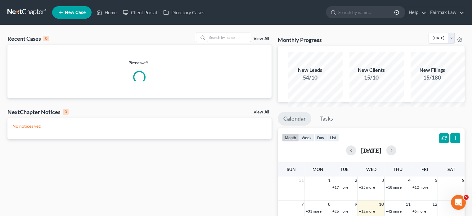
click at [207, 42] on input "search" at bounding box center [228, 37] width 43 height 9
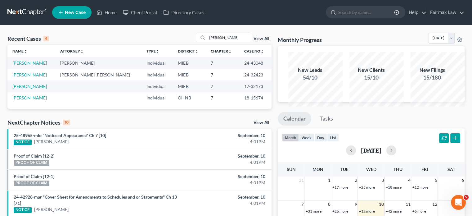
click at [256, 20] on ul "New Case Home Client Portal Directory Cases - No Result - See all results Or Pr…" at bounding box center [258, 12] width 412 height 16
click at [28, 65] on link "[PERSON_NAME]" at bounding box center [29, 62] width 34 height 5
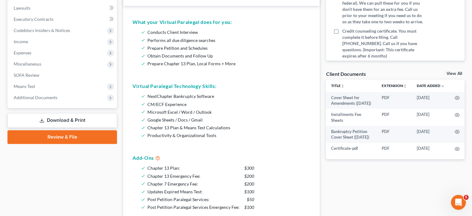
scroll to position [258, 0]
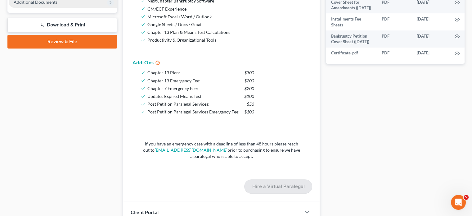
click at [56, 5] on span "Additional Documents" at bounding box center [36, 1] width 44 height 5
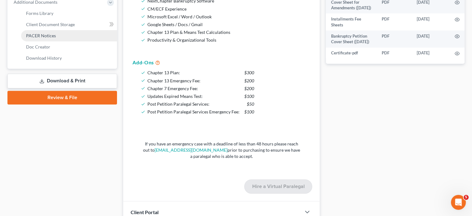
click at [66, 41] on link "PACER Notices" at bounding box center [69, 35] width 96 height 11
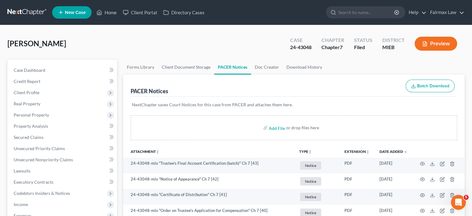
click at [199, 97] on div "PACER Notices Batch Download" at bounding box center [294, 85] width 326 height 22
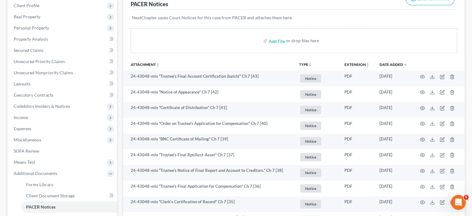
scroll to position [87, 0]
click at [208, 70] on th "Attachment unfold_more expand_more expand_less" at bounding box center [208, 64] width 171 height 12
click at [185, 70] on th "Attachment unfold_more expand_more expand_less" at bounding box center [208, 64] width 171 height 12
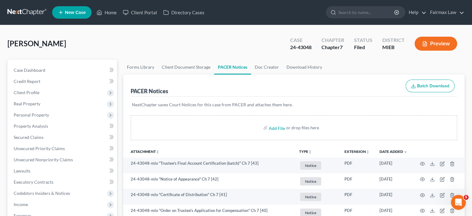
click at [186, 46] on div "[PERSON_NAME] Upgraded Case 24-43048 Chapter Chapter 7 Status Filed District MI…" at bounding box center [235, 46] width 457 height 27
click at [120, 16] on link "Home" at bounding box center [106, 12] width 26 height 11
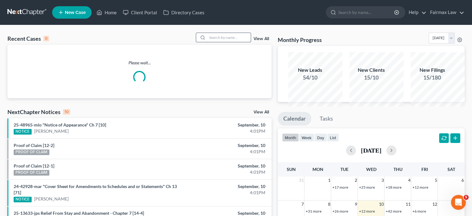
click at [212, 42] on input "search" at bounding box center [228, 37] width 43 height 9
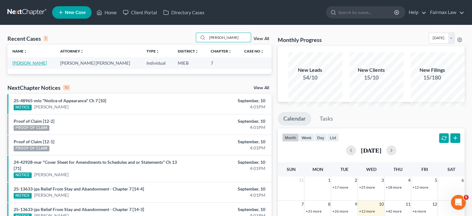
click at [35, 65] on link "[PERSON_NAME]" at bounding box center [29, 62] width 34 height 5
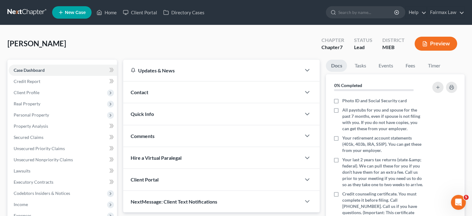
scroll to position [52, 0]
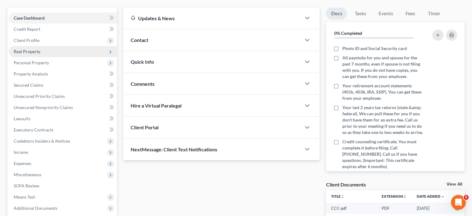
click at [78, 46] on span "Client Profile" at bounding box center [63, 40] width 108 height 11
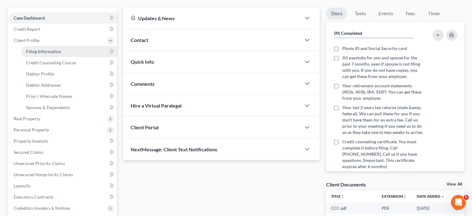
click at [61, 54] on span "Filing Information" at bounding box center [43, 51] width 35 height 5
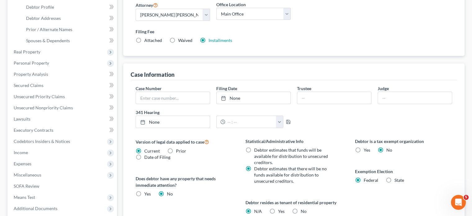
scroll to position [119, 0]
click at [63, 12] on link "Debtor Profile" at bounding box center [69, 6] width 96 height 11
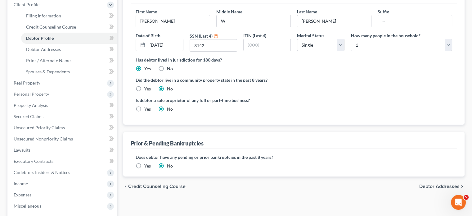
scroll to position [88, 0]
click at [61, 51] on span "Debtor Addresses" at bounding box center [43, 48] width 35 height 5
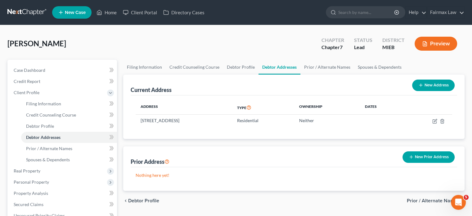
scroll to position [94, 0]
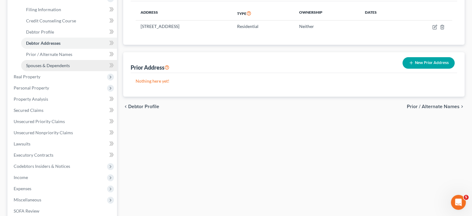
click at [63, 68] on span "Spouses & Dependents" at bounding box center [48, 65] width 44 height 5
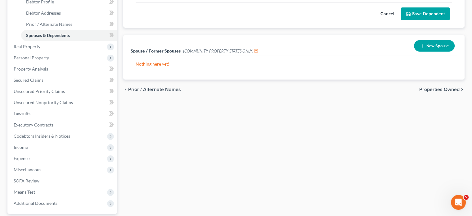
scroll to position [129, 0]
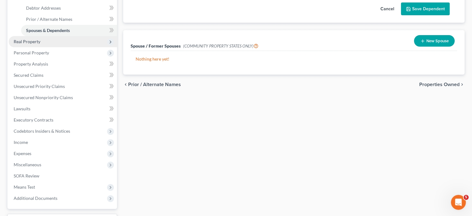
click at [61, 47] on span "Real Property" at bounding box center [63, 41] width 108 height 11
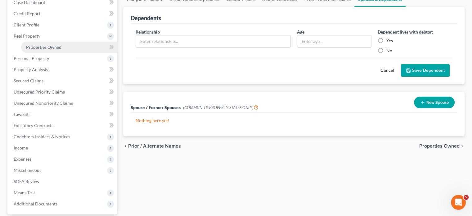
scroll to position [67, 0]
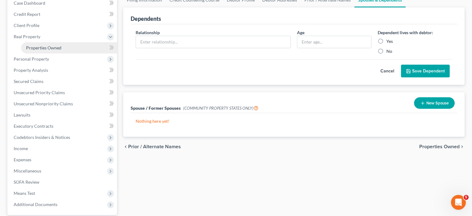
click at [61, 50] on span "Properties Owned" at bounding box center [43, 47] width 35 height 5
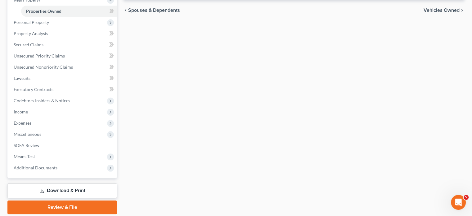
scroll to position [105, 0]
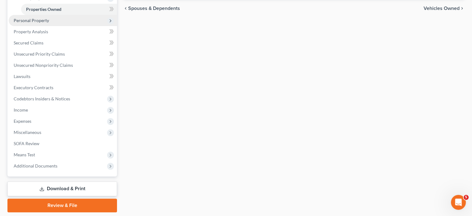
click at [49, 23] on span "Personal Property" at bounding box center [31, 20] width 35 height 5
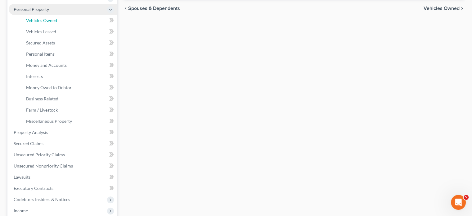
click at [57, 23] on span "Vehicles Owned" at bounding box center [41, 20] width 31 height 5
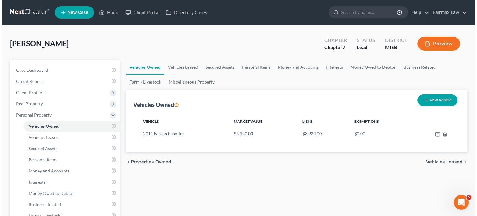
scroll to position [71, 0]
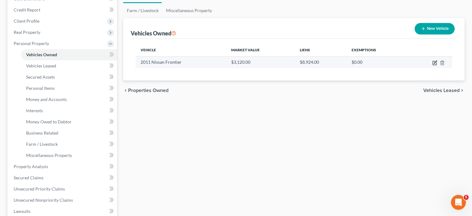
click at [432, 65] on icon "button" at bounding box center [434, 62] width 5 height 5
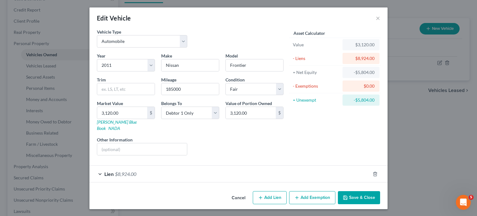
scroll to position [44, 0]
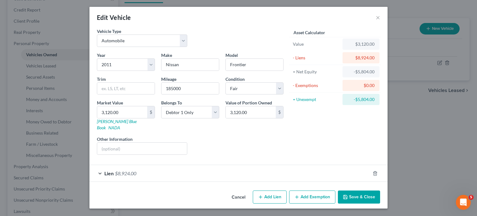
click at [333, 198] on button "Add Exemption" at bounding box center [312, 196] width 46 height 13
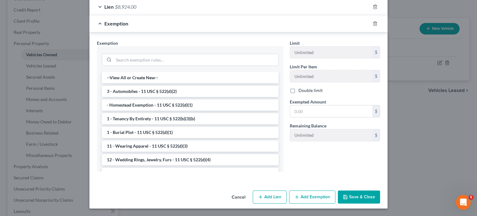
scroll to position [197, 0]
click at [208, 97] on li "3 - Automobiles - 11 USC § 522(d)(2)" at bounding box center [190, 91] width 177 height 11
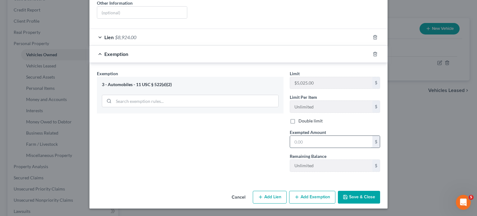
click at [326, 139] on input "text" at bounding box center [331, 142] width 82 height 12
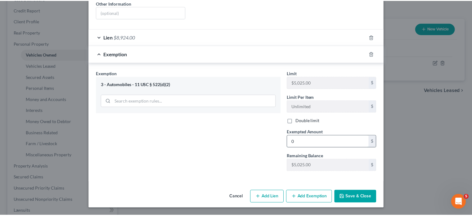
scroll to position [213, 0]
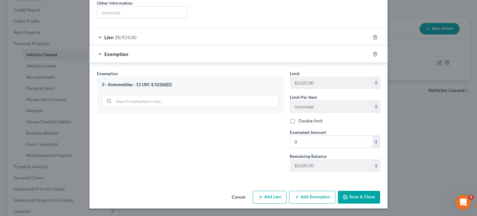
click at [378, 190] on button "Save & Close" at bounding box center [359, 196] width 42 height 13
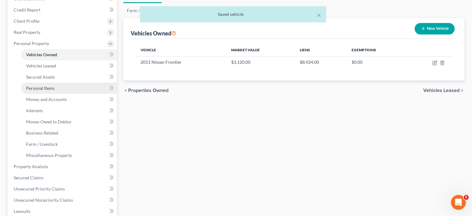
click at [55, 91] on span "Personal Items" at bounding box center [40, 87] width 29 height 5
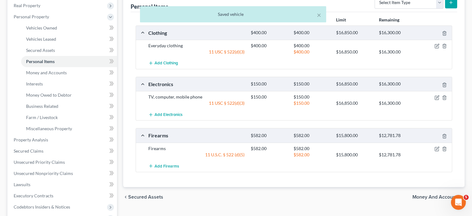
scroll to position [151, 0]
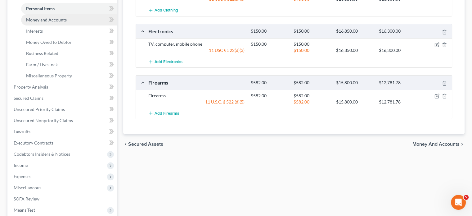
click at [60, 22] on span "Money and Accounts" at bounding box center [46, 19] width 41 height 5
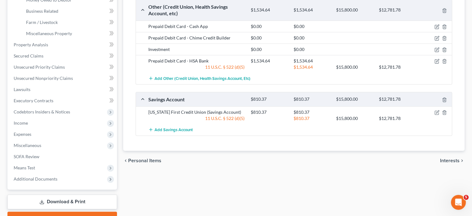
scroll to position [186, 0]
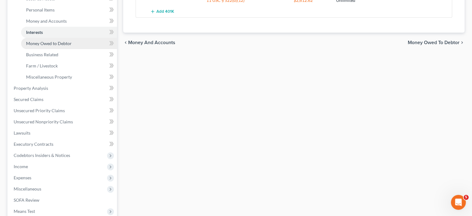
click at [60, 46] on span "Money Owed to Debtor" at bounding box center [49, 43] width 46 height 5
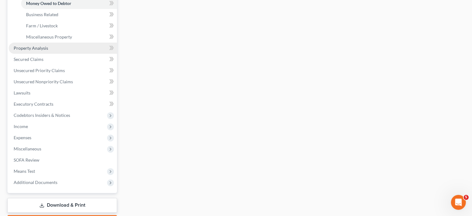
click at [43, 51] on span "Property Analysis" at bounding box center [31, 47] width 34 height 5
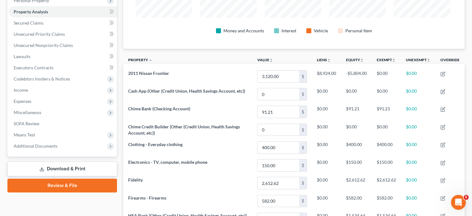
scroll to position [110, 0]
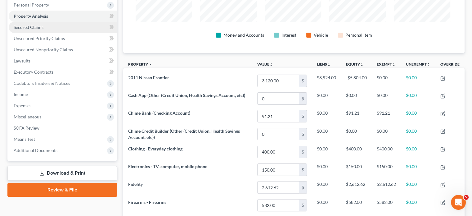
click at [47, 33] on link "Secured Claims" at bounding box center [63, 27] width 108 height 11
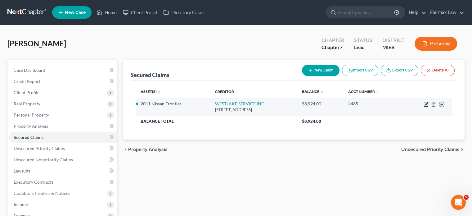
click at [425, 105] on icon "button" at bounding box center [426, 103] width 3 height 3
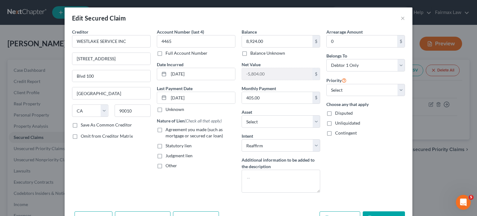
click at [165, 139] on label "Agreement you made (such as mortgage or secured car loan)" at bounding box center [200, 132] width 70 height 12
click at [168, 130] on input "Agreement you made (such as mortgage or secured car loan)" at bounding box center [170, 128] width 4 height 4
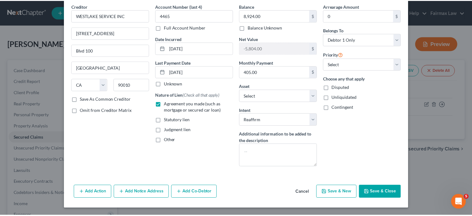
scroll to position [83, 0]
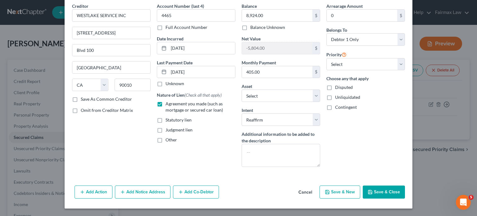
click at [405, 185] on button "Save & Close" at bounding box center [383, 191] width 42 height 13
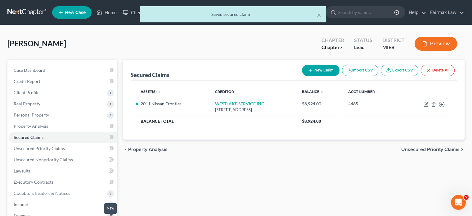
scroll to position [130, 0]
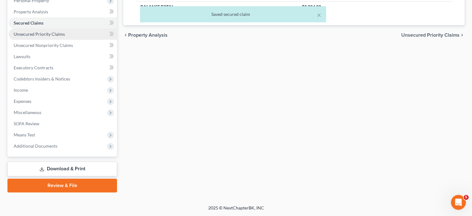
click at [65, 37] on span "Unsecured Priority Claims" at bounding box center [39, 33] width 51 height 5
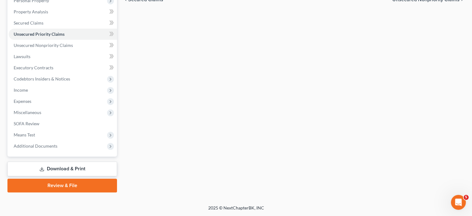
scroll to position [134, 0]
click at [58, 48] on span "Unsecured Nonpriority Claims" at bounding box center [43, 45] width 59 height 5
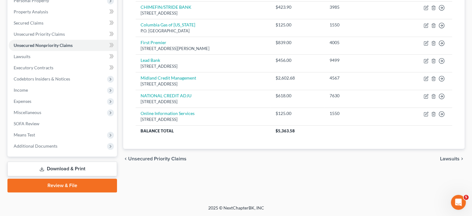
scroll to position [136, 0]
click at [56, 37] on span "Unsecured Priority Claims" at bounding box center [39, 33] width 51 height 5
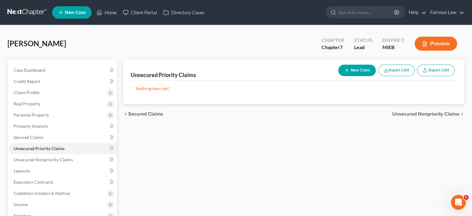
scroll to position [68, 0]
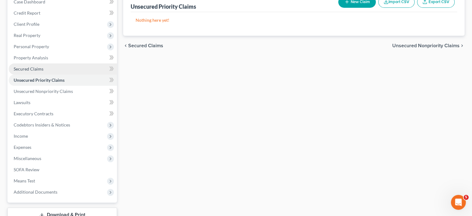
click at [65, 74] on link "Secured Claims" at bounding box center [63, 68] width 108 height 11
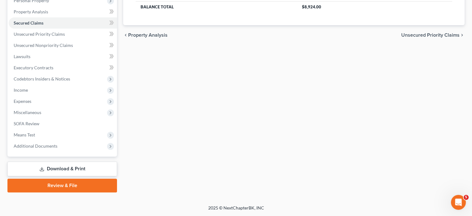
scroll to position [141, 0]
click at [44, 62] on link "Lawsuits" at bounding box center [63, 56] width 108 height 11
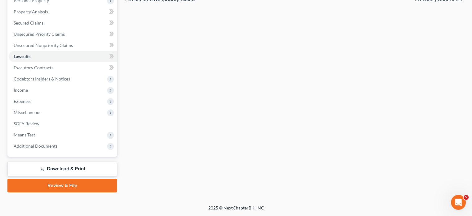
scroll to position [135, 0]
click at [52, 70] on span "Executory Contracts" at bounding box center [34, 67] width 40 height 5
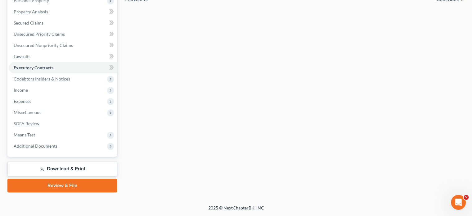
scroll to position [133, 0]
click at [34, 84] on span "Codebtors Insiders & Notices" at bounding box center [63, 78] width 108 height 11
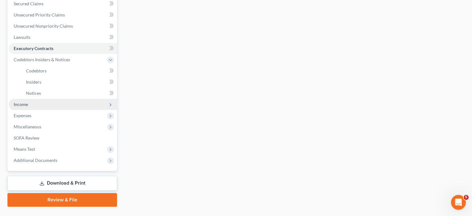
click at [27, 107] on span "Income" at bounding box center [21, 103] width 14 height 5
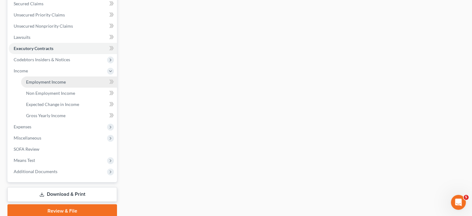
click at [41, 84] on span "Employment Income" at bounding box center [46, 81] width 40 height 5
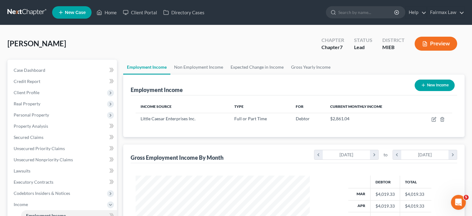
scroll to position [310084, 310036]
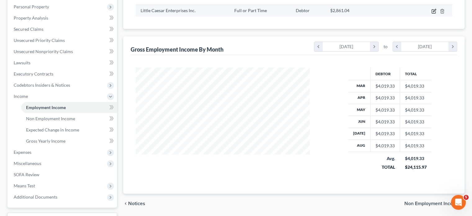
click at [431, 14] on icon "button" at bounding box center [433, 11] width 5 height 5
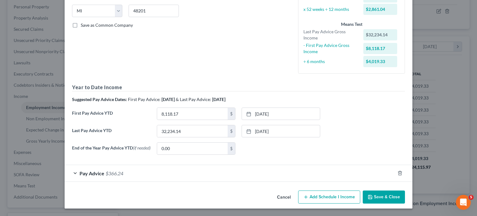
click at [165, 165] on div "Pay Advice $366.24" at bounding box center [230, 173] width 330 height 16
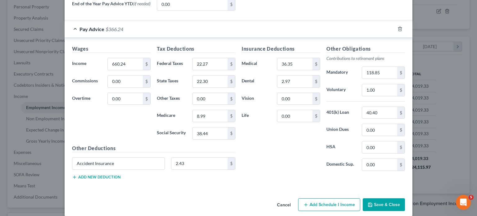
scroll to position [329, 0]
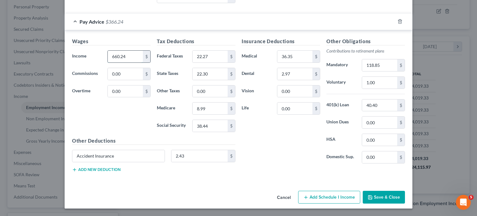
click at [108, 62] on input "660.24" at bounding box center [125, 57] width 35 height 12
click at [397, 88] on input "1.00" at bounding box center [379, 83] width 35 height 12
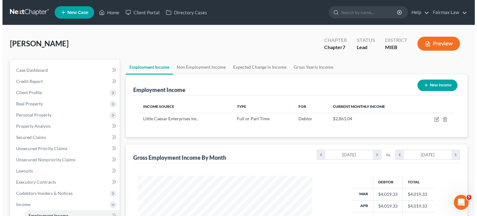
scroll to position [138, 186]
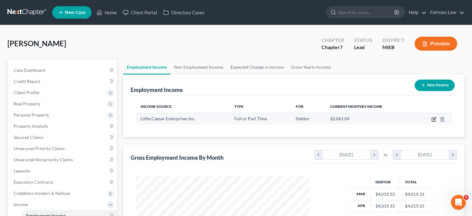
click at [433, 120] on icon "button" at bounding box center [434, 118] width 3 height 3
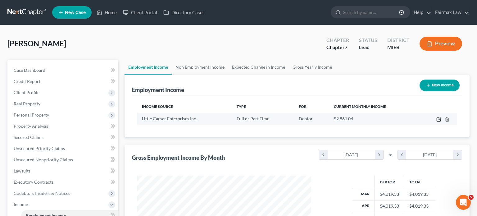
scroll to position [138, 189]
select select "0"
select select "23"
select select "3"
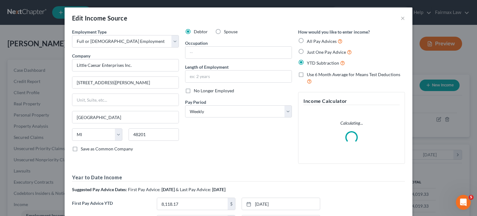
scroll to position [158, 0]
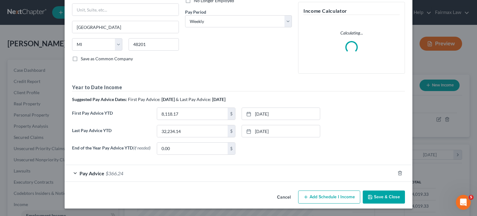
click at [156, 165] on div "Pay Advice $366.24" at bounding box center [230, 173] width 330 height 16
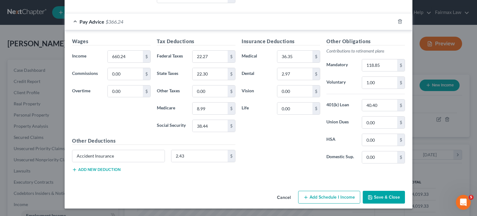
scroll to position [335, 0]
click at [108, 62] on input "660.24" at bounding box center [125, 57] width 35 height 12
type input "1,043.10"
click at [207, 132] on input "38.44" at bounding box center [209, 126] width 35 height 12
type input "62.17"
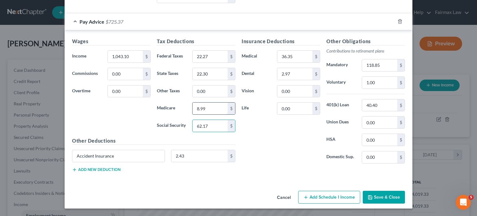
click at [208, 114] on input "8.99" at bounding box center [209, 108] width 35 height 12
type input "14.54"
click at [219, 62] on input "22.27" at bounding box center [209, 57] width 35 height 12
type input "59.61"
click at [205, 80] on input "22.30" at bounding box center [209, 74] width 35 height 12
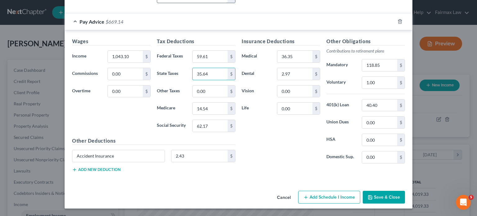
type input "35.64"
click at [397, 88] on input "1.00" at bounding box center [379, 83] width 35 height 12
type input "187.76"
click at [397, 145] on input "0.00" at bounding box center [379, 140] width 35 height 12
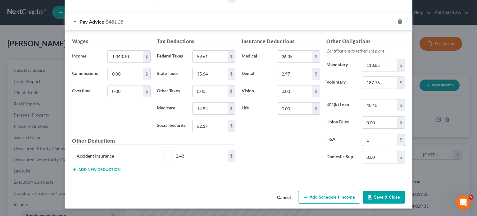
type input "1"
click at [397, 71] on input "118.85" at bounding box center [379, 65] width 35 height 12
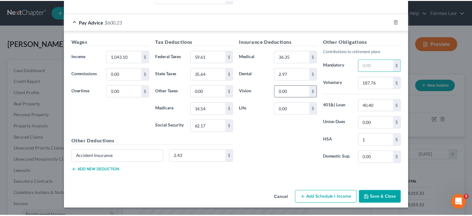
scroll to position [372, 0]
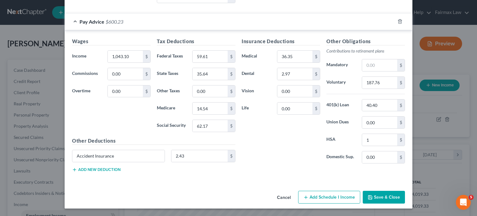
click at [405, 204] on button "Save & Close" at bounding box center [383, 196] width 42 height 13
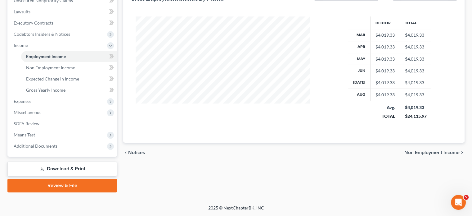
scroll to position [183, 0]
click at [68, 84] on link "Expected Change in Income" at bounding box center [69, 78] width 96 height 11
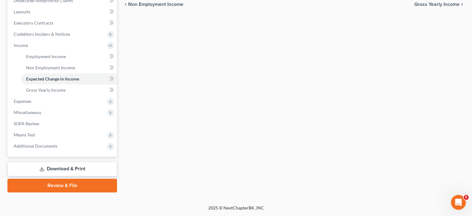
scroll to position [168, 0]
click at [28, 104] on span "Expenses" at bounding box center [23, 100] width 18 height 5
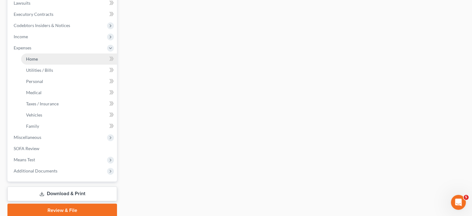
click at [58, 65] on link "Home" at bounding box center [69, 58] width 96 height 11
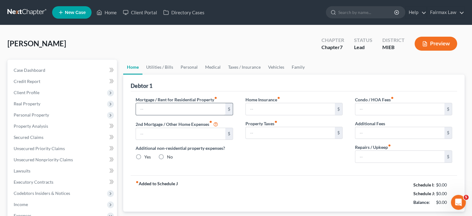
type input "400.00"
type input "0.00"
radio input "true"
type input "0.00"
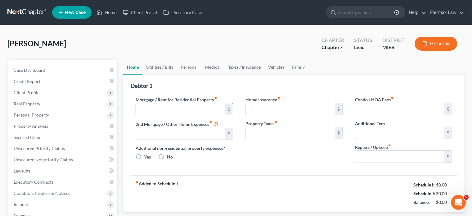
type input "0.00"
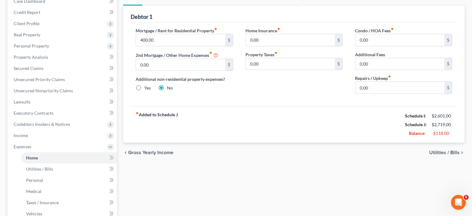
scroll to position [69, 0]
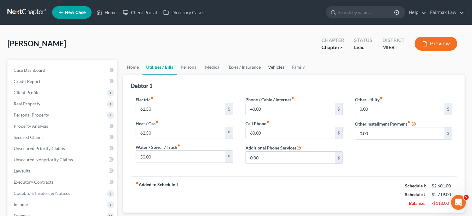
click at [288, 74] on link "Vehicles" at bounding box center [276, 67] width 24 height 15
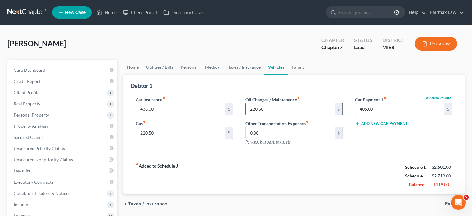
click at [283, 115] on input "220.50" at bounding box center [290, 109] width 89 height 12
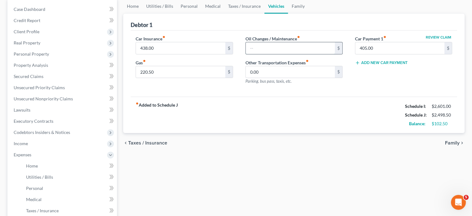
scroll to position [15, 0]
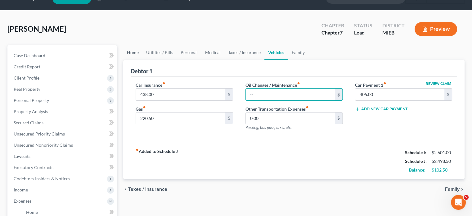
click at [142, 60] on link "Home" at bounding box center [132, 52] width 19 height 15
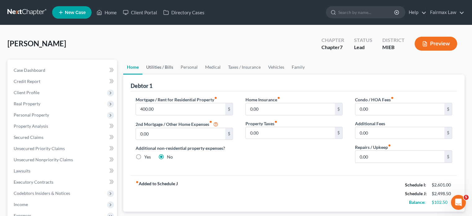
click at [177, 74] on link "Utilities / Bills" at bounding box center [159, 67] width 34 height 15
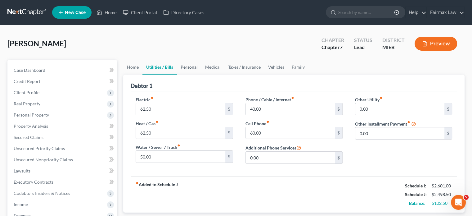
click at [201, 74] on link "Personal" at bounding box center [189, 67] width 25 height 15
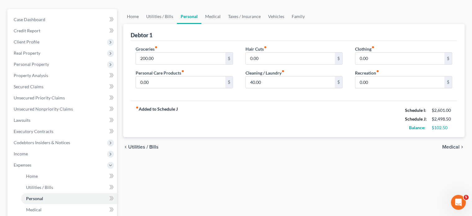
scroll to position [51, 0]
click at [192, 64] on input "200.00" at bounding box center [180, 58] width 89 height 12
type input "300"
click at [224, 24] on link "Medical" at bounding box center [212, 16] width 23 height 15
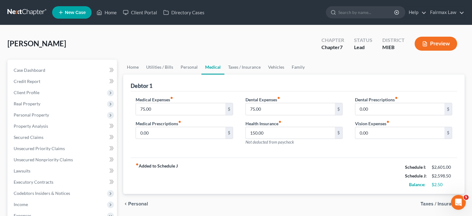
drag, startPoint x: 270, startPoint y: 72, endPoint x: 265, endPoint y: 61, distance: 12.1
click at [265, 60] on div "Colston, Andrew Upgraded Chapter Chapter 7 Status Lead District MIEB Preview" at bounding box center [235, 46] width 457 height 27
click at [278, 139] on input "150.00" at bounding box center [290, 133] width 89 height 12
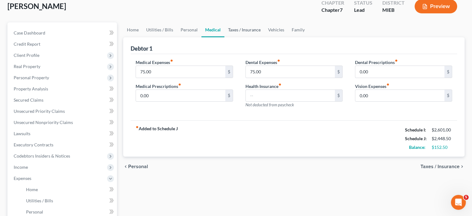
click at [264, 37] on link "Taxes / Insurance" at bounding box center [244, 29] width 40 height 15
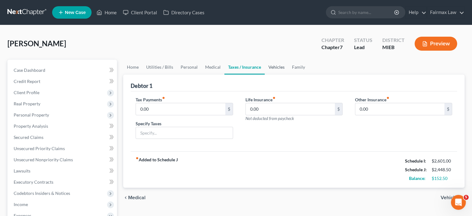
click at [288, 74] on link "Vehicles" at bounding box center [277, 67] width 24 height 15
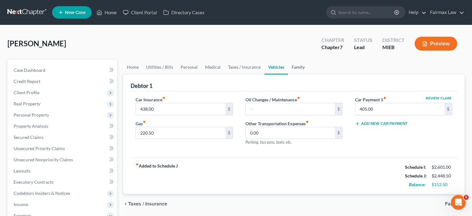
click at [308, 74] on link "Family" at bounding box center [298, 67] width 20 height 15
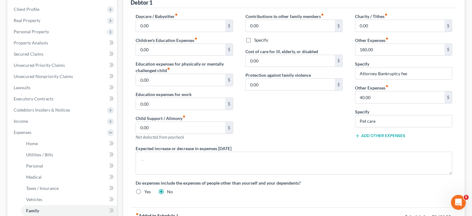
scroll to position [14, 0]
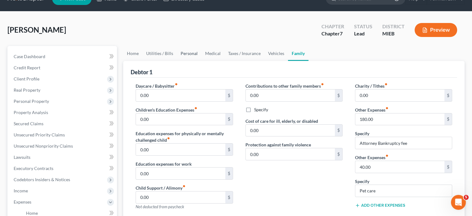
click at [201, 61] on link "Personal" at bounding box center [189, 53] width 25 height 15
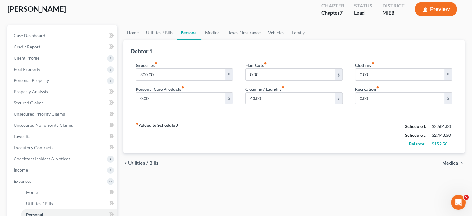
scroll to position [41, 0]
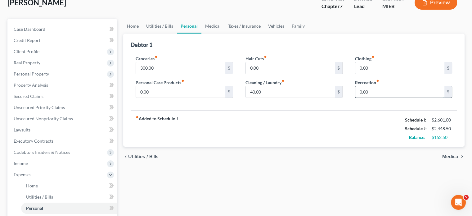
click at [383, 98] on input "0.00" at bounding box center [399, 92] width 89 height 12
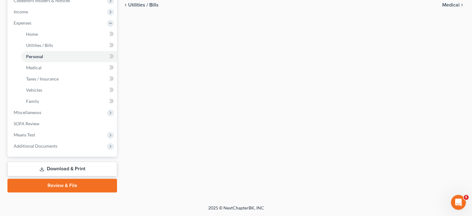
scroll to position [293, 0]
click at [62, 107] on span "Miscellaneous" at bounding box center [63, 112] width 108 height 11
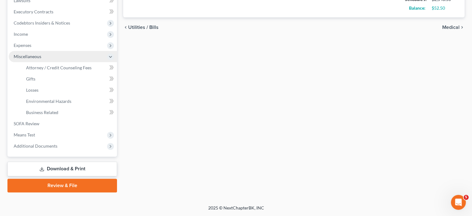
scroll to position [265, 0]
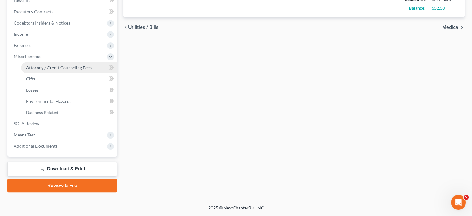
click at [55, 65] on span "Attorney / Credit Counseling Fees" at bounding box center [58, 67] width 65 height 5
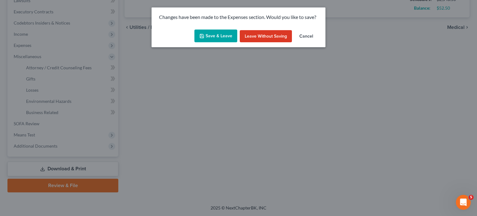
click at [219, 37] on button "Save & Leave" at bounding box center [215, 35] width 43 height 13
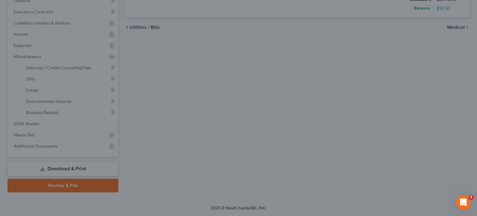
type input "100.00"
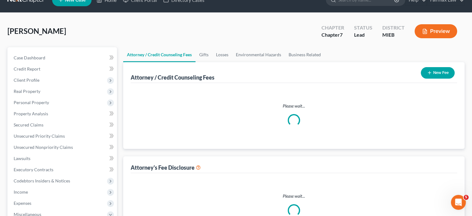
select select "2"
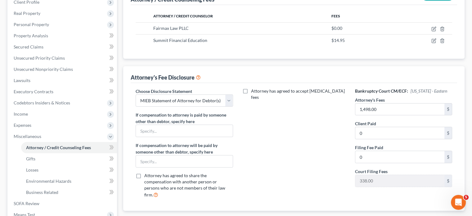
scroll to position [220, 0]
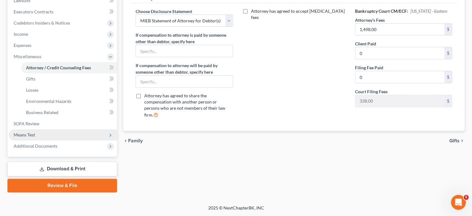
click at [35, 137] on span "Means Test" at bounding box center [24, 134] width 21 height 5
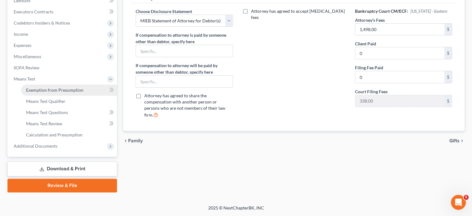
click at [52, 92] on span "Exemption from Presumption" at bounding box center [54, 89] width 57 height 5
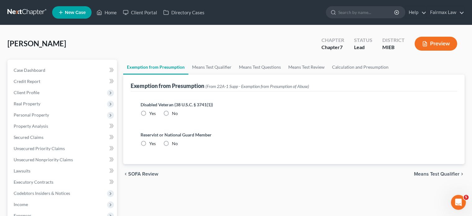
click at [177, 116] on label "No" at bounding box center [175, 113] width 6 height 6
click at [177, 114] on input "No" at bounding box center [176, 112] width 4 height 4
radio input "true"
click at [177, 146] on label "No" at bounding box center [175, 143] width 6 height 6
click at [177, 144] on input "No" at bounding box center [176, 142] width 4 height 4
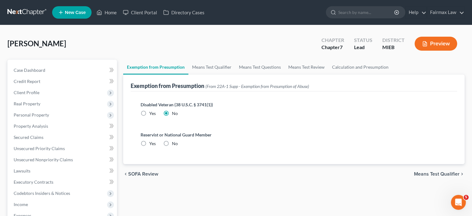
radio input "true"
click at [235, 74] on link "Means Test Qualifier" at bounding box center [211, 67] width 47 height 15
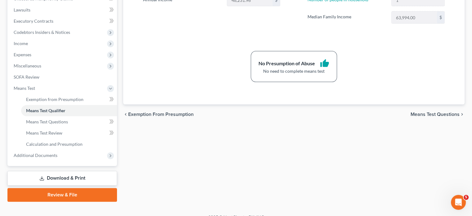
scroll to position [265, 0]
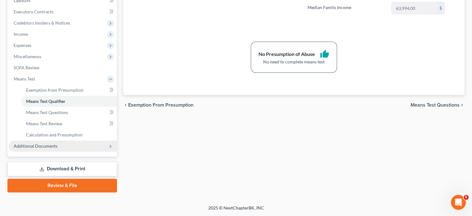
click at [53, 143] on span "Additional Documents" at bounding box center [36, 145] width 44 height 5
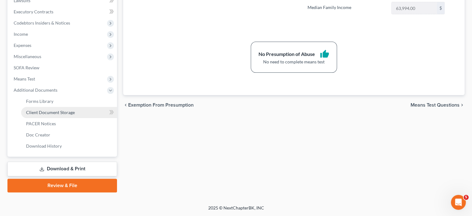
click at [74, 110] on span "Client Document Storage" at bounding box center [50, 112] width 49 height 5
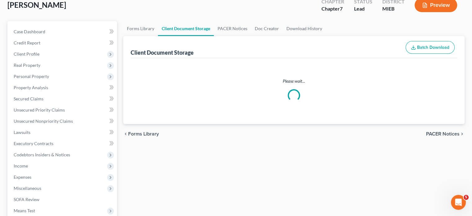
select select "6"
select select "32"
select select "7"
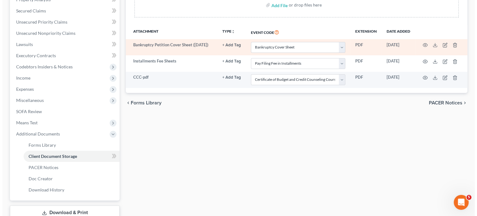
scroll to position [127, 0]
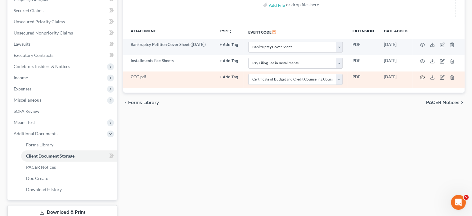
click at [420, 80] on icon "button" at bounding box center [422, 77] width 5 height 5
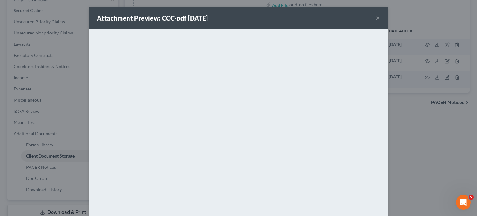
click at [380, 22] on button "×" at bounding box center [377, 17] width 4 height 7
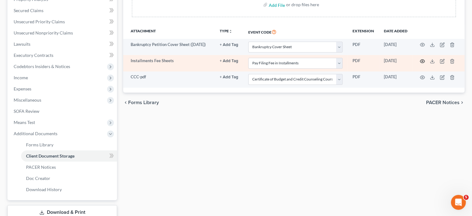
click at [420, 64] on button "button" at bounding box center [422, 61] width 5 height 5
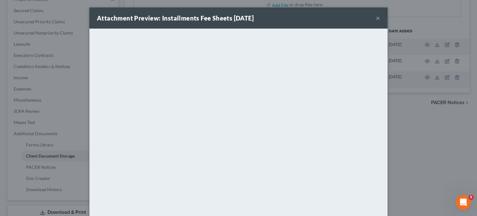
click at [380, 22] on button "×" at bounding box center [377, 17] width 4 height 7
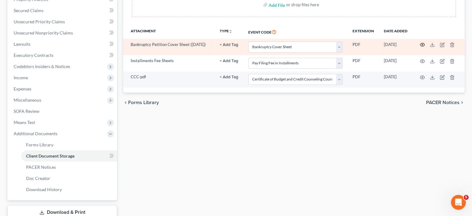
click at [420, 47] on icon "button" at bounding box center [422, 44] width 5 height 5
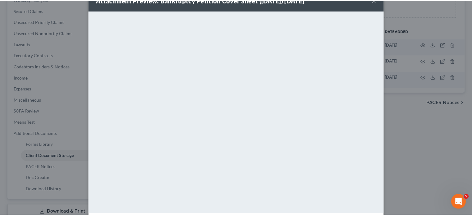
scroll to position [0, 0]
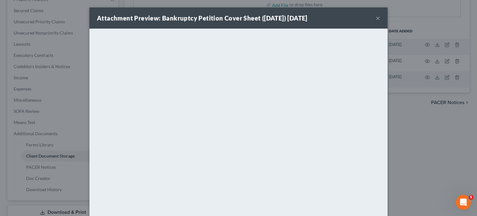
click at [380, 22] on button "×" at bounding box center [377, 17] width 4 height 7
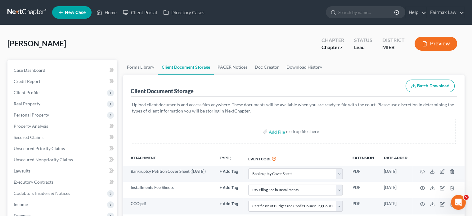
click at [134, 52] on div "Colston, Andrew Upgraded Chapter Chapter 7 Status Lead District MIEB Preview" at bounding box center [235, 46] width 457 height 27
click at [74, 98] on span "Client Profile" at bounding box center [63, 92] width 108 height 11
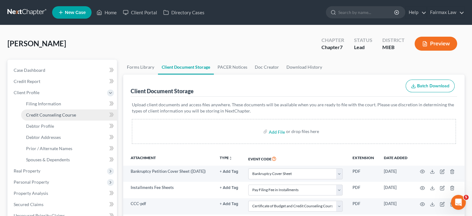
click at [45, 120] on link "Credit Counseling Course" at bounding box center [69, 114] width 96 height 11
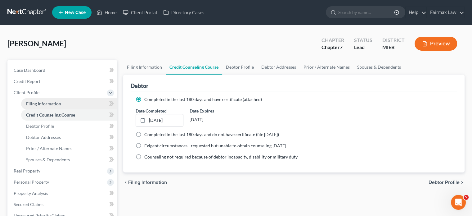
click at [56, 106] on span "Filing Information" at bounding box center [43, 103] width 35 height 5
select select "1"
select select "0"
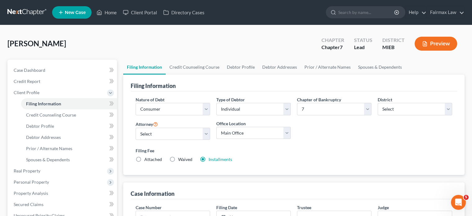
click at [171, 60] on div "Colston, Andrew Upgraded Chapter Chapter 7 Status Lead District MIEB Preview" at bounding box center [235, 46] width 457 height 27
click at [214, 91] on div "Filing Information" at bounding box center [294, 82] width 326 height 17
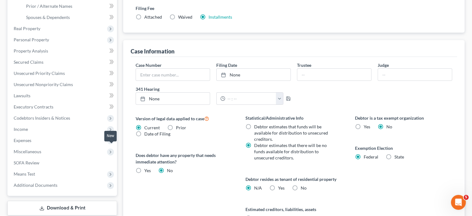
scroll to position [141, 0]
click at [49, 43] on span "Personal Property" at bounding box center [31, 40] width 35 height 5
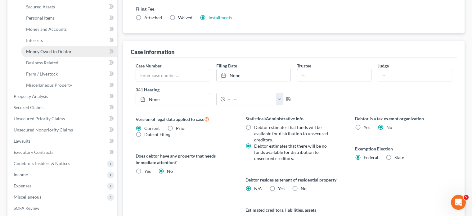
click at [71, 54] on span "Money Owed to Debtor" at bounding box center [49, 51] width 46 height 5
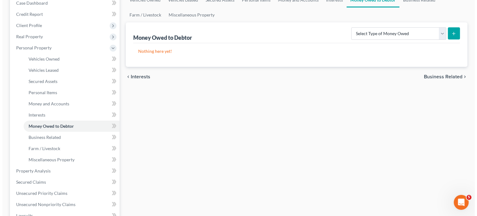
scroll to position [67, 0]
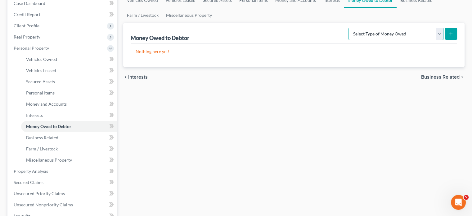
click at [356, 40] on select "Select Type of Money Owed Accounts Receivable Alimony Child Support Claims Agai…" at bounding box center [395, 34] width 95 height 12
select select "expected_tax_refund"
click at [348, 40] on select "Select Type of Money Owed Accounts Receivable Alimony Child Support Claims Agai…" at bounding box center [395, 34] width 95 height 12
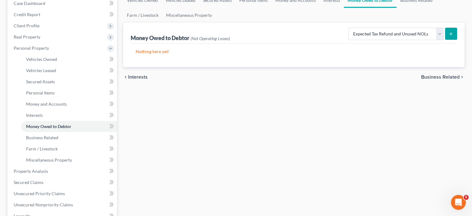
click at [445, 40] on button "submit" at bounding box center [451, 34] width 12 height 12
select select "0"
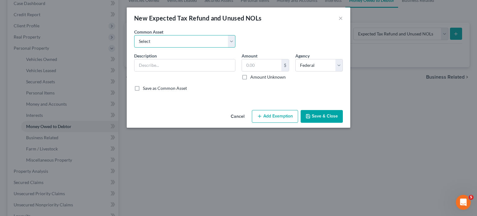
click at [158, 47] on select "Select Potential 2025 tax refunds - estimated and prorated for September Potent…" at bounding box center [184, 41] width 101 height 12
select select "69"
click at [134, 44] on select "Select Potential 2025 tax refunds - estimated and prorated for September Potent…" at bounding box center [184, 41] width 101 height 12
type input "Potential 2025 tax refund - estimated and prorated"
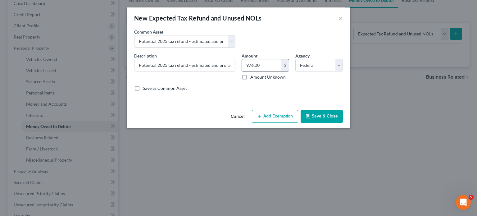
click at [275, 71] on input "976.00" at bounding box center [261, 65] width 39 height 12
paste input "2,329"
type input "2,329"
click at [286, 123] on button "Add Exemption" at bounding box center [275, 116] width 46 height 13
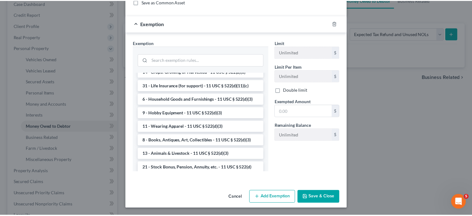
scroll to position [471, 0]
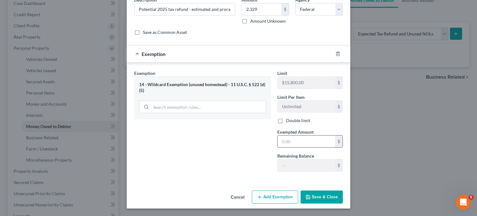
click at [314, 138] on input "text" at bounding box center [305, 141] width 57 height 12
paste input "2,329"
type input "2,329"
click at [339, 202] on button "Save & Close" at bounding box center [321, 196] width 42 height 13
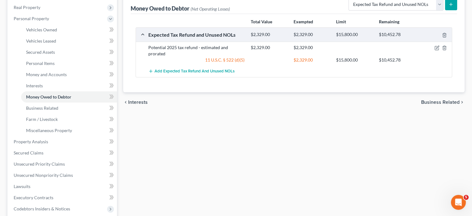
scroll to position [0, 0]
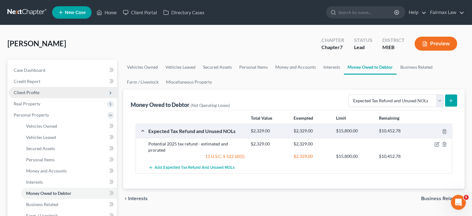
click at [54, 98] on span "Client Profile" at bounding box center [63, 92] width 108 height 11
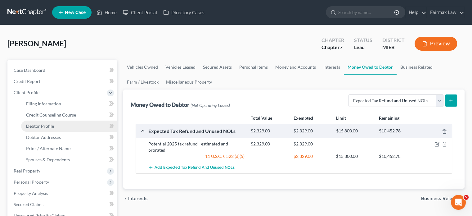
click at [54, 128] on span "Debtor Profile" at bounding box center [40, 125] width 28 height 5
select select "0"
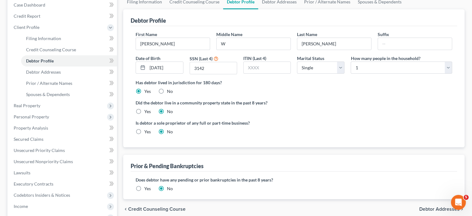
scroll to position [65, 0]
click at [309, 94] on div "Has debtor lived in jurisdiction for 180 days? Yes No Debtor must reside in jur…" at bounding box center [294, 86] width 316 height 15
click at [245, 134] on div "Is debtor a sole proprietor of any full or part-time business? Yes No" at bounding box center [212, 126] width 161 height 15
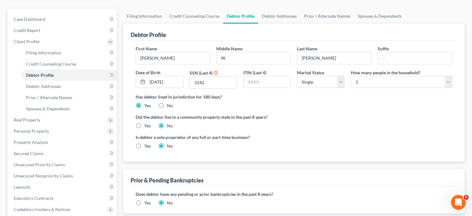
scroll to position [55, 0]
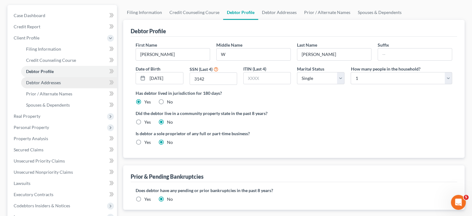
click at [61, 85] on span "Debtor Addresses" at bounding box center [43, 82] width 35 height 5
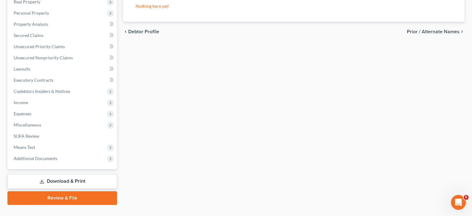
scroll to position [170, 0]
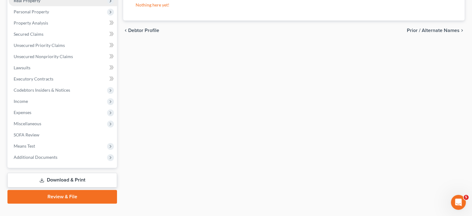
click at [53, 6] on span "Real Property" at bounding box center [63, 0] width 108 height 11
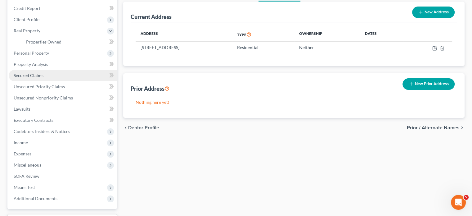
scroll to position [60, 0]
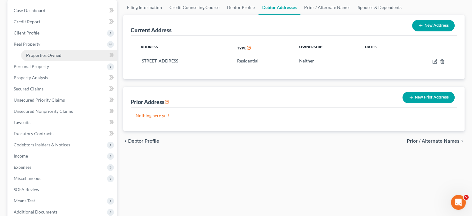
click at [61, 58] on span "Properties Owned" at bounding box center [43, 54] width 35 height 5
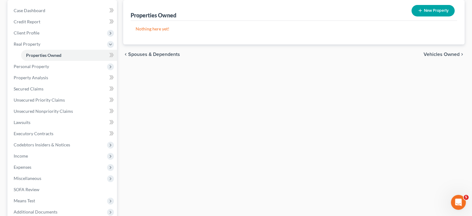
scroll to position [77, 0]
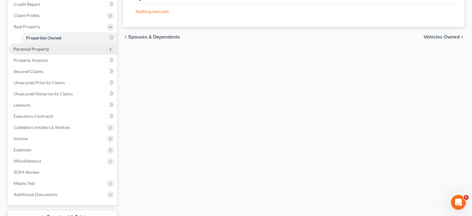
click at [49, 51] on span "Personal Property" at bounding box center [31, 48] width 35 height 5
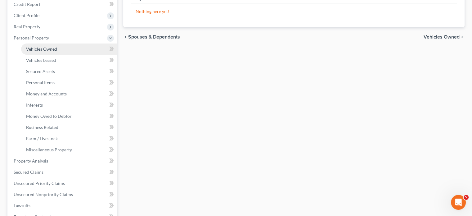
click at [56, 51] on span "Vehicles Owned" at bounding box center [41, 48] width 31 height 5
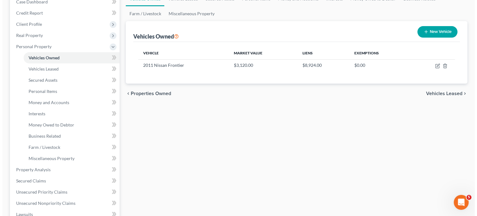
scroll to position [70, 0]
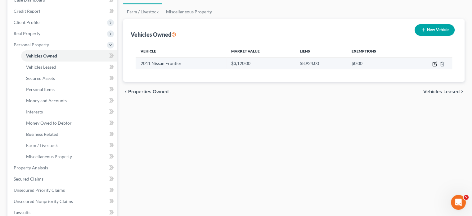
click at [432, 66] on icon "button" at bounding box center [434, 63] width 5 height 5
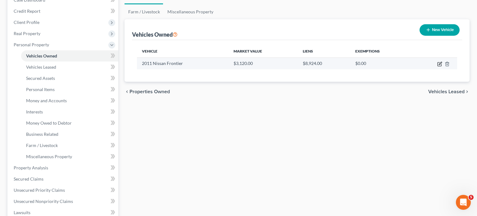
select select "0"
select select "15"
select select "3"
select select "0"
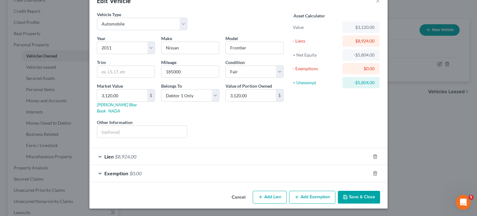
scroll to position [65, 0]
click at [229, 148] on div "Lien $8,924.00" at bounding box center [229, 156] width 280 height 16
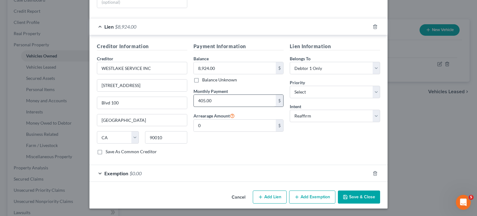
scroll to position [205, 0]
click at [311, 119] on select "Select Surrender Redeem Reaffirm Avoid Other" at bounding box center [334, 116] width 90 height 12
select select "0"
click at [299, 110] on select "Select Surrender Redeem Reaffirm Avoid Other" at bounding box center [334, 116] width 90 height 12
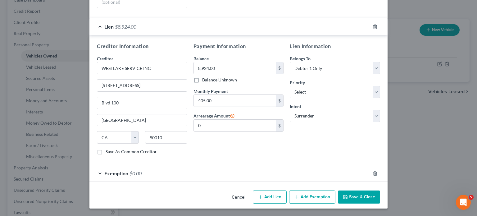
click at [380, 191] on button "Save & Close" at bounding box center [359, 196] width 42 height 13
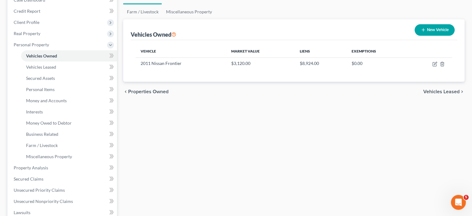
click at [414, 36] on button "New Vehicle" at bounding box center [434, 29] width 40 height 11
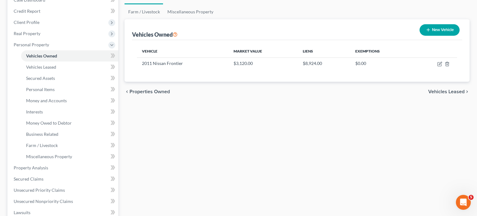
select select "0"
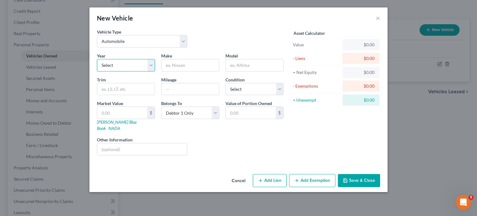
click at [129, 71] on select "Select 2026 2025 2024 2023 2022 2021 2020 2019 2018 2017 2016 2015 2014 2013 20…" at bounding box center [126, 65] width 58 height 12
select select "7"
click at [97, 71] on select "Select 2026 2025 2024 2023 2022 2021 2020 2019 2018 2017 2016 2015 2014 2013 20…" at bounding box center [126, 65] width 58 height 12
click at [168, 71] on input "text" at bounding box center [189, 65] width 57 height 12
type input "Chevrolet"
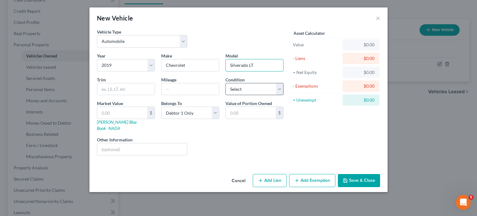
type input "Silverado LT"
click at [236, 95] on select "Select Excellent Very Good Good Fair Poor" at bounding box center [254, 89] width 58 height 12
select select "2"
click at [225, 95] on select "Select Excellent Very Good Good Fair Poor" at bounding box center [254, 89] width 58 height 12
click at [161, 95] on input "text" at bounding box center [189, 89] width 57 height 12
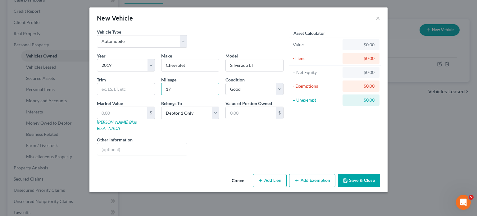
type input "1"
click at [161, 95] on input "17513" at bounding box center [189, 89] width 57 height 12
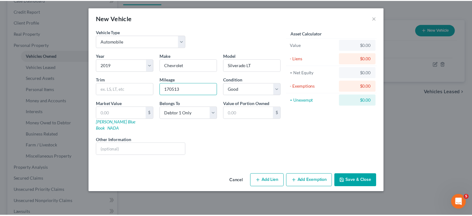
scroll to position [23, 0]
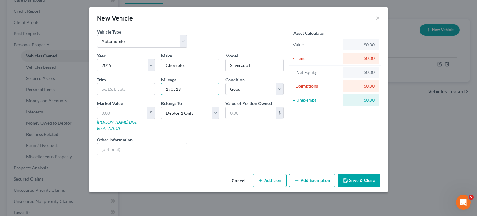
type input "170513"
click at [380, 187] on button "Save & Close" at bounding box center [359, 180] width 42 height 13
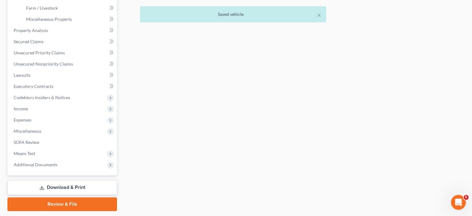
scroll to position [209, 0]
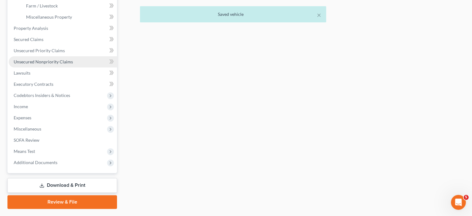
click at [57, 64] on span "Unsecured Nonpriority Claims" at bounding box center [43, 61] width 59 height 5
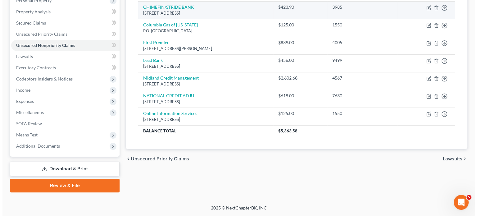
scroll to position [60, 0]
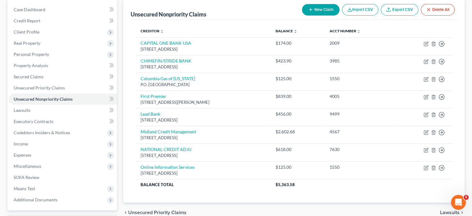
click at [308, 12] on icon "button" at bounding box center [310, 9] width 5 height 5
select select "0"
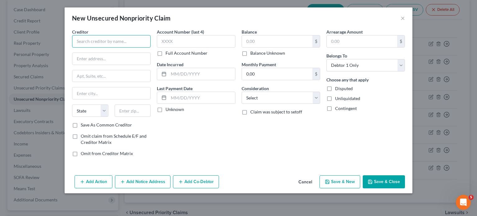
click at [87, 47] on input "text" at bounding box center [111, 41] width 78 height 12
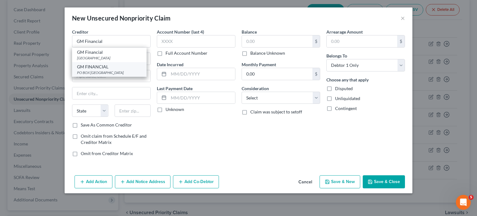
click at [77, 75] on div "PO BOX [GEOGRAPHIC_DATA]" at bounding box center [109, 72] width 65 height 5
type input "GM FINANCIAL"
type input "PO BOX 181145"
type input "[GEOGRAPHIC_DATA]"
select select "45"
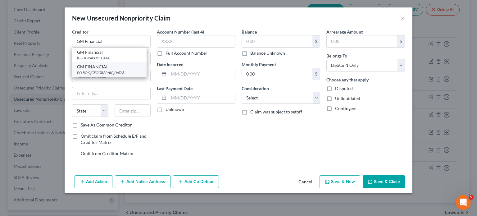
type input "76096"
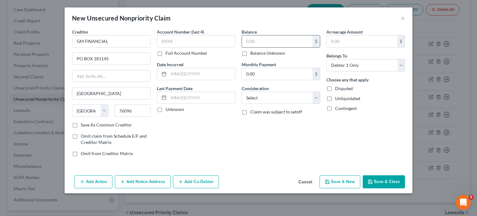
click at [271, 47] on input "text" at bounding box center [277, 41] width 70 height 12
type input "30,750"
click at [247, 104] on select "Select Cable / Satellite Services Collection Agency Credit Card Debt Debt Couns…" at bounding box center [280, 98] width 78 height 12
click at [249, 172] on div "Creditor * GM FINANCIAL PO BOX 181145 Arlington State AL AK AR AZ CA CO CT DE D…" at bounding box center [238, 101] width 347 height 144
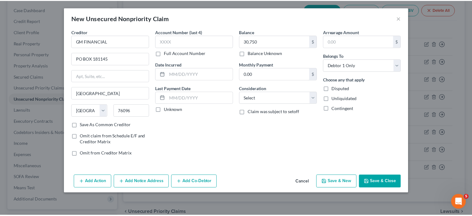
scroll to position [33, 0]
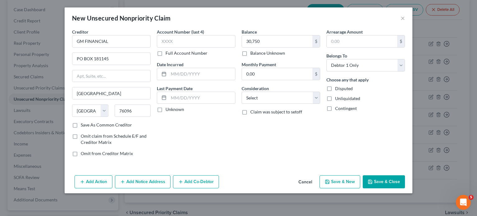
click at [405, 186] on button "Save & Close" at bounding box center [383, 181] width 42 height 13
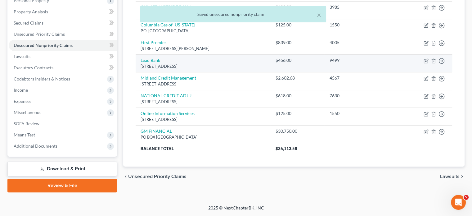
scroll to position [167, 0]
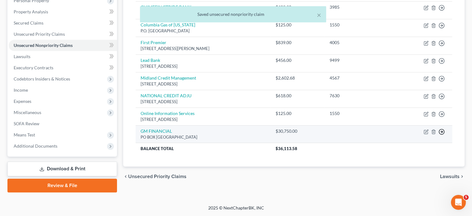
click at [438, 135] on icon "button" at bounding box center [441, 131] width 6 height 6
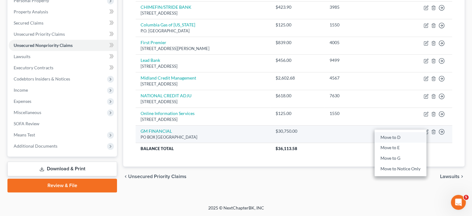
click at [400, 141] on link "Move to D" at bounding box center [400, 137] width 52 height 11
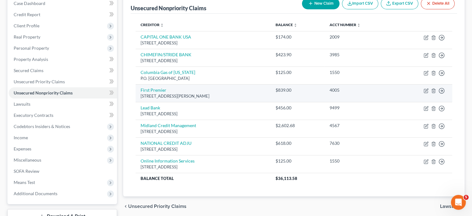
scroll to position [70, 0]
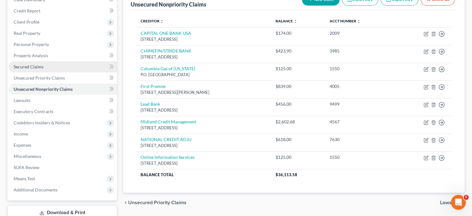
click at [51, 72] on link "Secured Claims" at bounding box center [63, 66] width 108 height 11
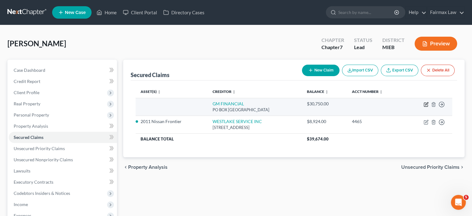
click at [423, 107] on icon "button" at bounding box center [425, 104] width 5 height 5
select select "45"
select select "0"
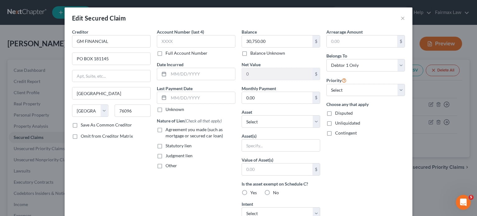
click at [165, 139] on label "Agreement you made (such as mortgage or secured car loan)" at bounding box center [200, 132] width 70 height 12
click at [168, 130] on input "Agreement you made (such as mortgage or secured car loan)" at bounding box center [170, 128] width 4 height 4
checkbox input "true"
click at [277, 128] on select "Select Other Multiple Assets Cash App (Other (Credit Union, Health Savings Acco…" at bounding box center [280, 121] width 78 height 12
select select "15"
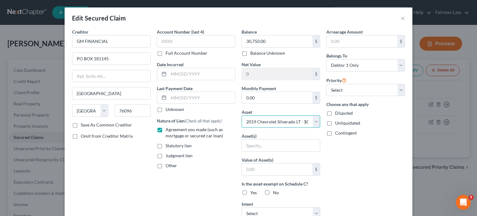
click at [241, 128] on select "Select Other Multiple Assets Cash App (Other (Credit Union, Health Savings Acco…" at bounding box center [280, 121] width 78 height 12
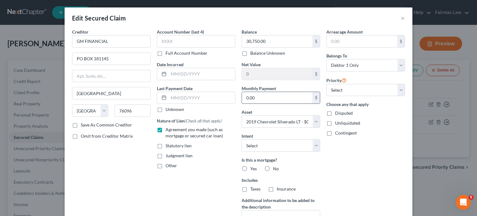
click at [265, 104] on input "0.00" at bounding box center [277, 98] width 70 height 12
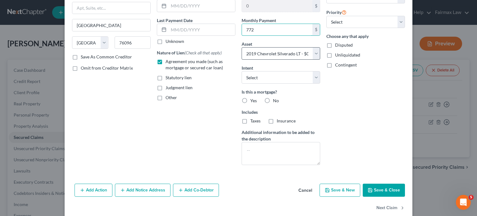
scroll to position [72, 0]
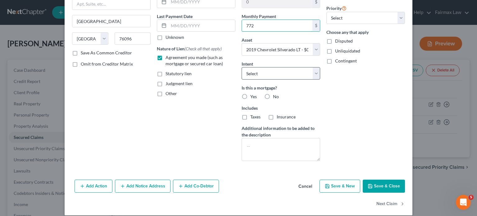
type input "772"
click at [266, 79] on select "Select Surrender Redeem Reaffirm Avoid Other" at bounding box center [280, 73] width 78 height 12
select select "2"
click at [241, 79] on select "Select Surrender Redeem Reaffirm Avoid Other" at bounding box center [280, 73] width 78 height 12
click at [273, 100] on label "No" at bounding box center [276, 96] width 6 height 6
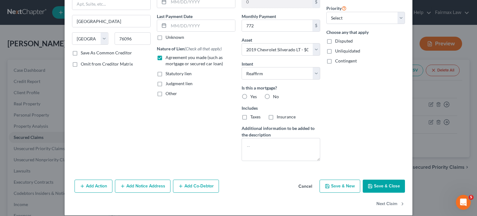
click at [275, 97] on input "No" at bounding box center [277, 95] width 4 height 4
radio input "true"
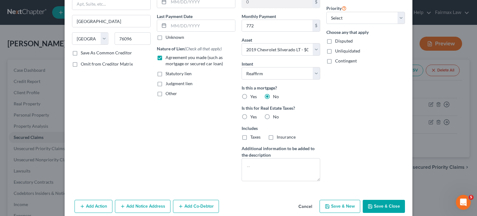
click at [274, 120] on label "No" at bounding box center [276, 117] width 6 height 6
click at [275, 118] on input "No" at bounding box center [277, 116] width 4 height 4
radio input "true"
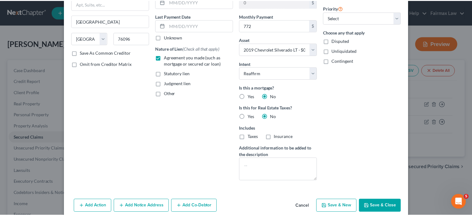
scroll to position [175, 0]
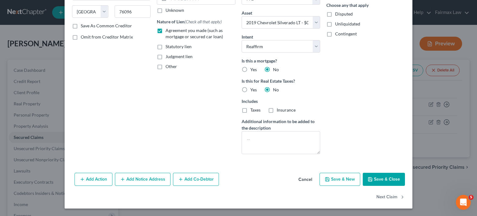
click at [405, 173] on button "Save & Close" at bounding box center [383, 178] width 42 height 13
select select
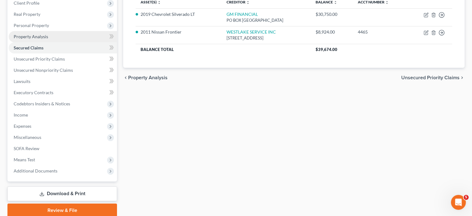
scroll to position [87, 0]
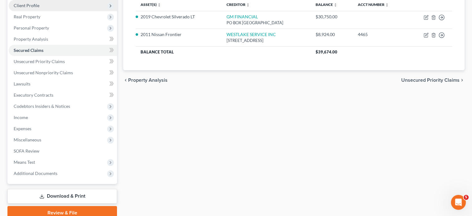
click at [51, 11] on span "Client Profile" at bounding box center [63, 5] width 108 height 11
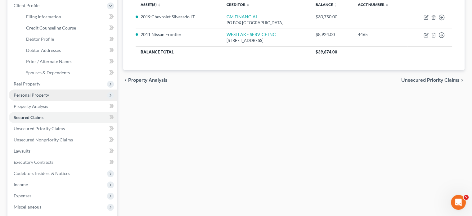
click at [43, 97] on span "Personal Property" at bounding box center [31, 94] width 35 height 5
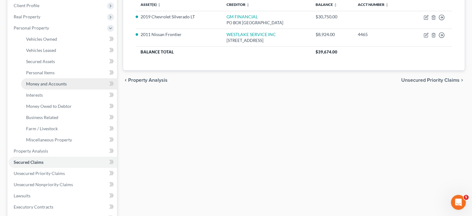
click at [40, 86] on span "Money and Accounts" at bounding box center [46, 83] width 41 height 5
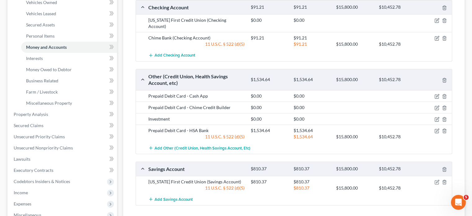
scroll to position [123, 0]
click at [442, 24] on icon "button" at bounding box center [444, 21] width 5 height 5
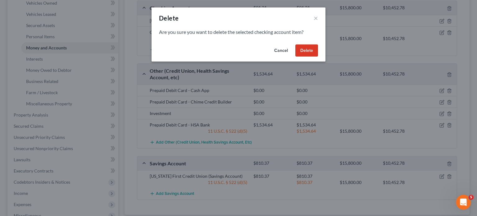
click at [318, 57] on button "Delete" at bounding box center [306, 50] width 23 height 12
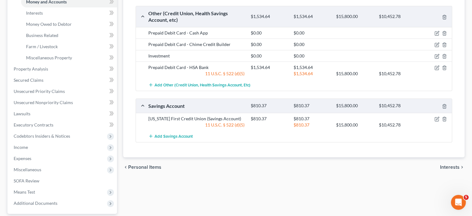
scroll to position [169, 0]
click at [445, 57] on line "button" at bounding box center [445, 56] width 0 height 1
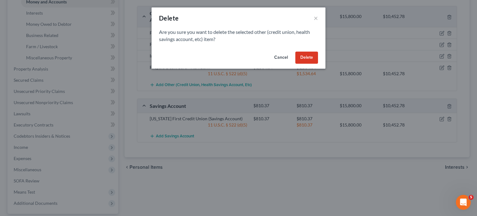
click at [317, 64] on button "Delete" at bounding box center [306, 57] width 23 height 12
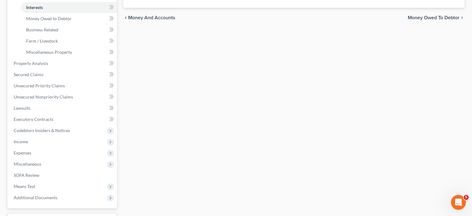
scroll to position [176, 0]
click at [47, 20] on span "Money Owed to Debtor" at bounding box center [49, 16] width 46 height 5
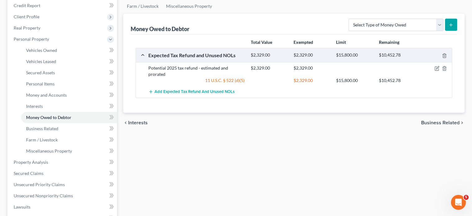
scroll to position [87, 0]
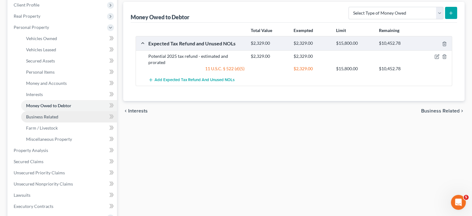
click at [63, 122] on link "Business Related" at bounding box center [69, 116] width 96 height 11
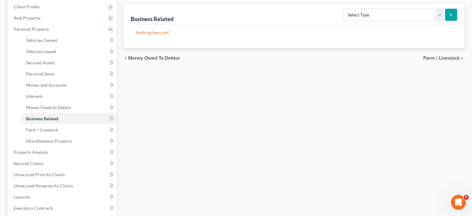
scroll to position [99, 0]
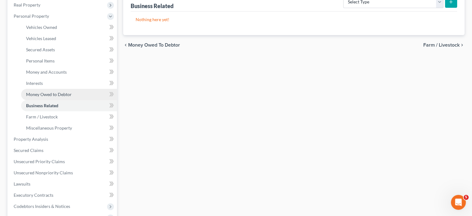
click at [69, 97] on span "Money Owed to Debtor" at bounding box center [49, 94] width 46 height 5
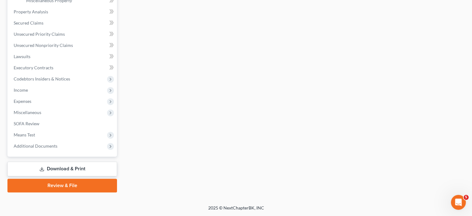
scroll to position [229, 0]
click at [43, 25] on span "Secured Claims" at bounding box center [29, 22] width 30 height 5
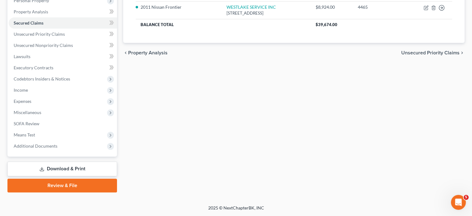
scroll to position [151, 0]
click at [63, 31] on span "Unsecured Priority Claims" at bounding box center [39, 33] width 51 height 5
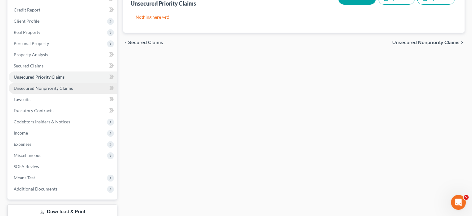
click at [50, 91] on span "Unsecured Nonpriority Claims" at bounding box center [43, 87] width 59 height 5
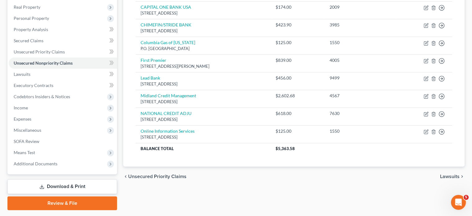
scroll to position [97, 0]
click at [48, 20] on span "Personal Property" at bounding box center [31, 17] width 35 height 5
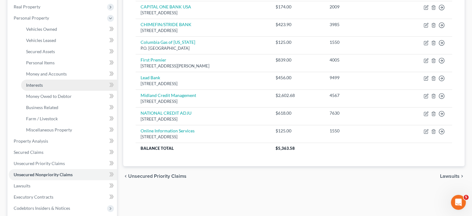
click at [53, 91] on link "Interests" at bounding box center [69, 84] width 96 height 11
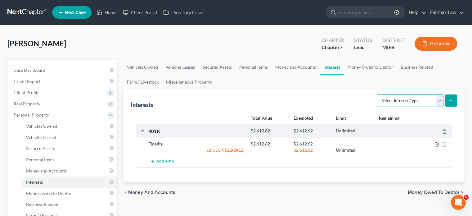
click at [393, 107] on select "Select Interest Type 401K Annuity Bond Education IRA Government Bond Government…" at bounding box center [410, 100] width 67 height 12
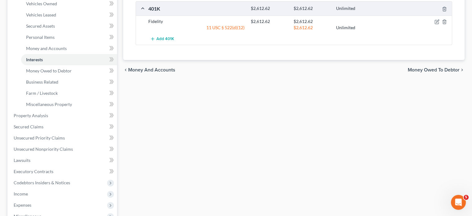
scroll to position [128, 0]
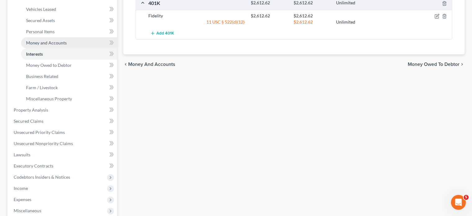
click at [63, 45] on span "Money and Accounts" at bounding box center [46, 42] width 41 height 5
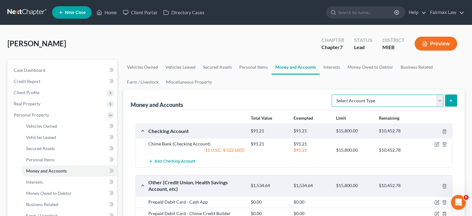
click at [374, 107] on select "Select Account Type Brokerage Cash on Hand Certificates of Deposit Checking Acc…" at bounding box center [388, 100] width 112 height 12
select select "other"
click at [332, 107] on select "Select Account Type Brokerage Cash on Hand Certificates of Deposit Checking Acc…" at bounding box center [388, 100] width 112 height 12
click at [448, 103] on icon "submit" at bounding box center [450, 100] width 5 height 5
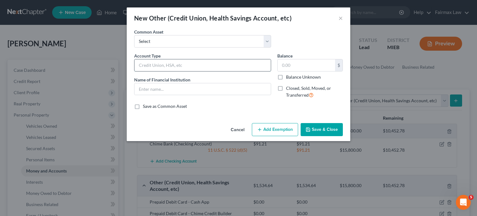
click at [175, 71] on input "text" at bounding box center [202, 65] width 136 height 12
type input "Robinhood"
click at [318, 71] on input "text" at bounding box center [305, 65] width 57 height 12
type input "0"
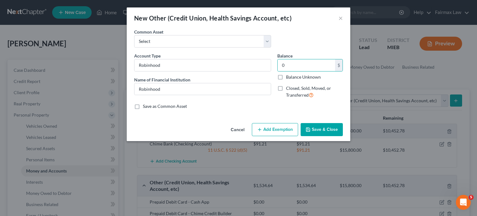
click at [342, 136] on button "Save & Close" at bounding box center [321, 129] width 42 height 13
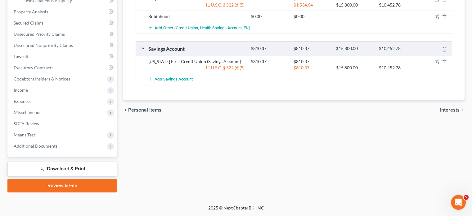
scroll to position [246, 0]
click at [43, 62] on link "Lawsuits" at bounding box center [63, 56] width 108 height 11
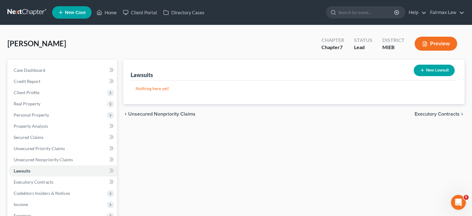
scroll to position [195, 0]
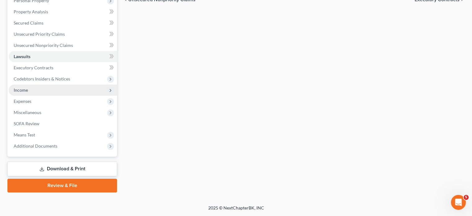
click at [28, 87] on span "Income" at bounding box center [21, 89] width 14 height 5
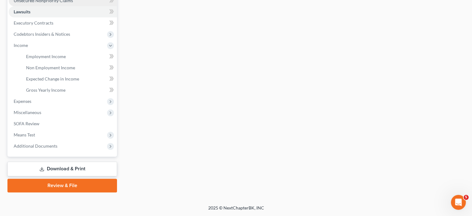
click at [73, 3] on span "Unsecured Nonpriority Claims" at bounding box center [43, 0] width 59 height 5
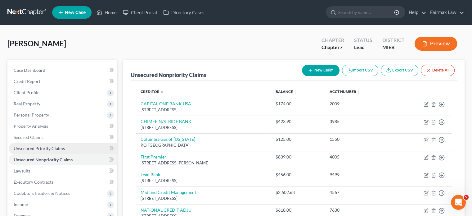
click at [54, 151] on span "Unsecured Priority Claims" at bounding box center [39, 147] width 51 height 5
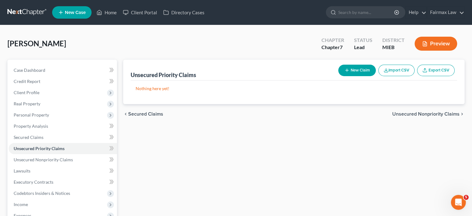
click at [261, 80] on div "Unsecured Priority Claims New Claim Import CSV Export CSV" at bounding box center [294, 70] width 326 height 21
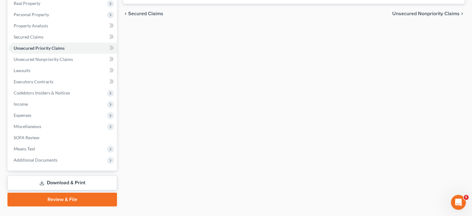
scroll to position [101, 0]
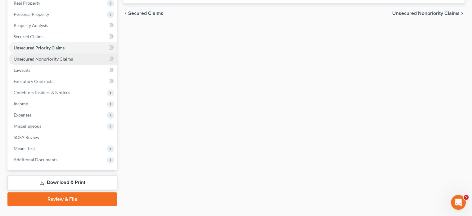
click at [59, 61] on span "Unsecured Nonpriority Claims" at bounding box center [43, 58] width 59 height 5
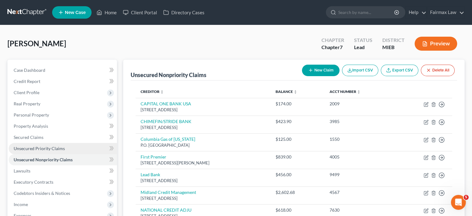
click at [62, 154] on link "Unsecured Priority Claims" at bounding box center [63, 148] width 108 height 11
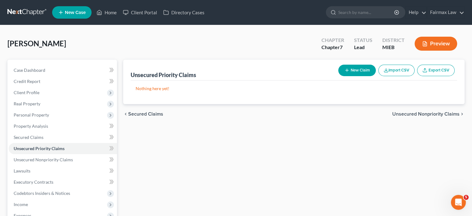
click at [338, 76] on button "New Claim" at bounding box center [357, 70] width 38 height 11
select select "0"
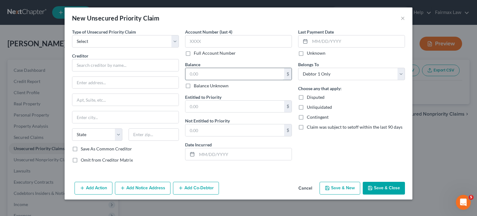
click at [190, 80] on input "text" at bounding box center [234, 74] width 99 height 12
type input "1,117.11"
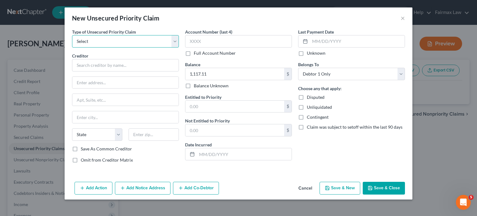
click at [72, 47] on select "Select Taxes & Other Government Units Domestic Support Obligations Extensions o…" at bounding box center [125, 41] width 107 height 12
select select "0"
click at [72, 44] on select "Select Taxes & Other Government Units Domestic Support Obligations Extensions o…" at bounding box center [125, 41] width 107 height 12
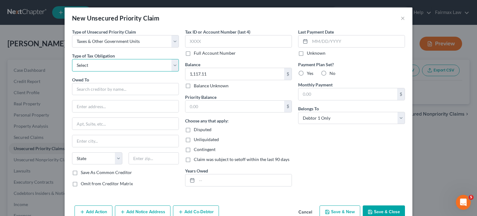
click at [73, 71] on select "Select Federal City State Franchise Tax Board Other" at bounding box center [125, 65] width 107 height 12
select select "2"
click at [72, 71] on select "Select Federal City State Franchise Tax Board Other" at bounding box center [125, 65] width 107 height 12
click at [76, 95] on input "text" at bounding box center [125, 89] width 107 height 12
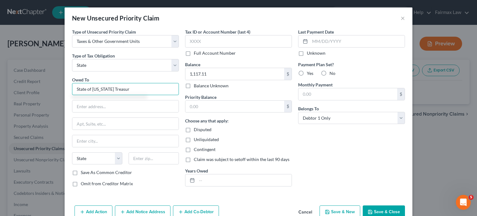
type input "State of Michigan Treasury"
drag, startPoint x: 104, startPoint y: 110, endPoint x: 30, endPoint y: 116, distance: 74.1
click at [72, 95] on input "State of Michigan Treasury" at bounding box center [125, 89] width 107 height 12
drag, startPoint x: 58, startPoint y: 110, endPoint x: 0, endPoint y: 111, distance: 58.4
click at [0, 111] on div "New Unsecured Priority Claim × Type of Unsecured Priority Claim * Select Taxes …" at bounding box center [238, 108] width 477 height 216
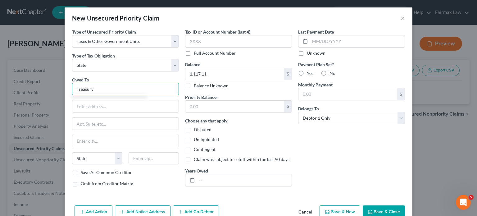
click at [83, 95] on input "Treasury" at bounding box center [125, 89] width 107 height 12
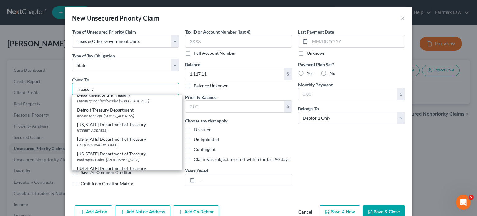
scroll to position [104, 0]
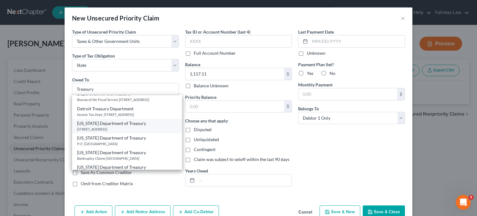
click at [108, 126] on div "Michigan Department of Treasury" at bounding box center [127, 123] width 100 height 6
type input "Michigan Department of Treasury"
type input "PO Box 30738"
type input "Lansing"
select select "23"
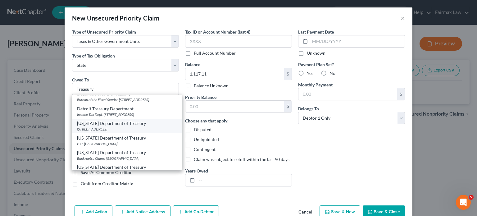
type input "48909"
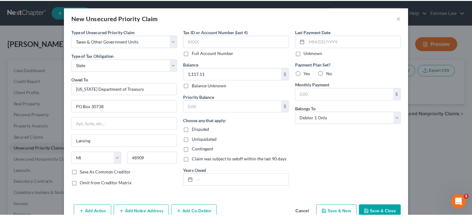
scroll to position [70, 0]
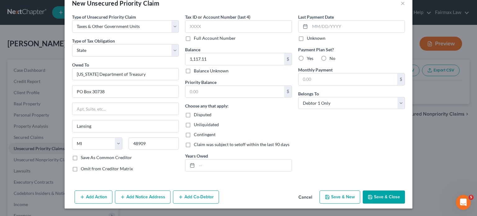
click at [405, 191] on button "Save & Close" at bounding box center [383, 196] width 42 height 13
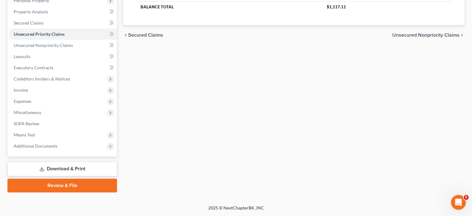
scroll to position [118, 0]
click at [62, 96] on span "Income" at bounding box center [63, 89] width 108 height 11
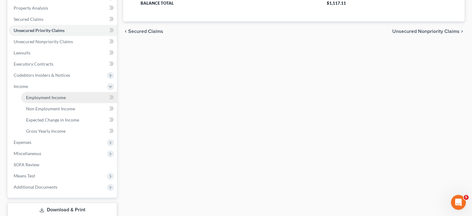
click at [45, 100] on span "Employment Income" at bounding box center [46, 97] width 40 height 5
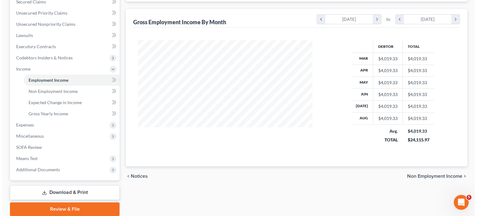
scroll to position [62, 0]
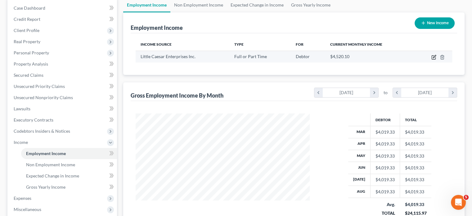
click at [431, 60] on icon "button" at bounding box center [433, 57] width 5 height 5
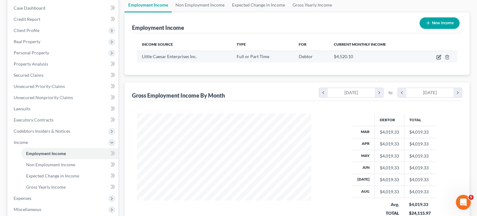
select select "0"
select select "23"
select select "3"
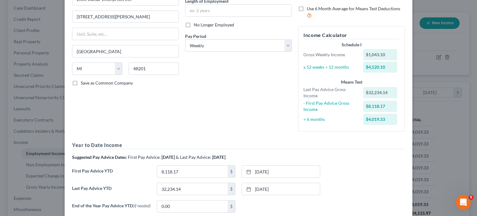
scroll to position [73, 0]
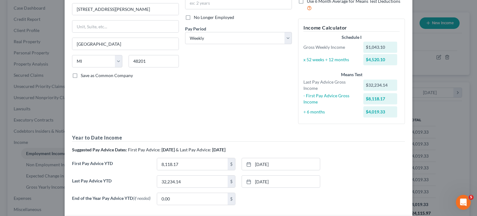
click at [194, 20] on label "No Longer Employed" at bounding box center [214, 17] width 40 height 6
click at [196, 18] on input "No Longer Employed" at bounding box center [198, 16] width 4 height 4
checkbox input "true"
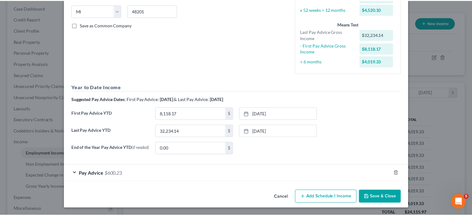
scroll to position [200, 0]
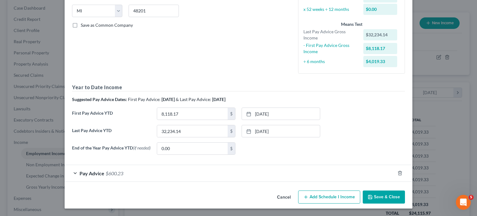
click at [405, 193] on button "Save & Close" at bounding box center [383, 196] width 42 height 13
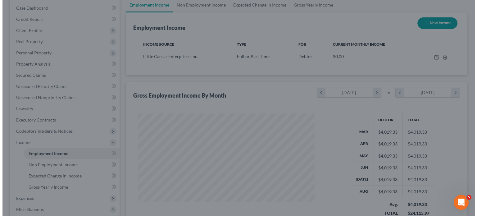
scroll to position [310084, 310036]
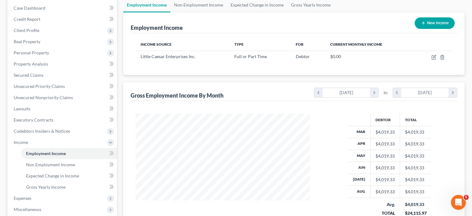
click at [421, 25] on icon "button" at bounding box center [423, 22] width 5 height 5
select select "0"
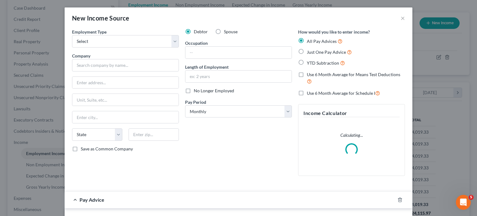
scroll to position [138, 189]
click at [141, 47] on select "Select Full or Part Time Employment Self Employment" at bounding box center [125, 41] width 107 height 12
select select "0"
click at [72, 44] on select "Select Full or Part Time Employment Self Employment" at bounding box center [125, 41] width 107 height 12
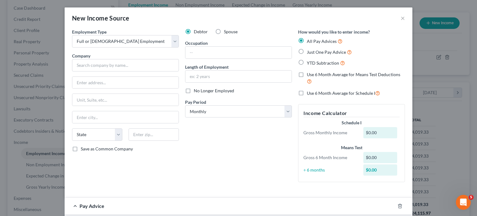
click at [69, 64] on div "Employment Type * Select Full or Part Time Employment Self Employment Company *…" at bounding box center [125, 108] width 113 height 158
click at [80, 67] on div "Company *" at bounding box center [125, 61] width 107 height 19
click at [72, 69] on div "Company *" at bounding box center [125, 61] width 107 height 19
click at [72, 71] on input "text" at bounding box center [125, 65] width 107 height 12
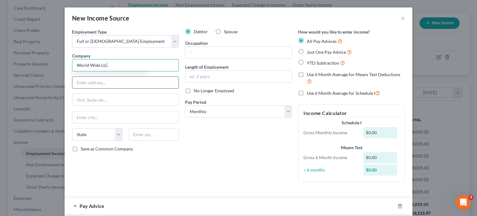
type input "World Wide LLC"
click at [72, 88] on input "text" at bounding box center [125, 83] width 106 height 12
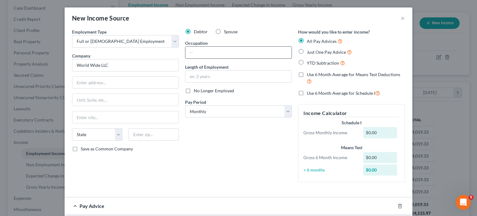
click at [185, 58] on input "text" at bounding box center [238, 53] width 106 height 12
type input "Security"
click at [217, 82] on input "text" at bounding box center [238, 76] width 106 height 12
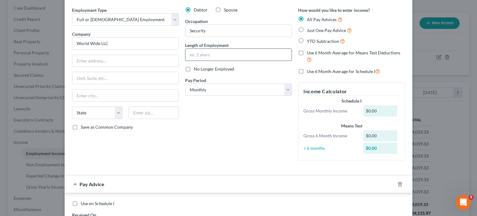
scroll to position [22, 0]
click at [210, 60] on input "text" at bounding box center [238, 54] width 106 height 12
type input "2"
type input "3 weeks"
click at [210, 95] on select "Select Monthly Twice Monthly Every Other Week Weekly" at bounding box center [238, 89] width 107 height 12
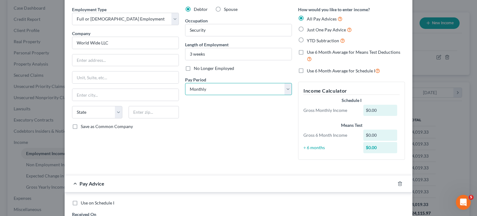
select select "3"
click at [185, 95] on select "Select Monthly Twice Monthly Every Other Week Weekly" at bounding box center [238, 89] width 107 height 12
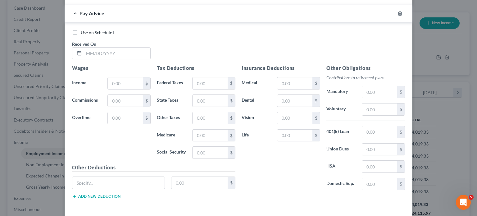
scroll to position [204, 0]
click at [108, 89] on input "text" at bounding box center [125, 84] width 35 height 12
click at [155, 65] on div "Use on Schedule I Received On *" at bounding box center [238, 47] width 339 height 35
click at [108, 89] on input "text" at bounding box center [125, 84] width 35 height 12
click at [84, 60] on input "text" at bounding box center [117, 54] width 66 height 12
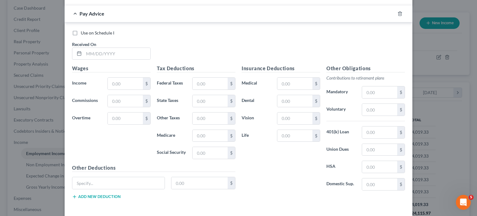
click at [94, 65] on div "Use on Schedule I Received On *" at bounding box center [238, 47] width 339 height 35
click at [164, 65] on div "Use on Schedule I Received On *" at bounding box center [238, 47] width 339 height 35
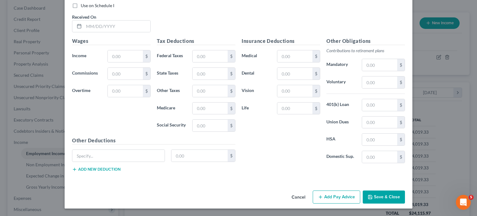
scroll to position [272, 0]
click at [84, 32] on input "text" at bounding box center [117, 26] width 66 height 12
click at [135, 38] on div "Use on Schedule I Received On *" at bounding box center [238, 19] width 339 height 35
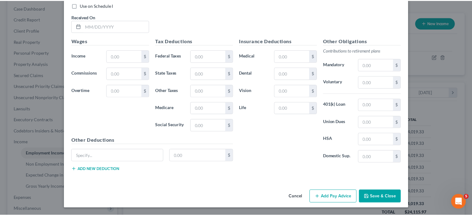
scroll to position [331, 0]
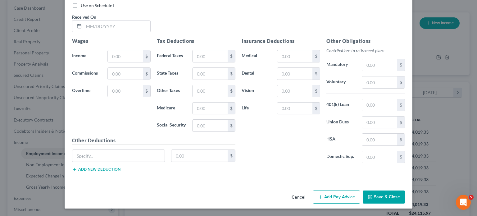
click at [310, 194] on button "Cancel" at bounding box center [298, 197] width 24 height 12
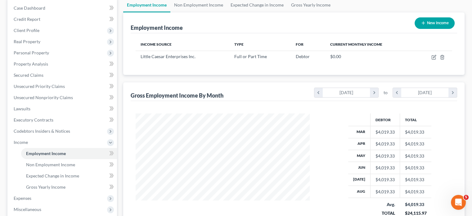
scroll to position [184, 0]
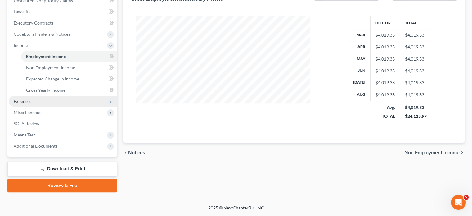
click at [39, 107] on span "Expenses" at bounding box center [63, 101] width 108 height 11
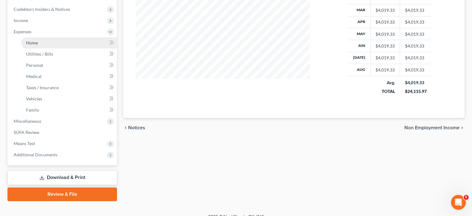
click at [46, 48] on link "Home" at bounding box center [69, 42] width 96 height 11
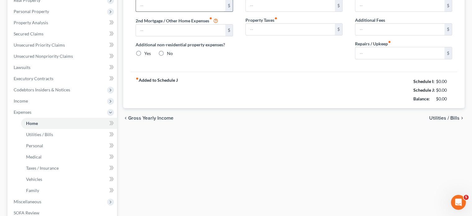
type input "400.00"
type input "0.00"
radio input "true"
type input "0.00"
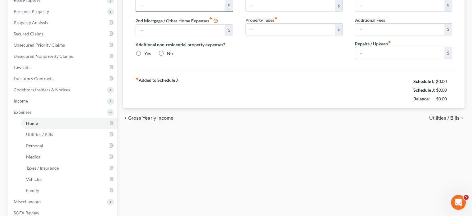
type input "0.00"
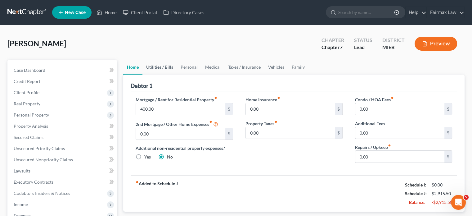
click at [167, 74] on link "Utilities / Bills" at bounding box center [159, 67] width 34 height 15
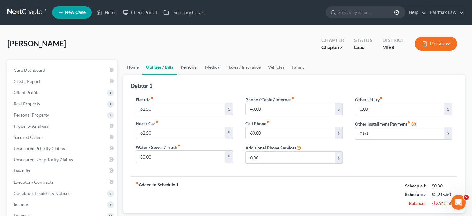
click at [201, 74] on link "Personal" at bounding box center [189, 67] width 25 height 15
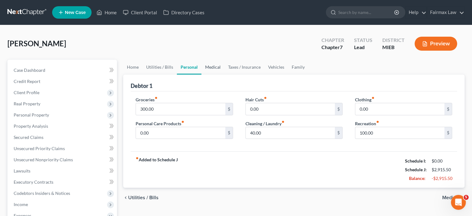
click at [224, 74] on link "Medical" at bounding box center [212, 67] width 23 height 15
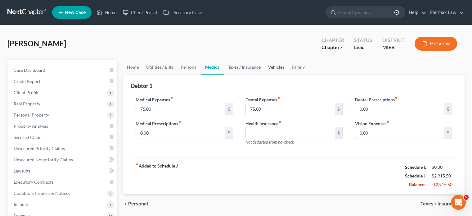
click at [288, 74] on link "Vehicles" at bounding box center [276, 67] width 24 height 15
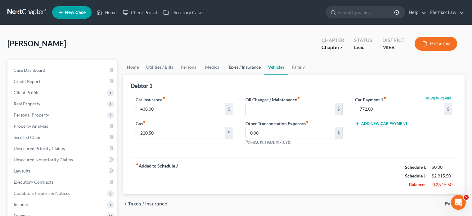
click at [264, 74] on link "Taxes / Insurance" at bounding box center [244, 67] width 40 height 15
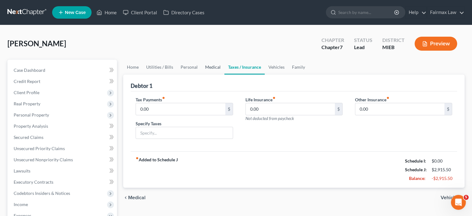
click at [224, 74] on link "Medical" at bounding box center [212, 67] width 23 height 15
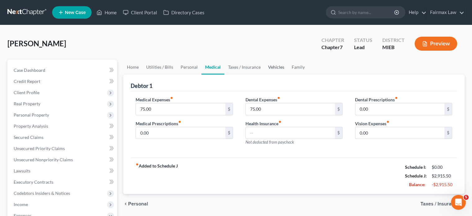
click at [288, 74] on link "Vehicles" at bounding box center [276, 67] width 24 height 15
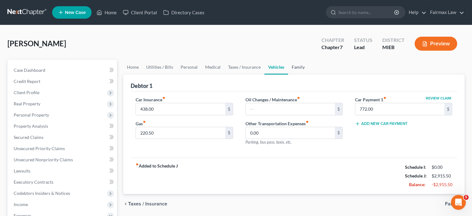
click at [308, 74] on link "Family" at bounding box center [298, 67] width 20 height 15
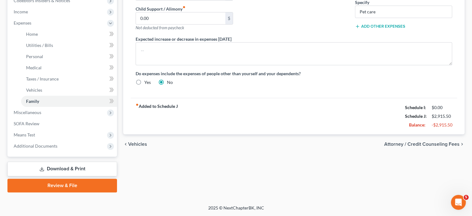
scroll to position [293, 0]
click at [59, 107] on span "Miscellaneous" at bounding box center [63, 112] width 108 height 11
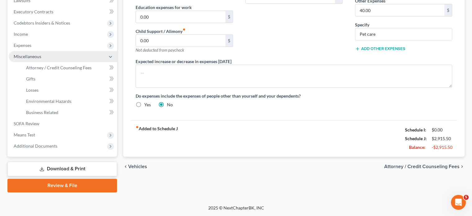
scroll to position [265, 0]
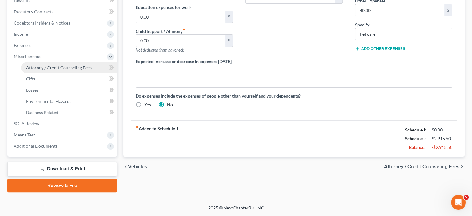
click at [63, 62] on link "Attorney / Credit Counseling Fees" at bounding box center [69, 67] width 96 height 11
select select "2"
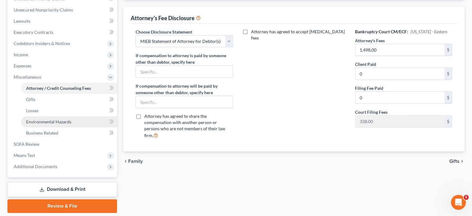
scroll to position [146, 0]
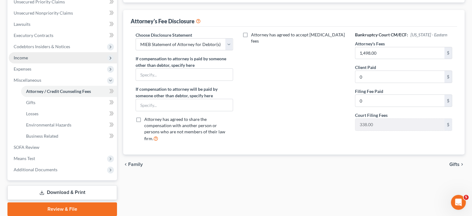
click at [57, 63] on span "Income" at bounding box center [63, 57] width 108 height 11
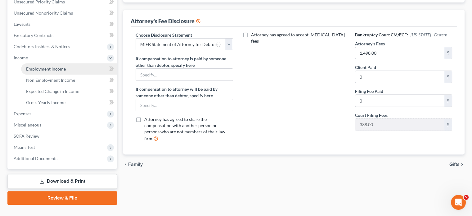
click at [52, 74] on link "Employment Income" at bounding box center [69, 68] width 96 height 11
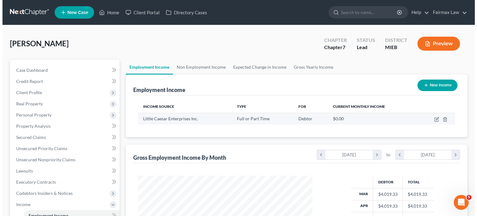
scroll to position [138, 186]
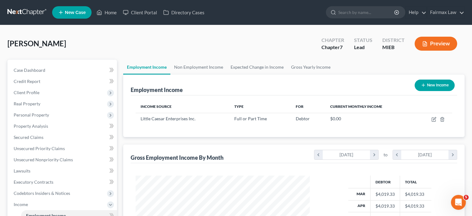
click at [425, 91] on button "New Income" at bounding box center [434, 84] width 40 height 11
select select "0"
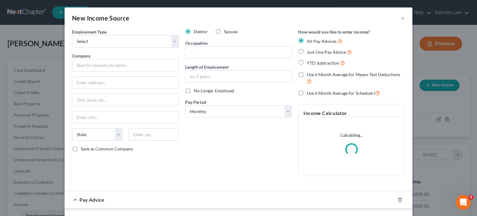
scroll to position [138, 189]
click at [72, 34] on span "Employment Type" at bounding box center [89, 31] width 34 height 5
click at [72, 47] on select "Select Full or Part Time Employment Self Employment" at bounding box center [125, 41] width 107 height 12
select select "0"
click at [72, 44] on select "Select Full or Part Time Employment Self Employment" at bounding box center [125, 41] width 107 height 12
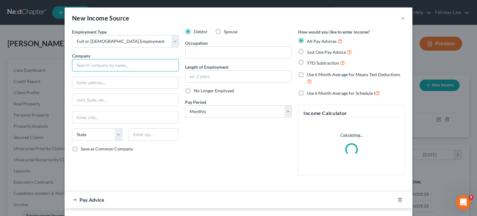
click at [72, 71] on input "text" at bounding box center [125, 65] width 107 height 12
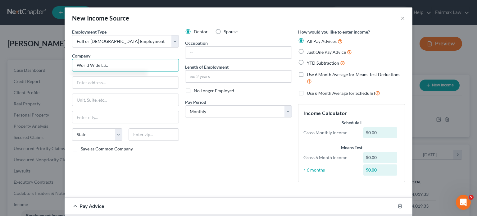
type input "World Wide LLC"
click at [72, 88] on input "text" at bounding box center [125, 83] width 106 height 12
paste input "100 W Big Beaver Rd Suite 200"
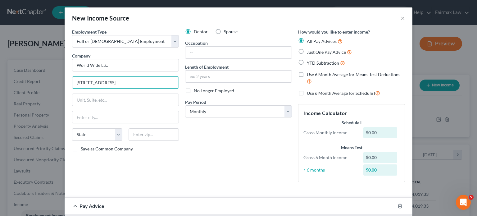
type input "100 W Big Beaver Rd Suite 200"
click at [119, 154] on div "Employment Type * Select Full or Part Time Employment Self Employment Company *…" at bounding box center [125, 108] width 113 height 158
click at [128, 141] on input "text" at bounding box center [153, 134] width 50 height 12
type input "48084"
type input "Troy"
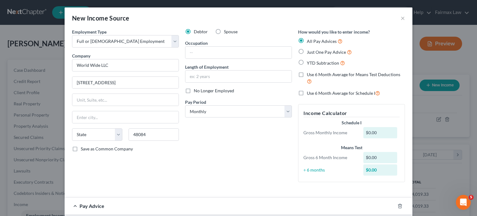
select select "23"
click at [165, 183] on div "Employment Type * Select Full or Part Time Employment Self Employment Company *…" at bounding box center [125, 108] width 113 height 158
click at [80, 71] on input "World Wide LLC" at bounding box center [125, 65] width 107 height 12
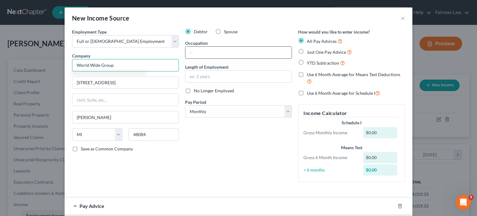
type input "World Wide Group"
click at [186, 58] on input "text" at bounding box center [238, 53] width 106 height 12
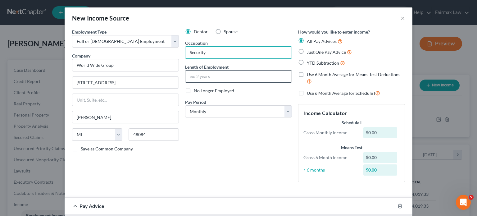
type input "Security"
click at [194, 82] on input "text" at bounding box center [238, 76] width 106 height 12
type input "1 month"
click at [188, 118] on select "Select Monthly Twice Monthly Every Other Week Weekly" at bounding box center [238, 111] width 107 height 12
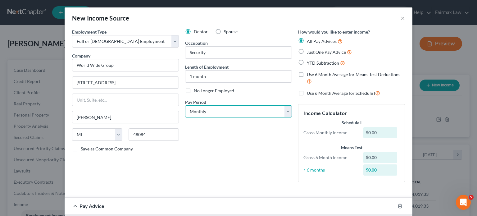
select select "3"
click at [185, 118] on select "Select Monthly Twice Monthly Every Other Week Weekly" at bounding box center [238, 111] width 107 height 12
click at [205, 177] on div "Debtor Spouse Occupation Security Length of Employment 1 month No Longer Employ…" at bounding box center [238, 108] width 113 height 158
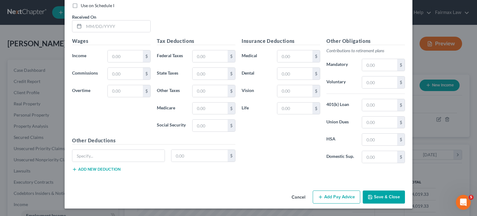
scroll to position [268, 0]
click at [84, 32] on input "text" at bounding box center [117, 26] width 66 height 12
type input "09/04/2025"
click at [108, 62] on input "text" at bounding box center [125, 56] width 35 height 12
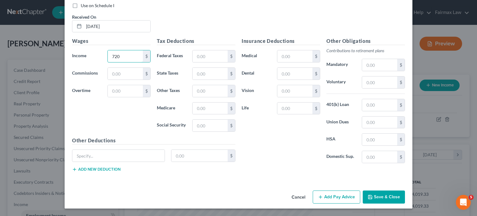
type input "720"
click at [352, 190] on button "Add Pay Advice" at bounding box center [335, 196] width 47 height 13
click at [84, 32] on input "text" at bounding box center [117, 26] width 66 height 12
type input "08/28/2025"
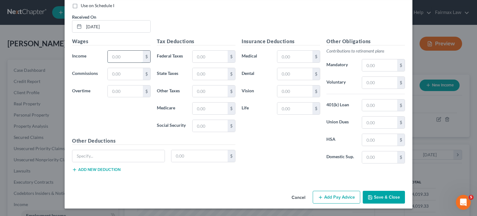
click at [108, 62] on input "text" at bounding box center [125, 57] width 35 height 12
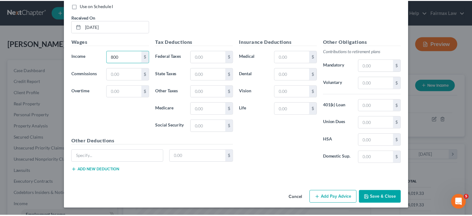
scroll to position [582, 0]
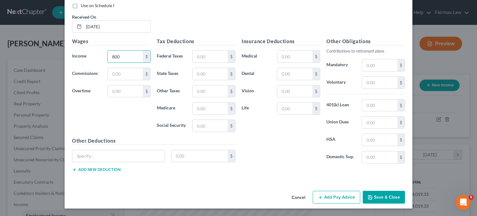
type input "800"
click at [405, 192] on button "Save & Close" at bounding box center [383, 196] width 42 height 13
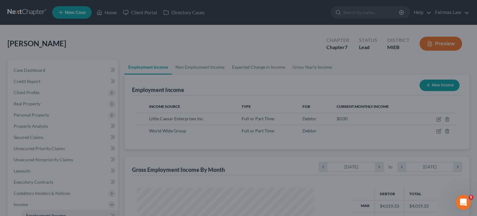
scroll to position [310084, 310036]
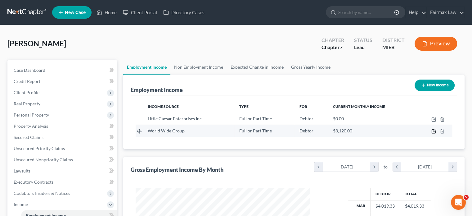
click at [431, 133] on icon "button" at bounding box center [433, 130] width 5 height 5
select select "0"
select select "23"
select select "3"
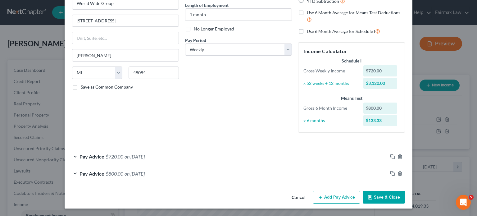
scroll to position [122, 0]
click at [323, 195] on icon "button" at bounding box center [320, 197] width 5 height 5
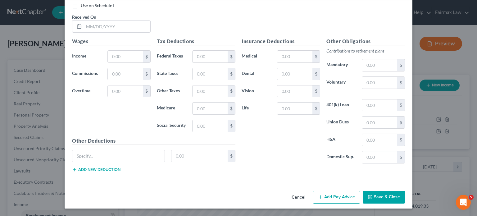
scroll to position [305, 0]
click at [84, 32] on input "text" at bounding box center [117, 26] width 66 height 12
type input "08/21/2025"
drag, startPoint x: 85, startPoint y: 48, endPoint x: 44, endPoint y: 49, distance: 41.0
click at [84, 32] on input "08/21/2025" at bounding box center [117, 26] width 66 height 12
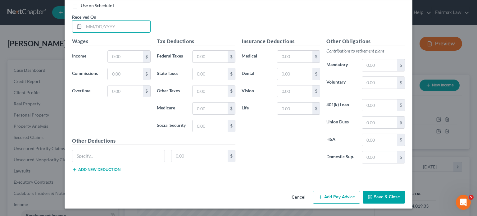
scroll to position [218, 0]
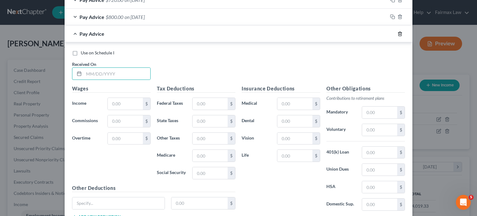
click at [401, 33] on polyline "button" at bounding box center [400, 33] width 4 height 0
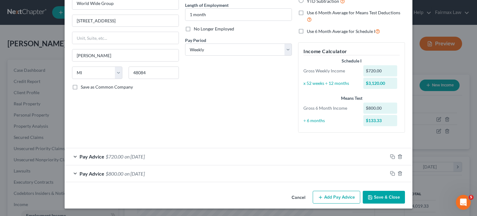
scroll to position [38, 0]
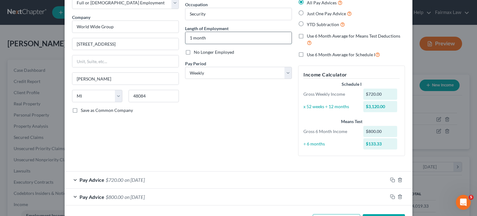
click at [206, 44] on input "1 month" at bounding box center [238, 38] width 106 height 12
drag, startPoint x: 206, startPoint y: 53, endPoint x: 155, endPoint y: 63, distance: 51.5
click at [155, 63] on div "Employment Type * Select Full or Part Time Employment Self Employment Company *…" at bounding box center [238, 78] width 339 height 176
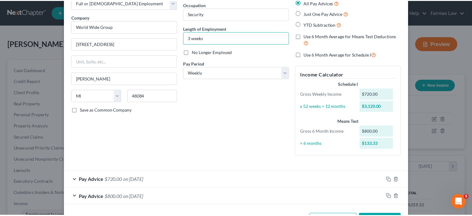
scroll to position [122, 0]
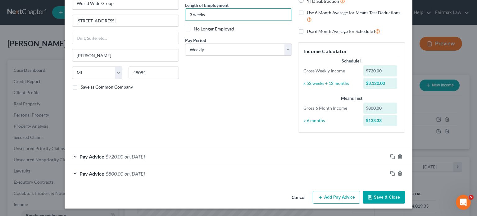
type input "3 weeks"
click at [405, 193] on button "Save & Close" at bounding box center [383, 196] width 42 height 13
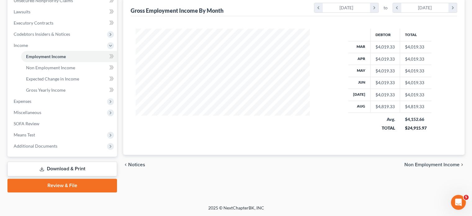
scroll to position [219, 0]
click at [66, 100] on span "Expenses" at bounding box center [63, 101] width 108 height 11
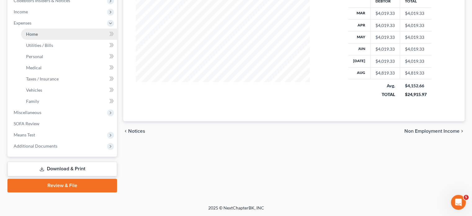
click at [51, 40] on link "Home" at bounding box center [69, 34] width 96 height 11
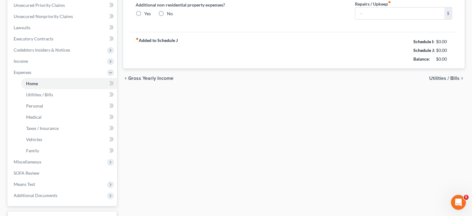
type input "400.00"
type input "0.00"
radio input "true"
type input "0.00"
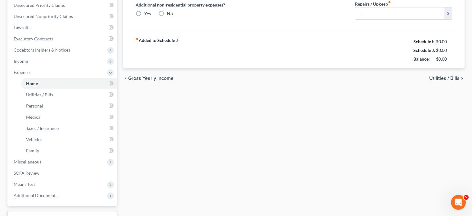
type input "0.00"
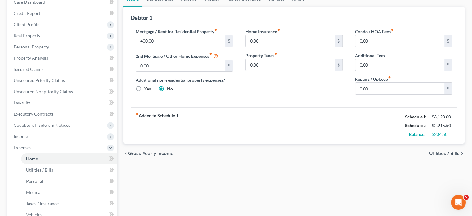
scroll to position [67, 0]
click at [167, 7] on link "Utilities / Bills" at bounding box center [159, 0] width 34 height 15
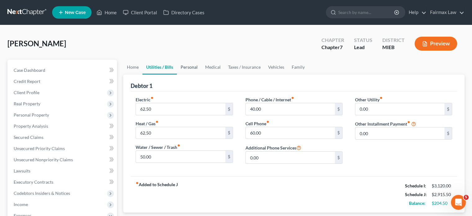
click at [201, 74] on link "Personal" at bounding box center [189, 67] width 25 height 15
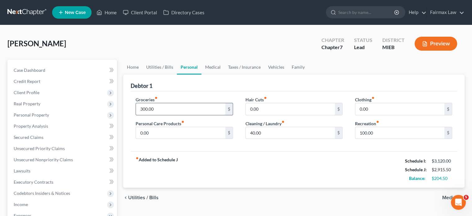
click at [179, 115] on input "300.00" at bounding box center [180, 109] width 89 height 12
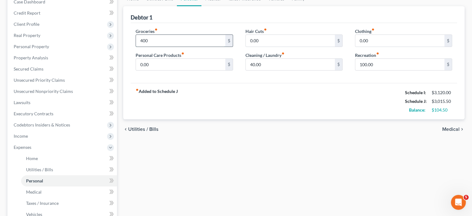
scroll to position [67, 0]
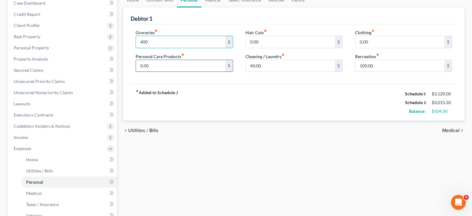
type input "400"
click at [156, 72] on input "0.00" at bounding box center [180, 66] width 89 height 12
type input "50"
click at [288, 7] on link "Vehicles" at bounding box center [276, 0] width 24 height 15
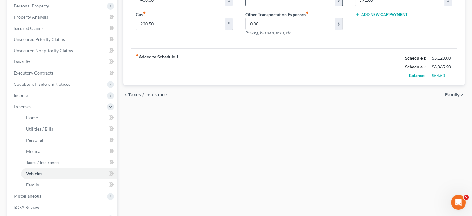
scroll to position [134, 0]
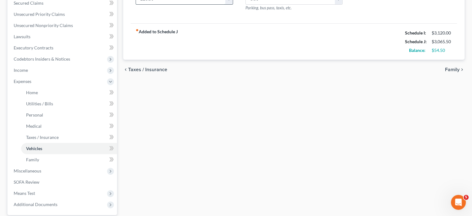
type input "3"
click at [199, 79] on div "chevron_left Taxes / Insurance Family chevron_right" at bounding box center [293, 70] width 341 height 20
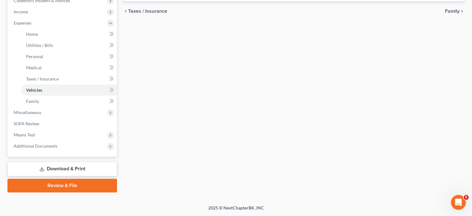
scroll to position [271, 0]
click at [41, 110] on span "Miscellaneous" at bounding box center [28, 112] width 28 height 5
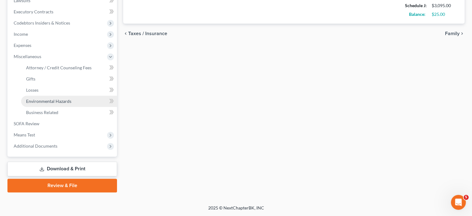
scroll to position [265, 0]
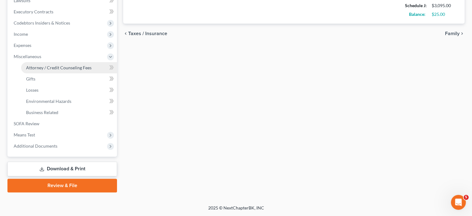
click at [53, 65] on span "Attorney / Credit Counseling Fees" at bounding box center [58, 67] width 65 height 5
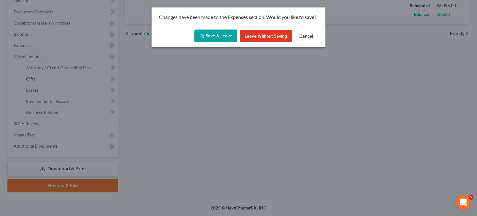
click at [220, 43] on button "Save & Leave" at bounding box center [215, 35] width 43 height 13
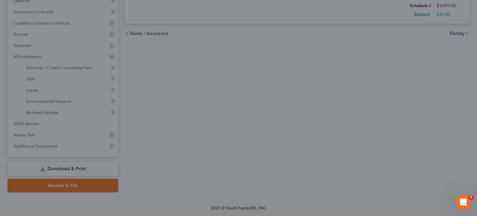
type input "250.00"
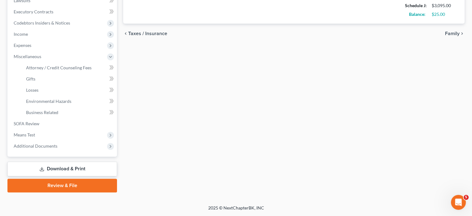
select select "2"
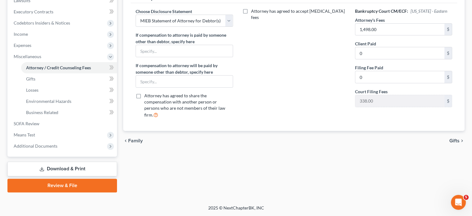
scroll to position [242, 0]
click at [244, 101] on div "Attorney has agreed to accept [MEDICAL_DATA] fees" at bounding box center [294, 65] width 110 height 115
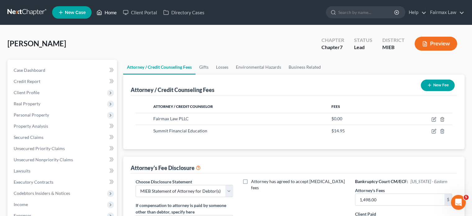
click at [120, 17] on link "Home" at bounding box center [106, 12] width 26 height 11
